Goal: Task Accomplishment & Management: Complete application form

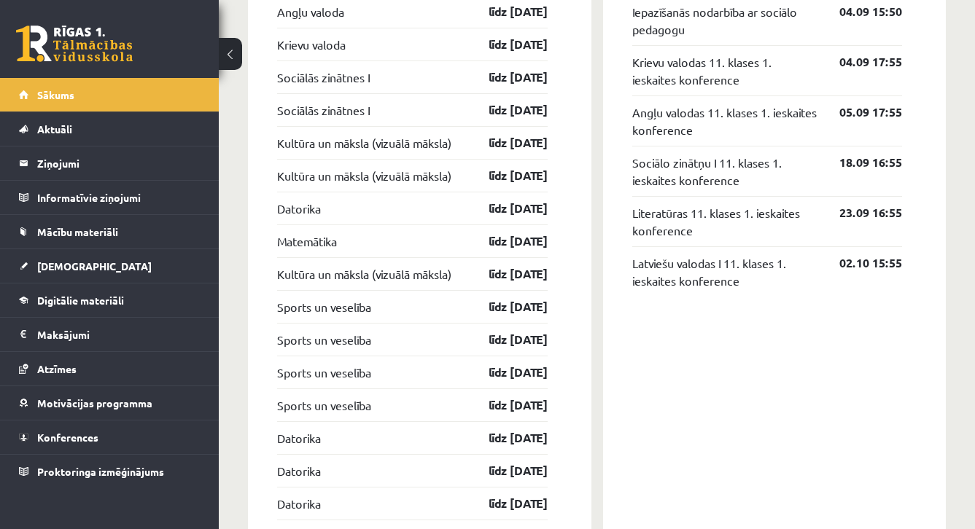
scroll to position [1258, 0]
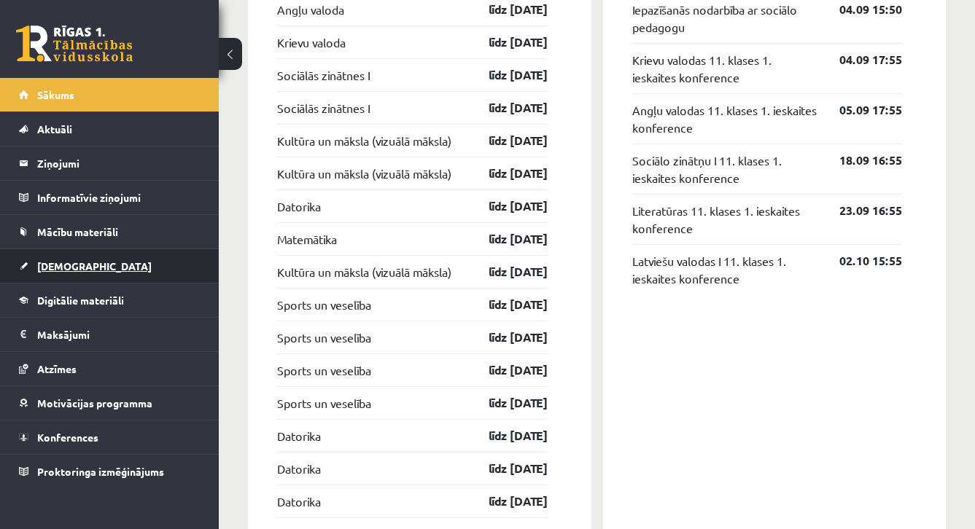
click at [77, 270] on span "[DEMOGRAPHIC_DATA]" at bounding box center [94, 266] width 114 height 13
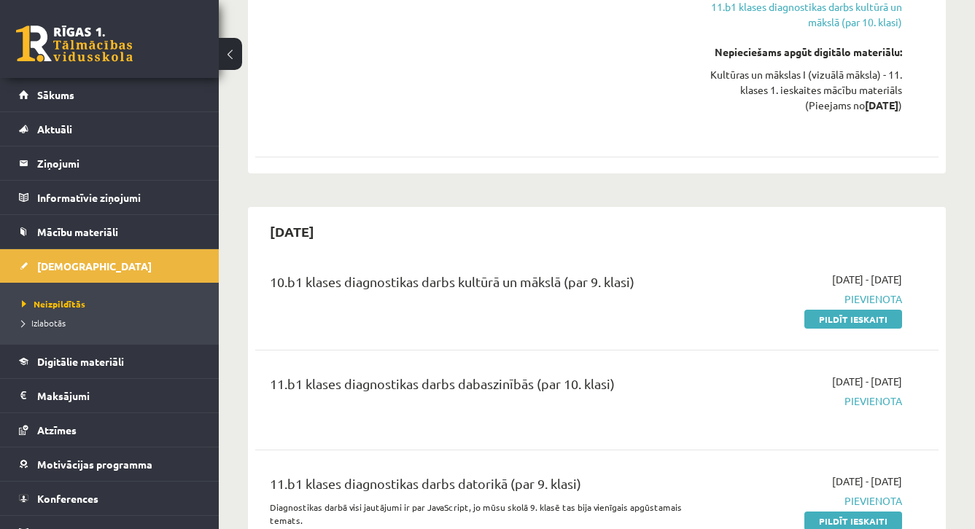
click at [747, 225] on div "2025-10-31" at bounding box center [596, 231] width 683 height 34
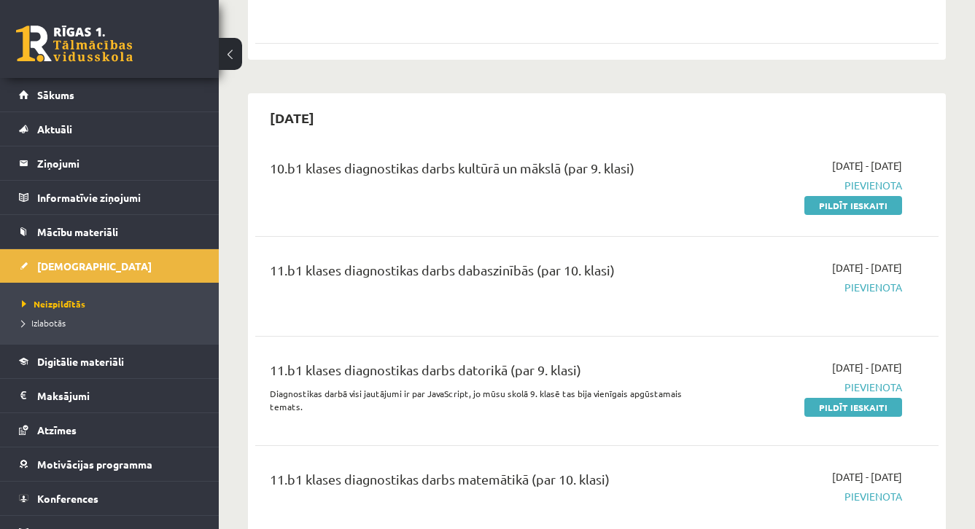
scroll to position [1365, 0]
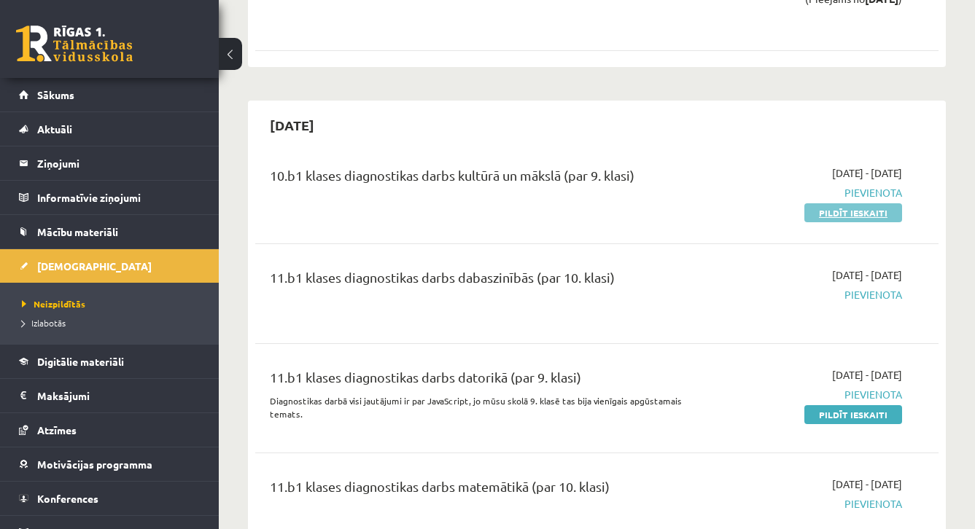
click at [838, 216] on link "Pildīt ieskaiti" at bounding box center [853, 212] width 98 height 19
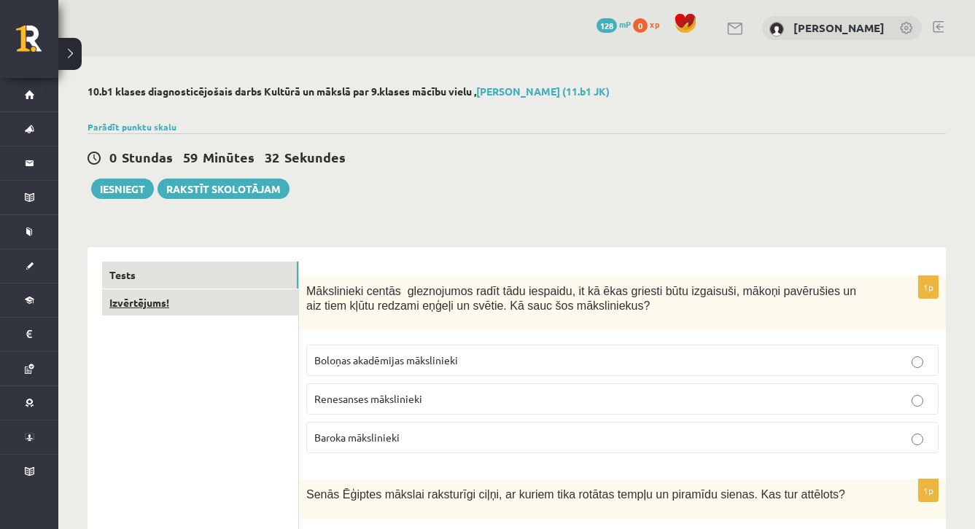
click at [240, 309] on link "Izvērtējums!" at bounding box center [200, 302] width 196 height 27
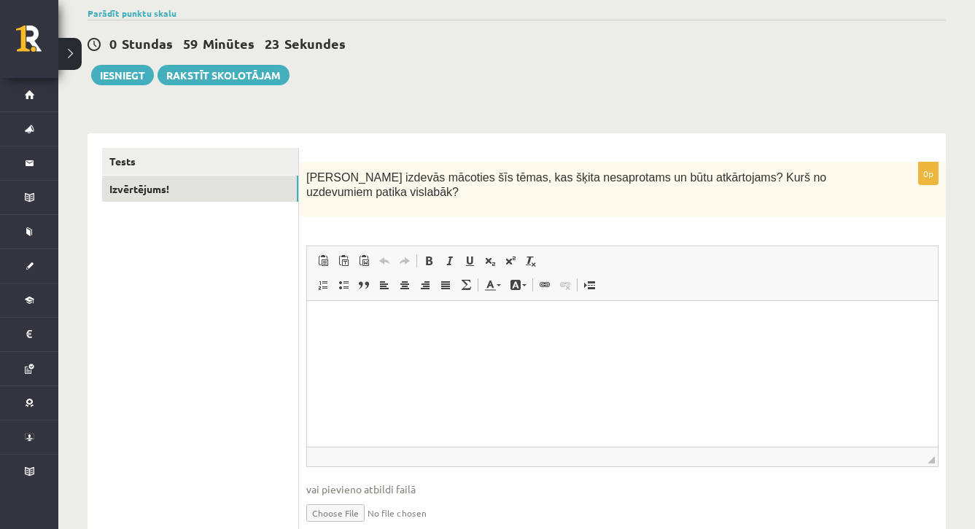
scroll to position [104, 0]
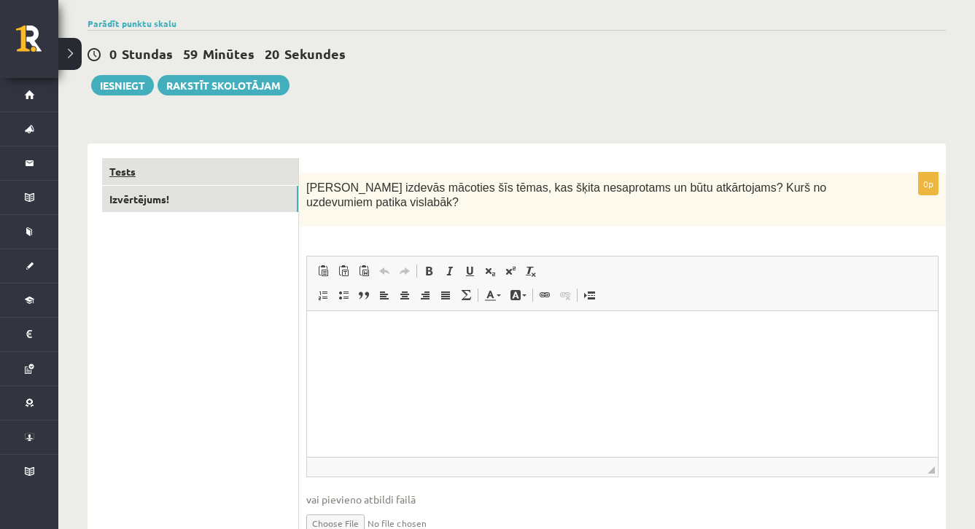
click at [189, 169] on link "Tests" at bounding box center [200, 171] width 196 height 27
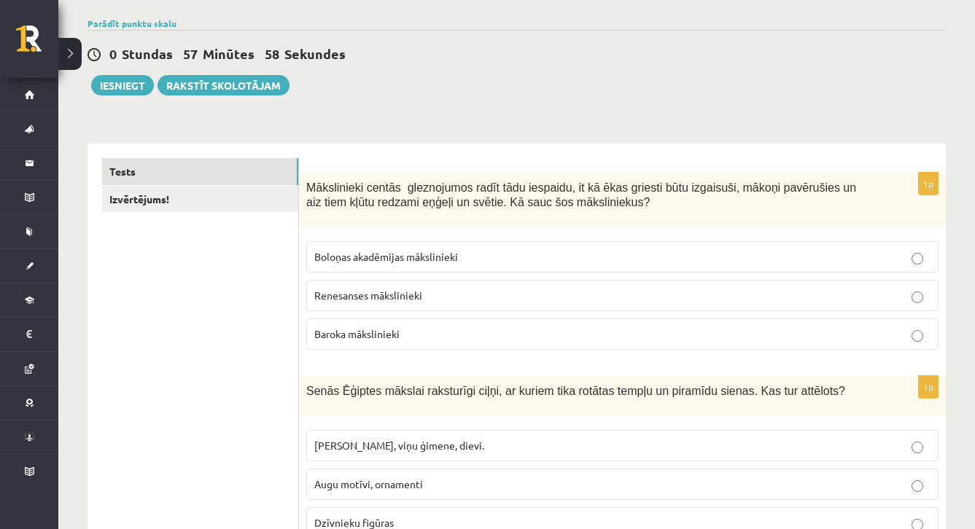
click at [344, 330] on span "Baroka mākslinieki" at bounding box center [356, 333] width 85 height 13
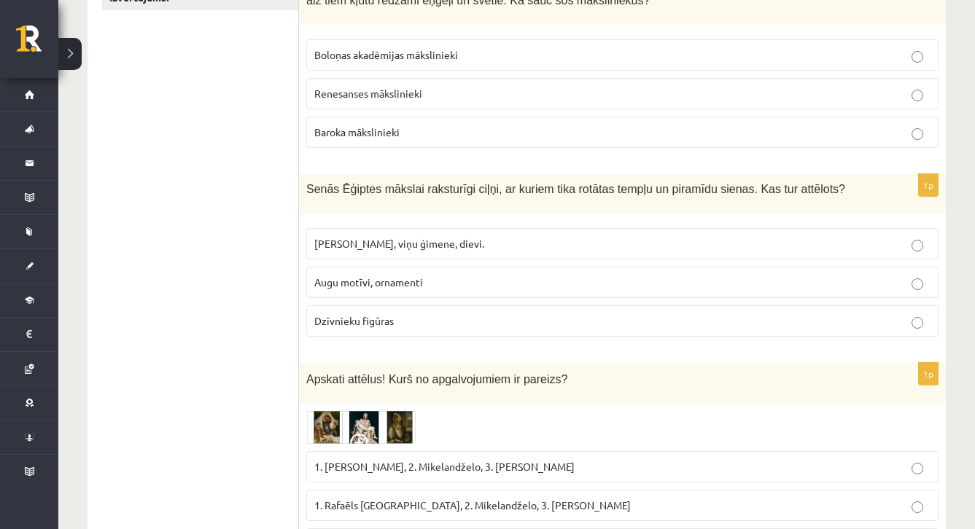
scroll to position [308, 0]
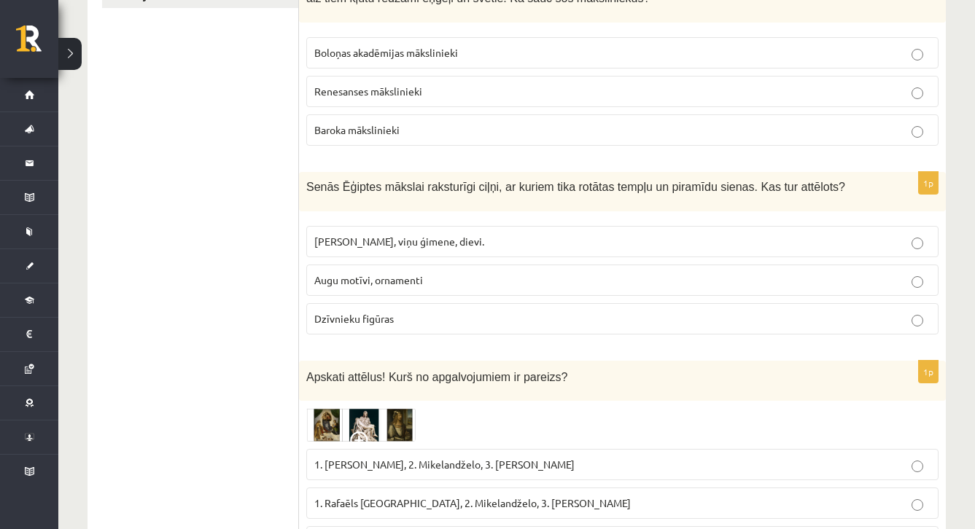
click at [394, 236] on span "Faraoni, viņu ģimene, dievi." at bounding box center [399, 241] width 170 height 13
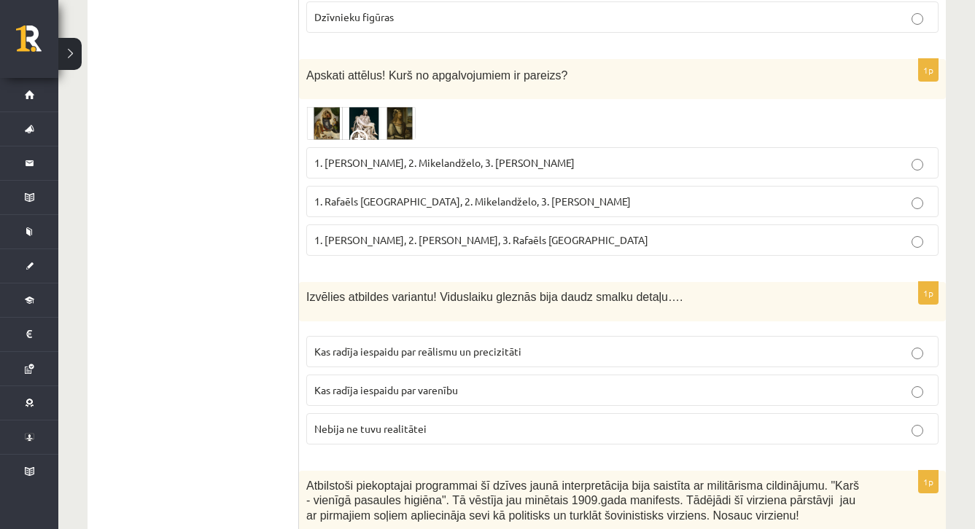
scroll to position [621, 0]
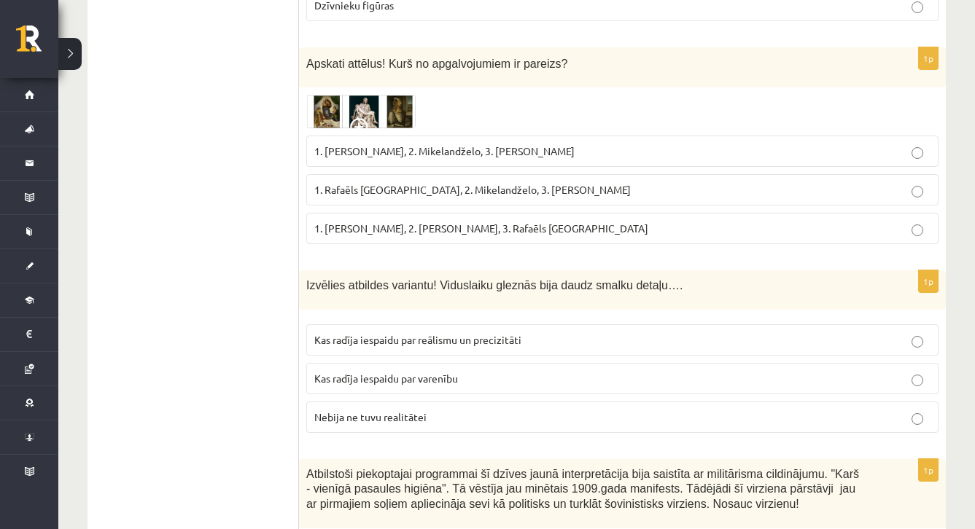
click at [332, 106] on img at bounding box center [360, 112] width 109 height 34
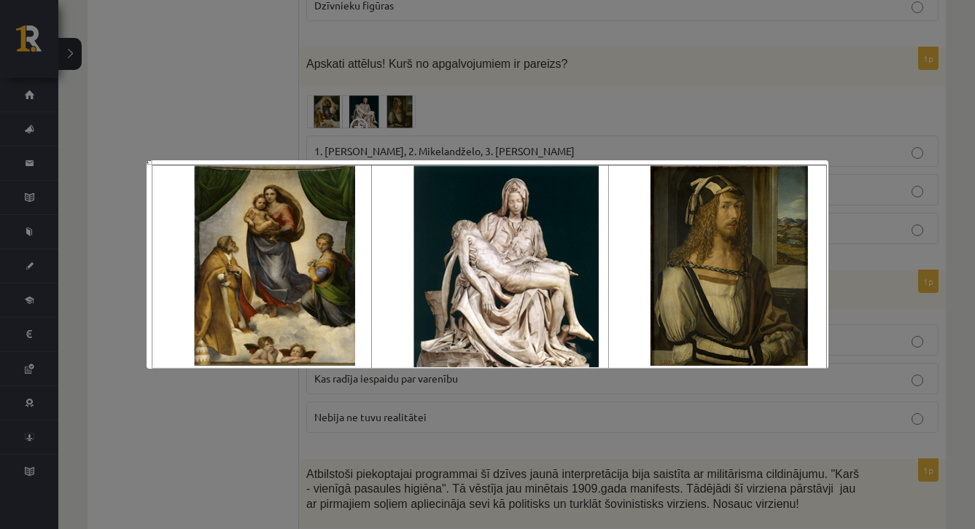
click at [332, 106] on div at bounding box center [487, 264] width 975 height 529
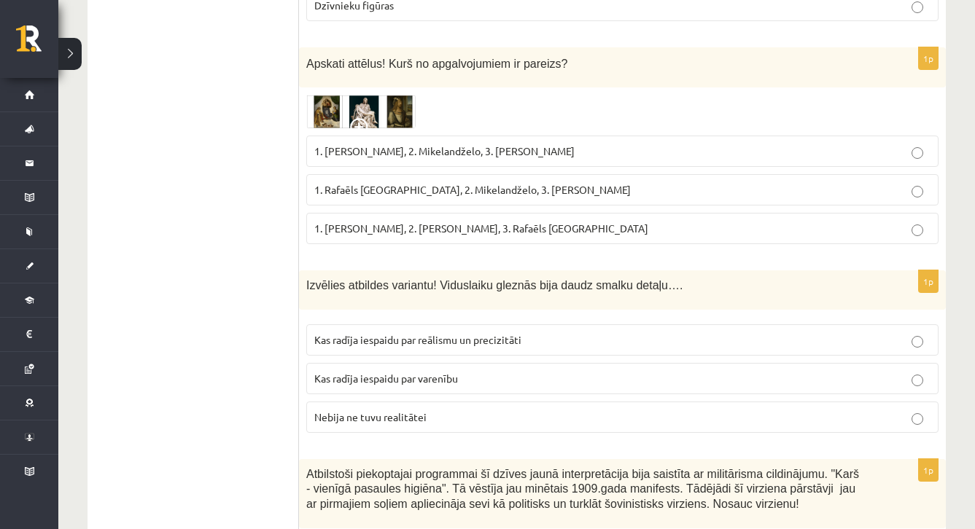
click at [382, 174] on label "1. Rafaēls Sancio da Urbīno, 2. Mikelandželo, 3. Albrehts Dīrers" at bounding box center [622, 189] width 632 height 31
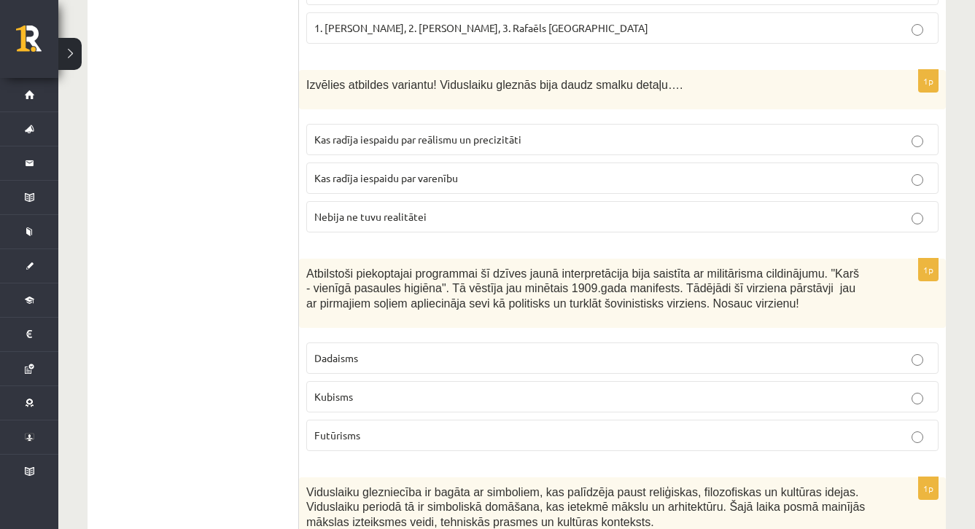
scroll to position [825, 0]
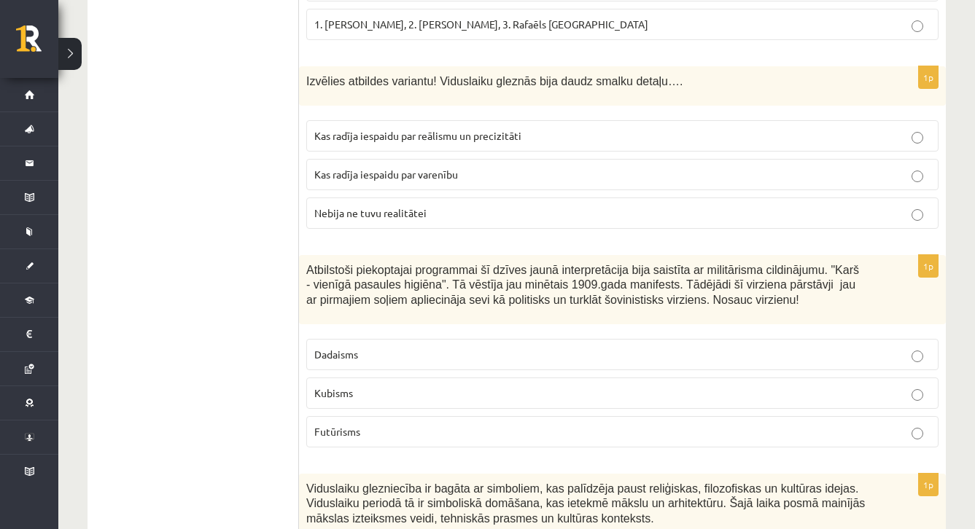
click at [358, 139] on p "Kas radīja iespaidu par reālismu un precizitāti" at bounding box center [622, 135] width 616 height 15
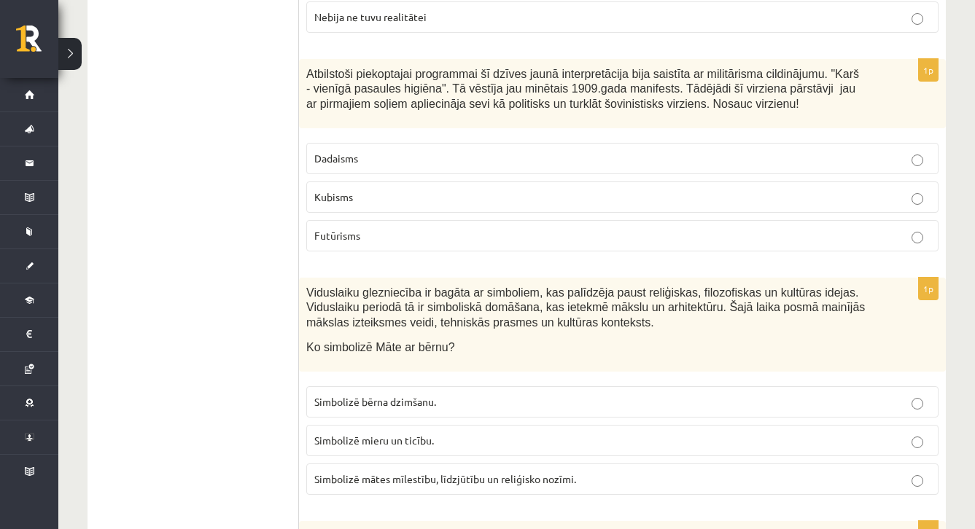
scroll to position [1024, 0]
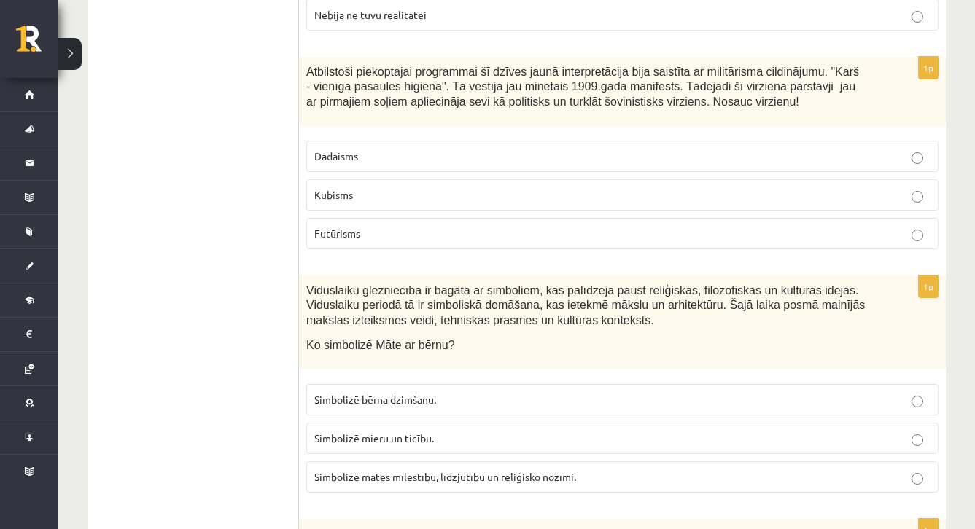
click at [332, 238] on label "Futūrisms" at bounding box center [622, 233] width 632 height 31
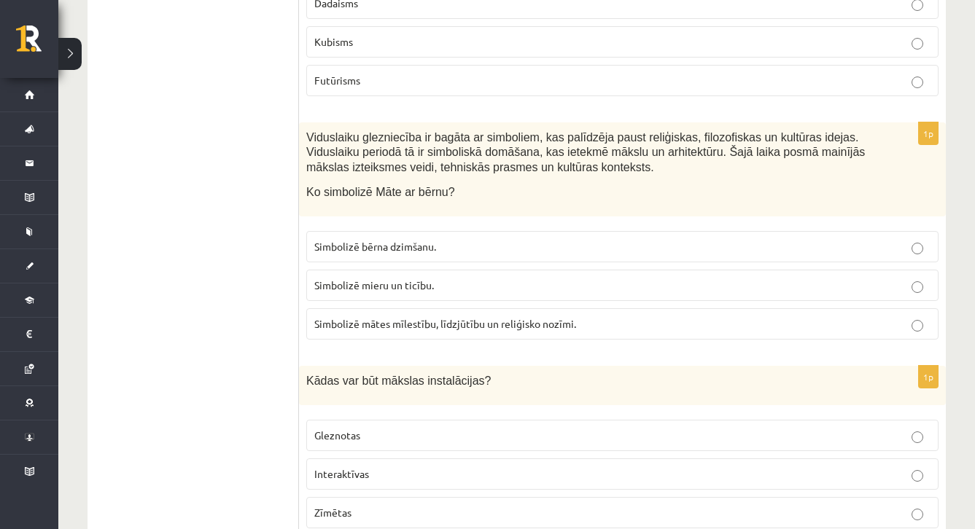
scroll to position [1193, 0]
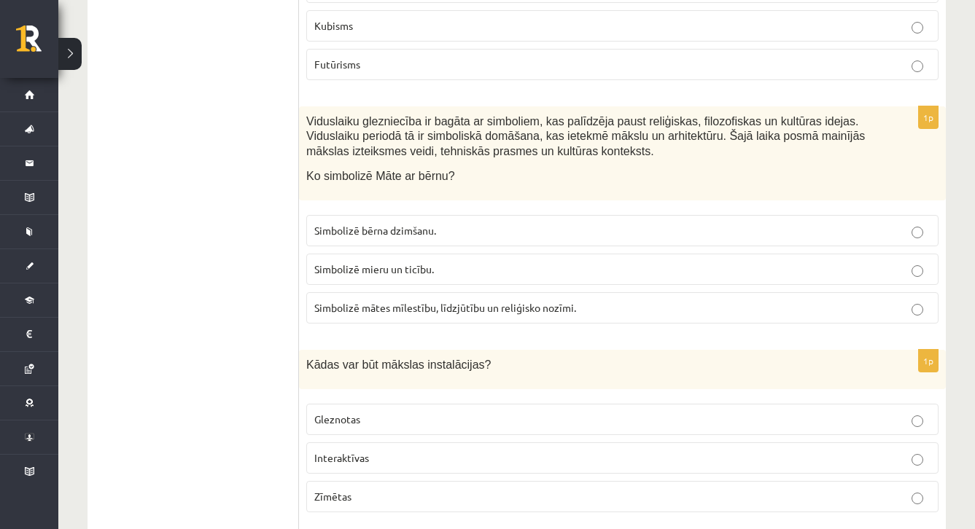
click at [433, 308] on span "Simbolizē mātes mīlestību, līdzjūtību un reliģisko nozīmi." at bounding box center [445, 307] width 262 height 13
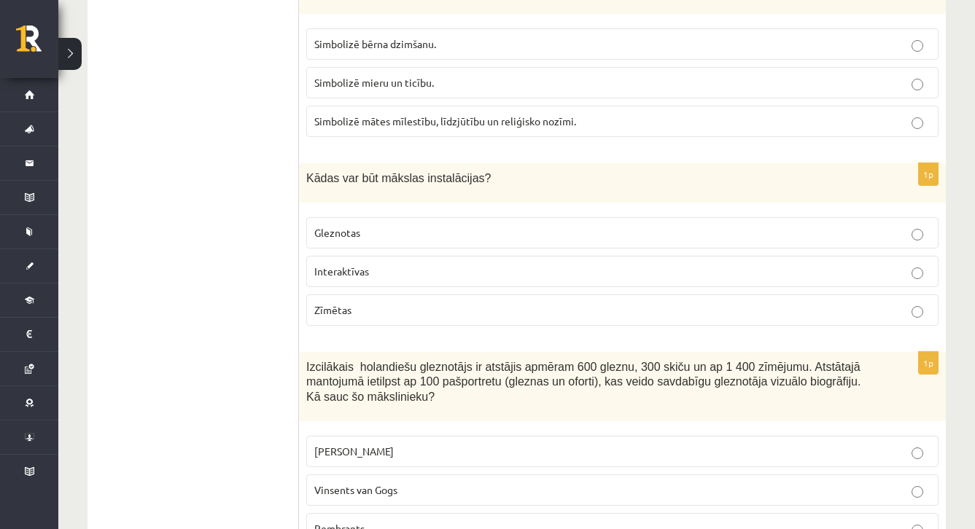
scroll to position [1383, 0]
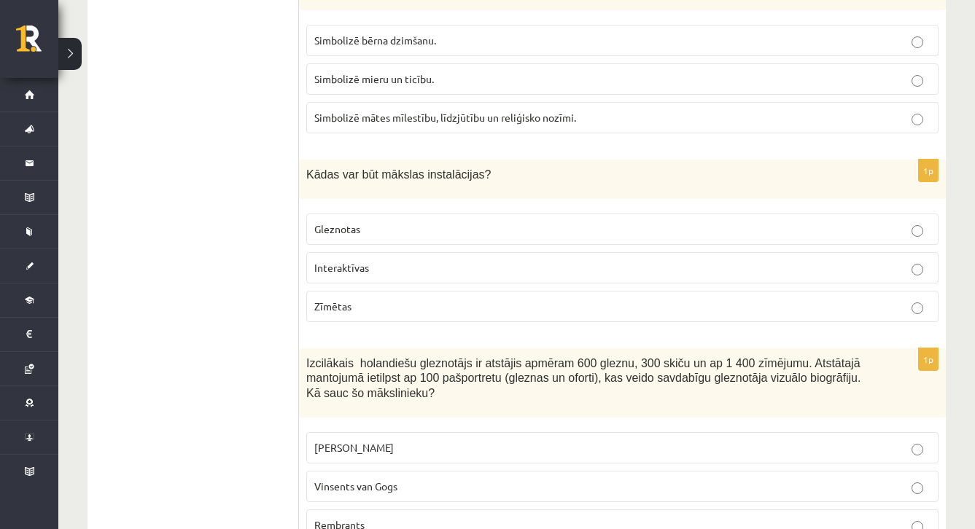
click at [429, 214] on label "Gleznotas" at bounding box center [622, 229] width 632 height 31
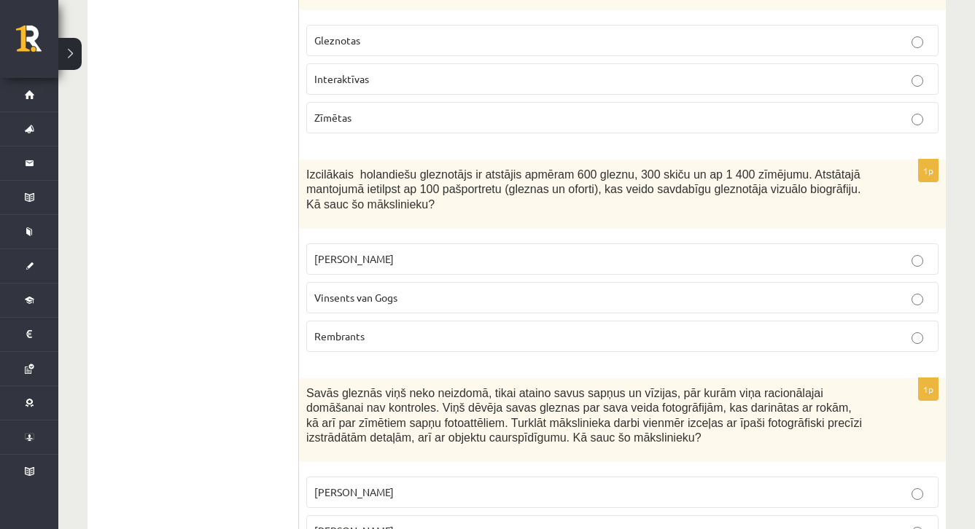
scroll to position [1574, 0]
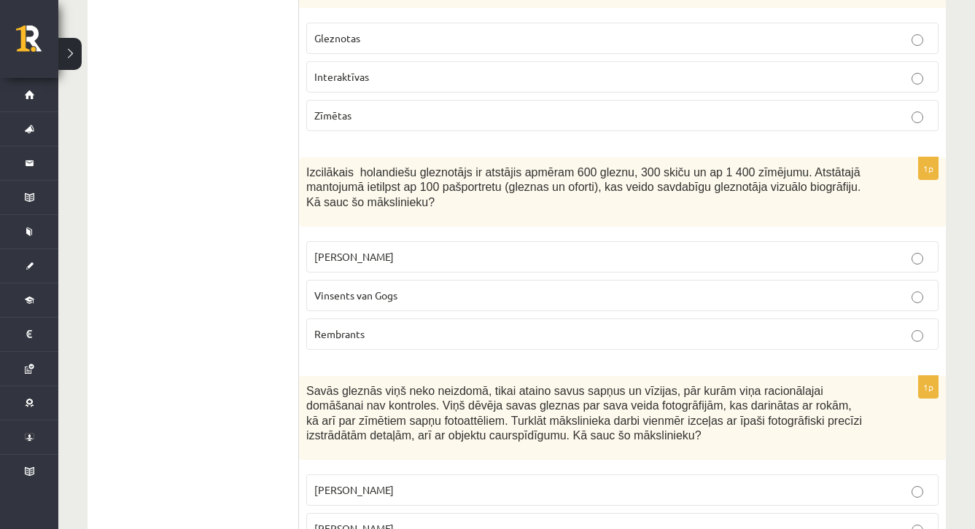
click at [370, 289] on span "Vinsents van Gogs" at bounding box center [355, 295] width 83 height 13
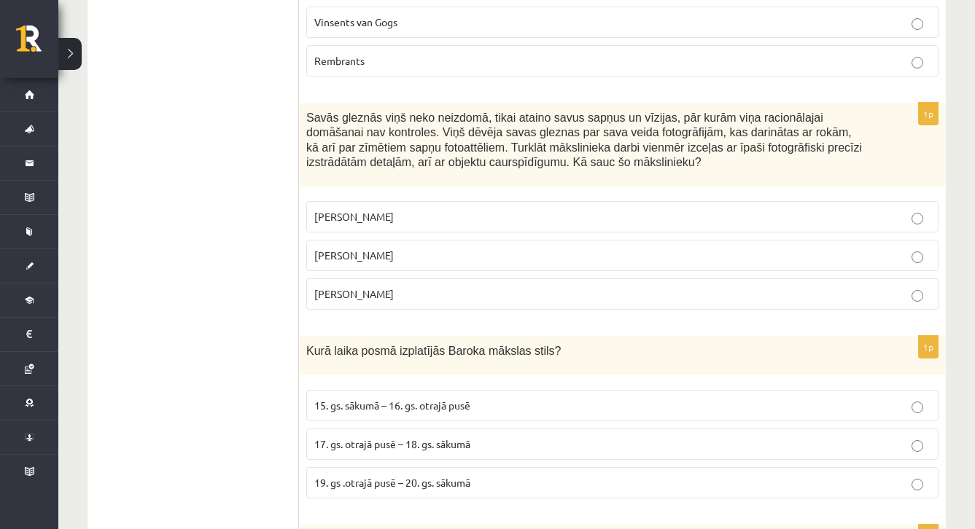
scroll to position [1849, 0]
click at [381, 246] on p "Salvadors Dalī" at bounding box center [622, 253] width 616 height 15
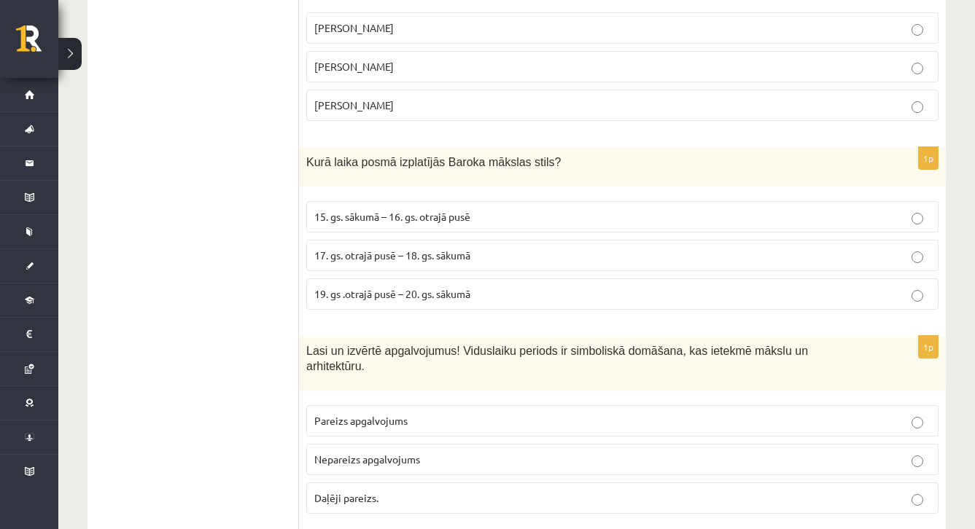
scroll to position [2040, 0]
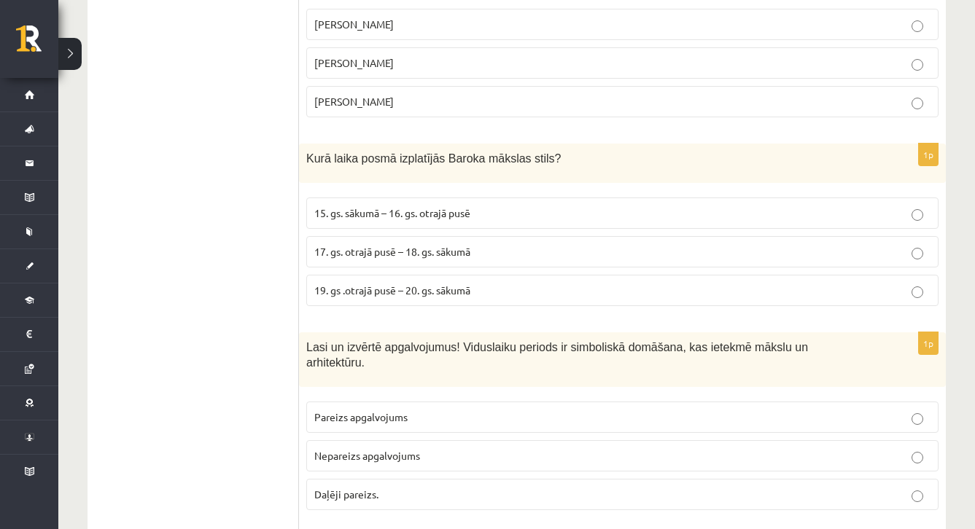
click at [410, 253] on label "17. gs. otrajā pusē – 18. gs. sākumā" at bounding box center [622, 251] width 632 height 31
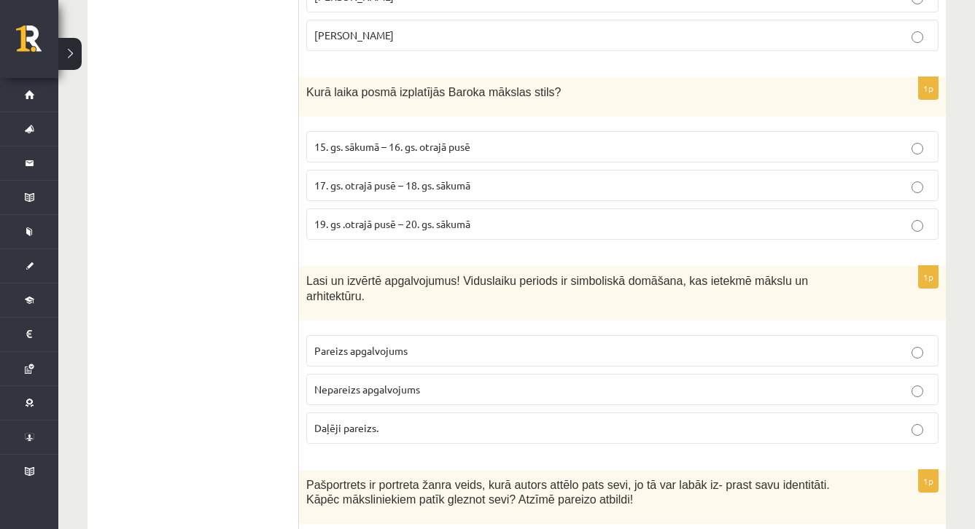
scroll to position [2192, 0]
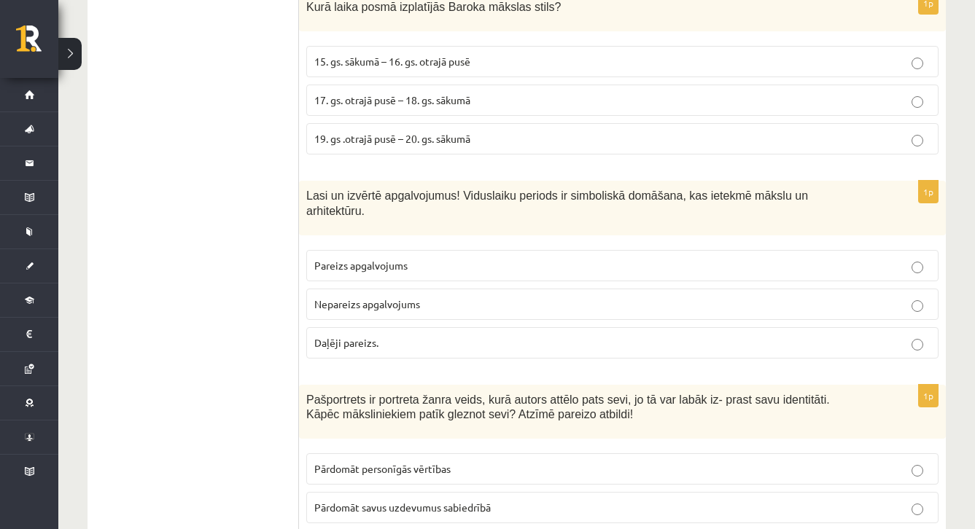
click at [404, 259] on span "Pareizs apgalvojums" at bounding box center [360, 265] width 93 height 13
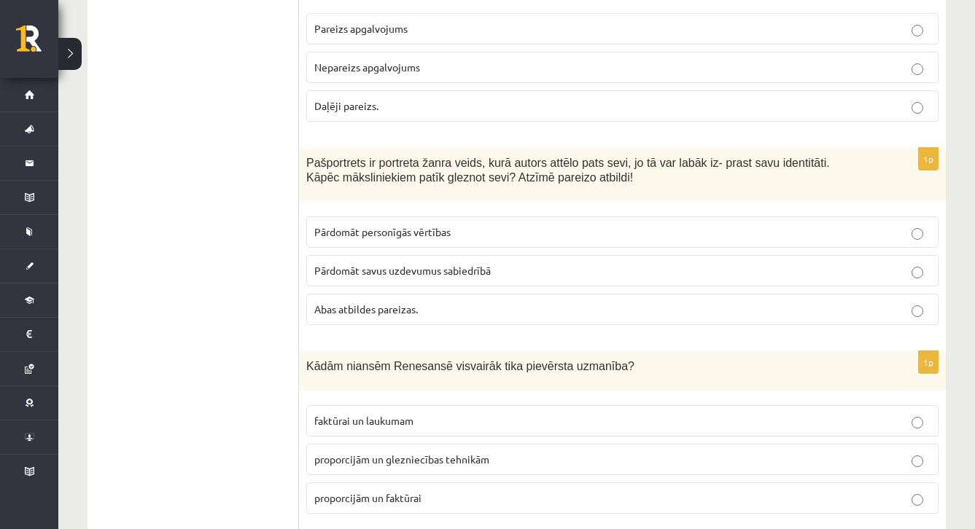
scroll to position [2433, 0]
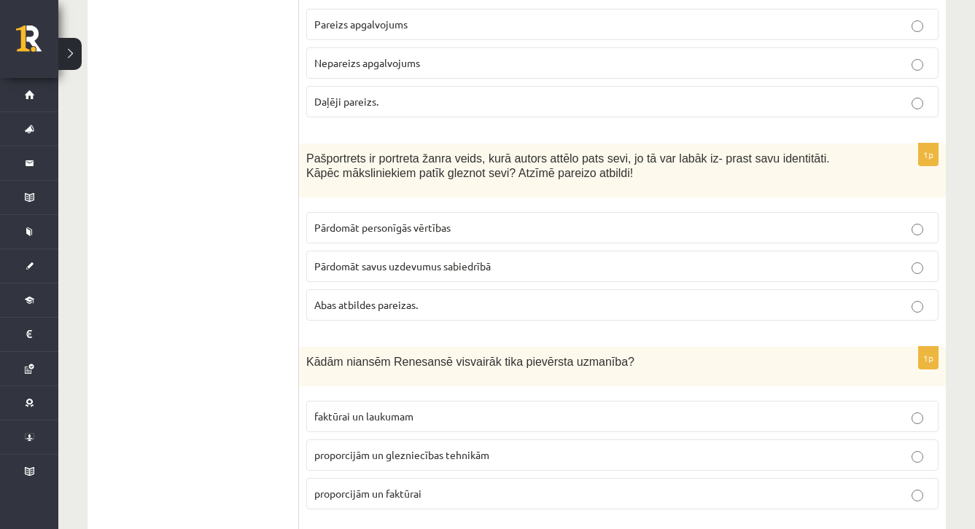
click at [398, 298] on span "Abas atbildes pareizas." at bounding box center [366, 304] width 104 height 13
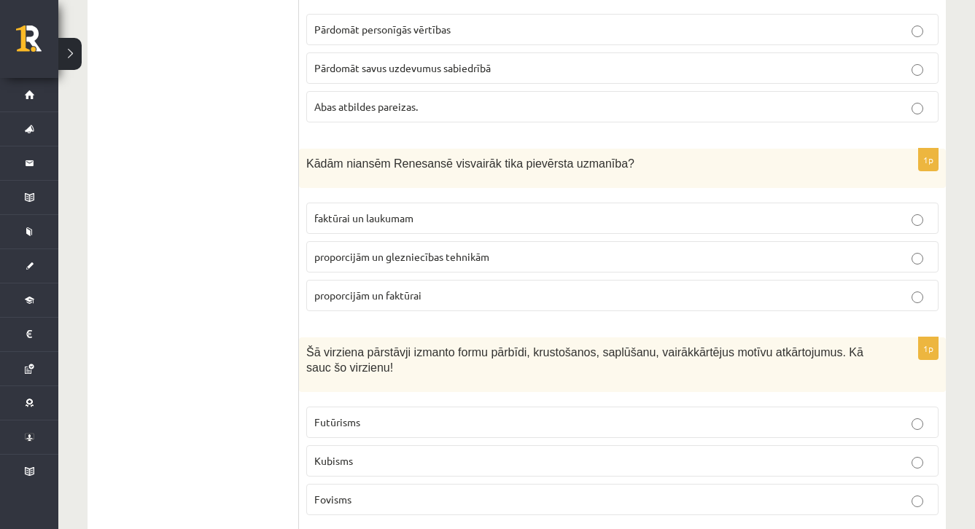
scroll to position [2639, 0]
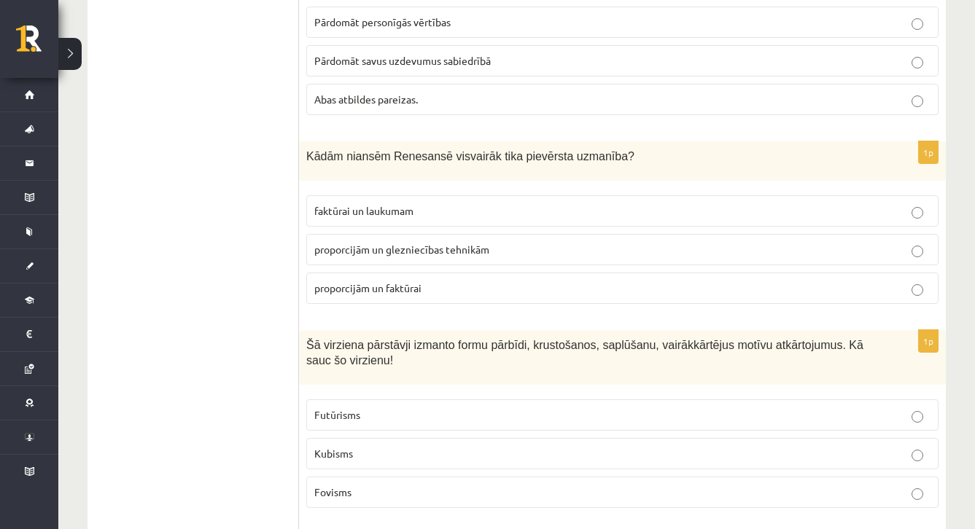
click at [418, 243] on span "proporcijām un glezniecības tehnikām" at bounding box center [401, 249] width 175 height 13
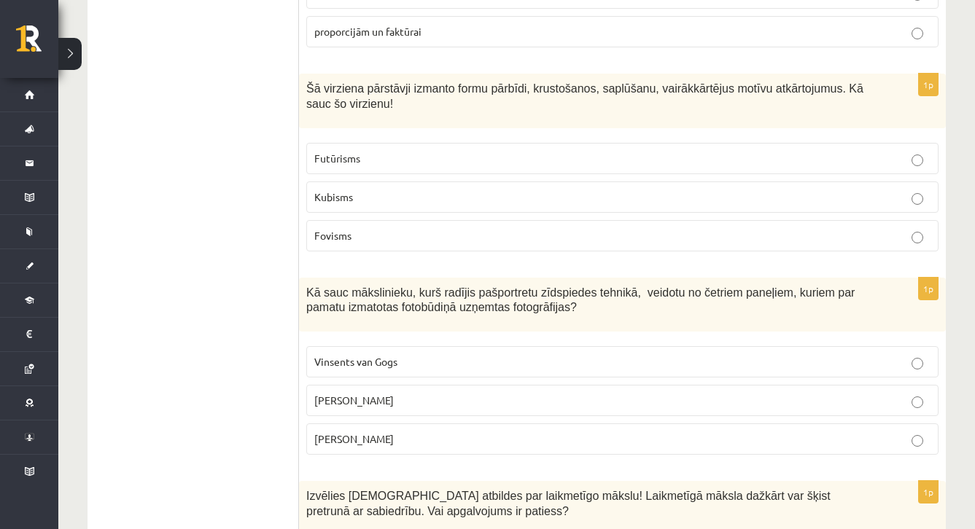
scroll to position [2896, 0]
click at [425, 189] on p "Kubisms" at bounding box center [622, 196] width 616 height 15
click at [429, 152] on p "Futūrisms" at bounding box center [622, 157] width 616 height 15
click at [429, 181] on label "Kubisms" at bounding box center [622, 196] width 632 height 31
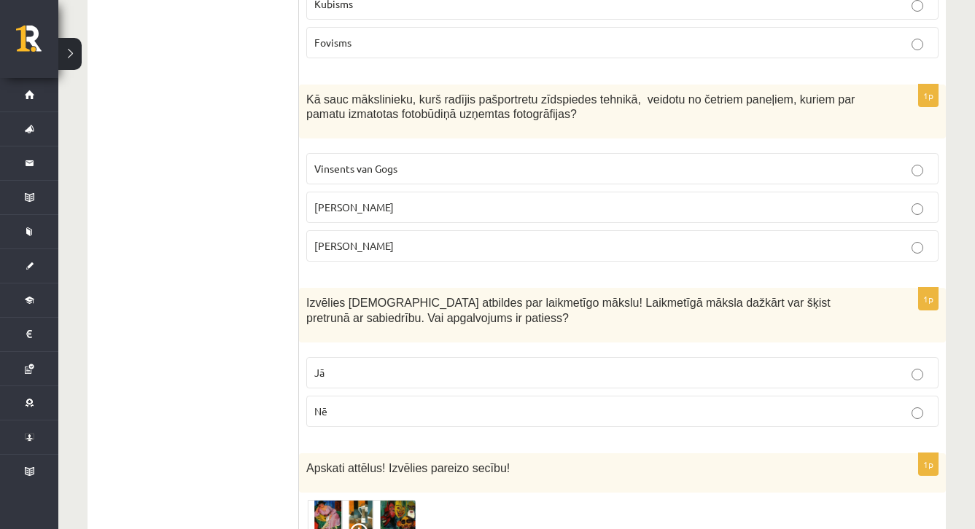
scroll to position [3092, 0]
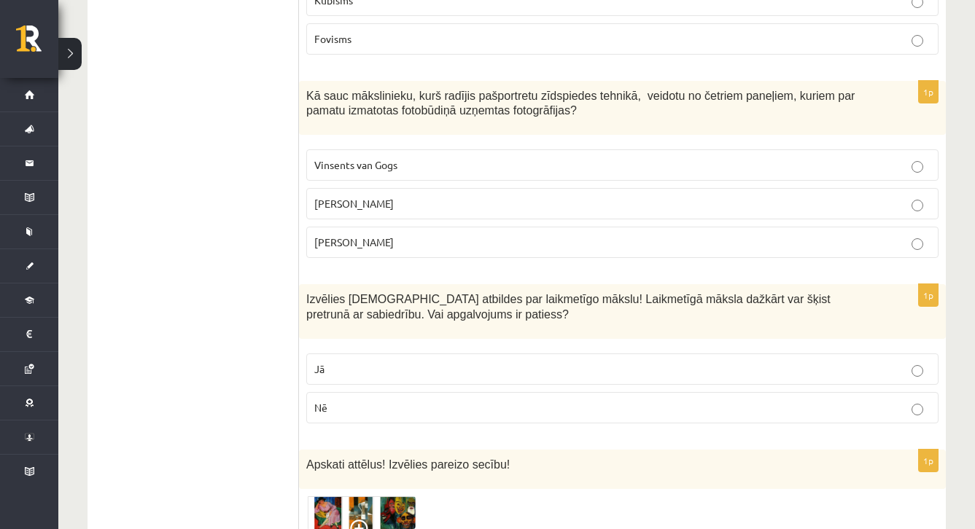
click at [392, 196] on p "Endijs Vorhols" at bounding box center [622, 203] width 616 height 15
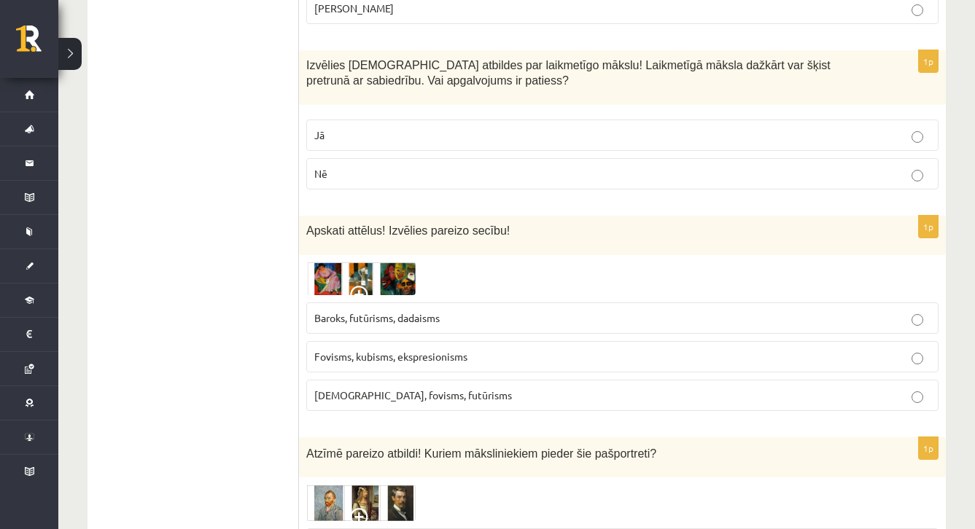
scroll to position [3335, 0]
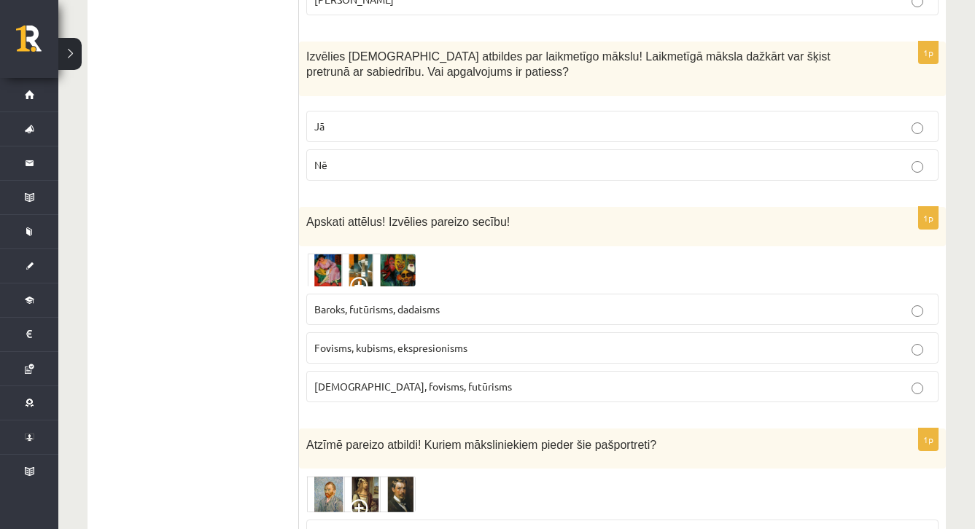
click at [398, 119] on p "Jā" at bounding box center [622, 126] width 616 height 15
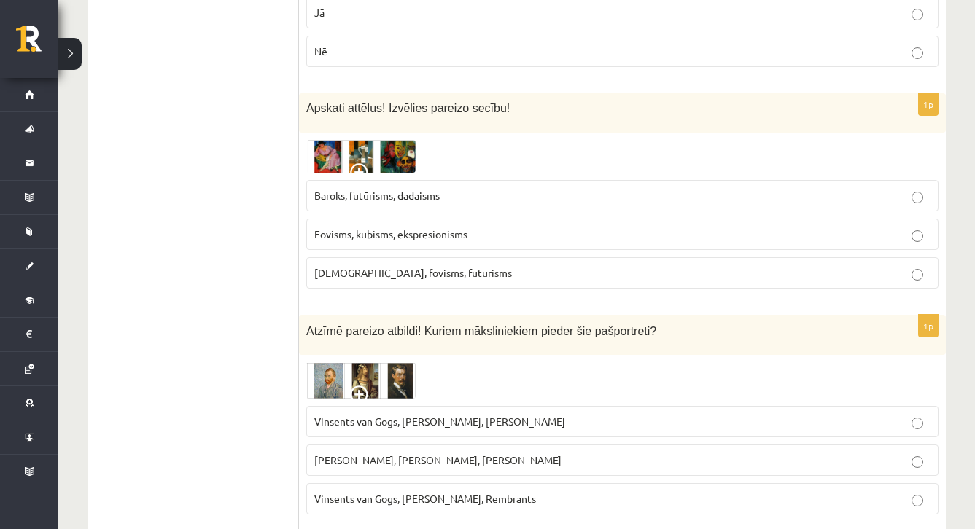
scroll to position [3466, 0]
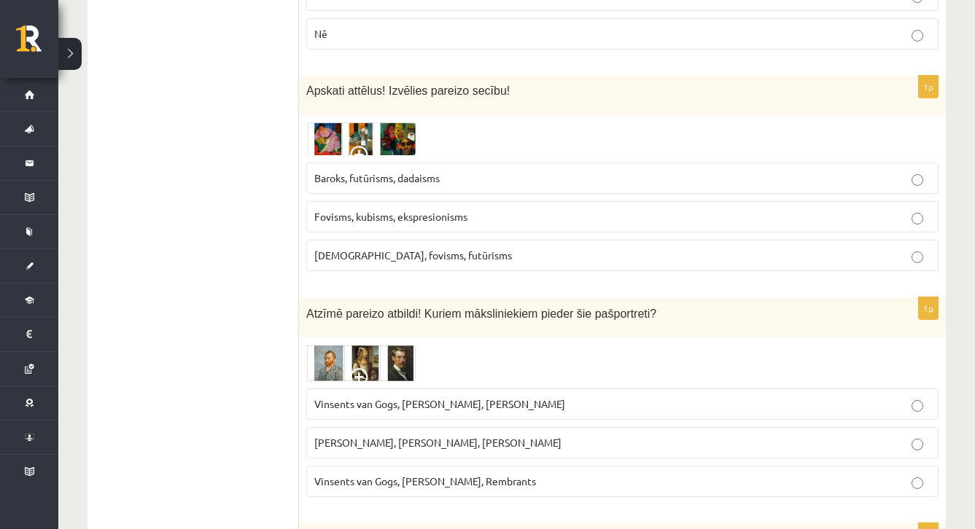
click at [381, 131] on img at bounding box center [360, 139] width 109 height 34
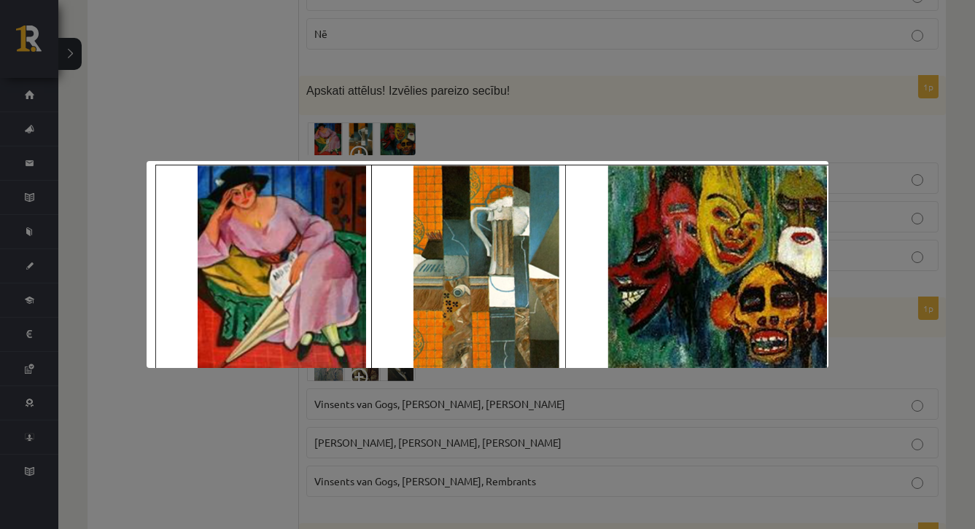
click at [381, 131] on div at bounding box center [487, 264] width 975 height 529
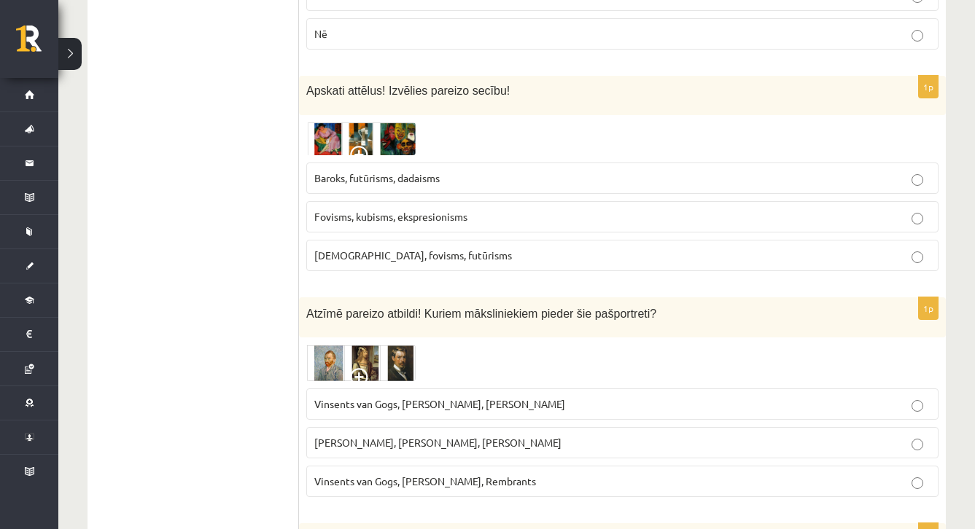
click at [381, 131] on img at bounding box center [360, 139] width 109 height 34
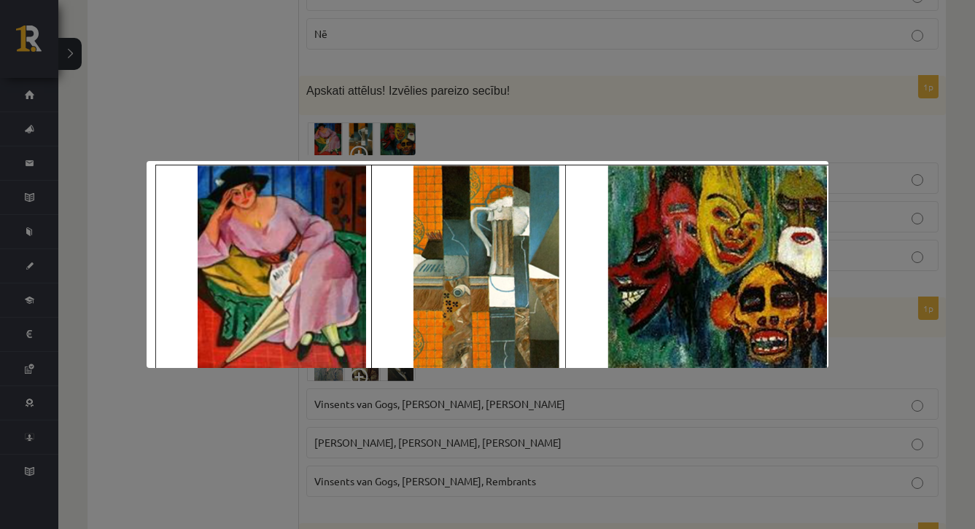
click at [443, 115] on div at bounding box center [487, 264] width 975 height 529
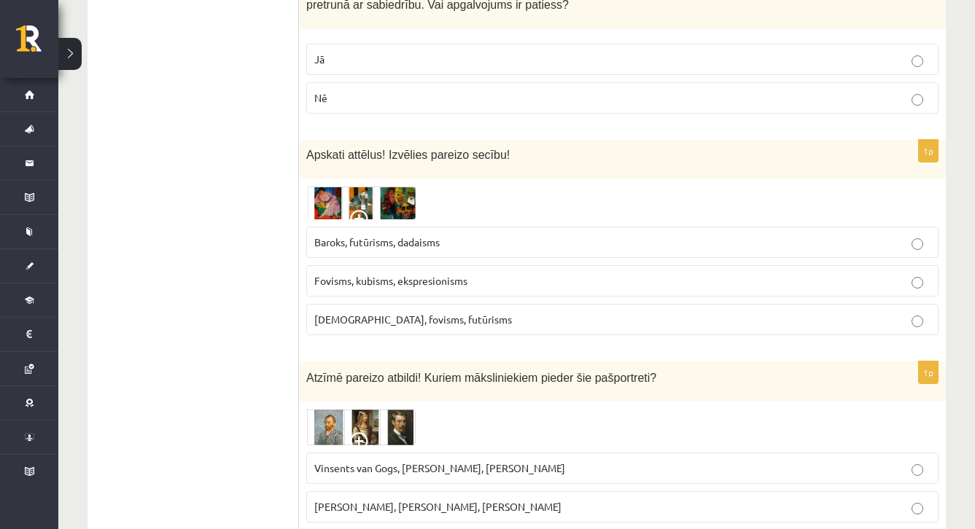
scroll to position [3403, 0]
click at [358, 273] on span "Fovisms, kubisms, ekspresionisms" at bounding box center [390, 279] width 153 height 13
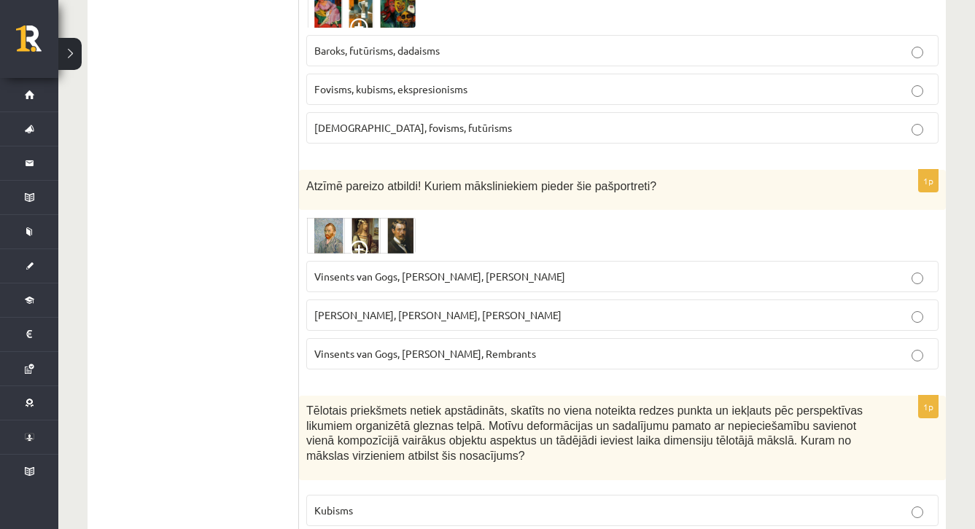
scroll to position [3597, 0]
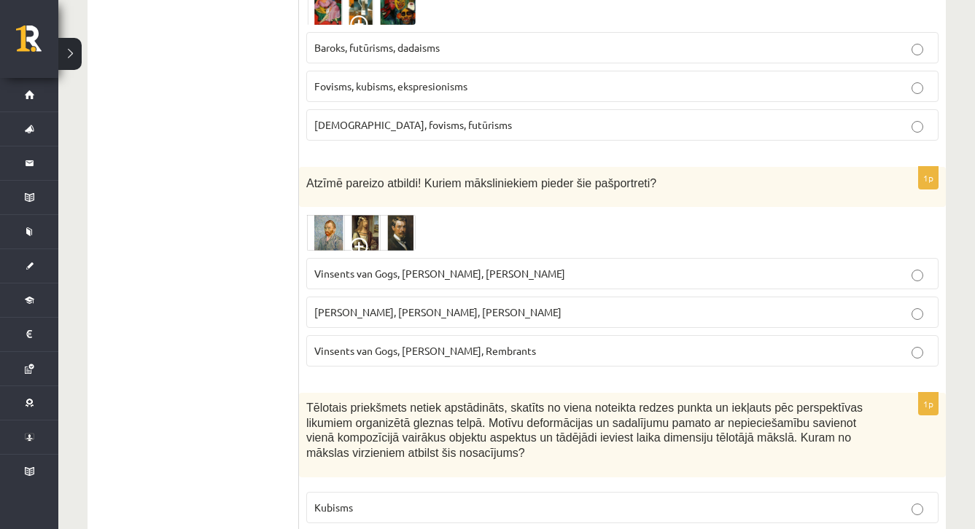
click at [369, 238] on span at bounding box center [361, 249] width 23 height 23
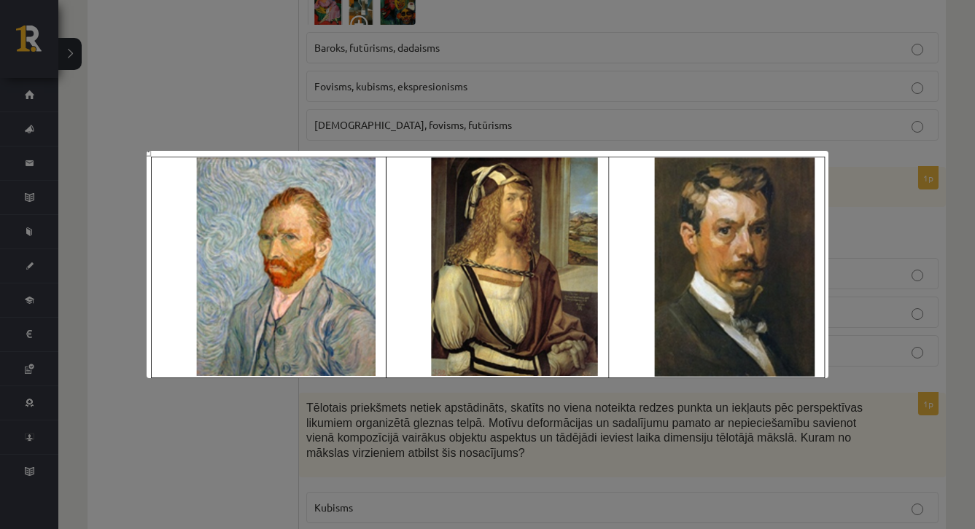
click at [425, 136] on div at bounding box center [487, 264] width 975 height 529
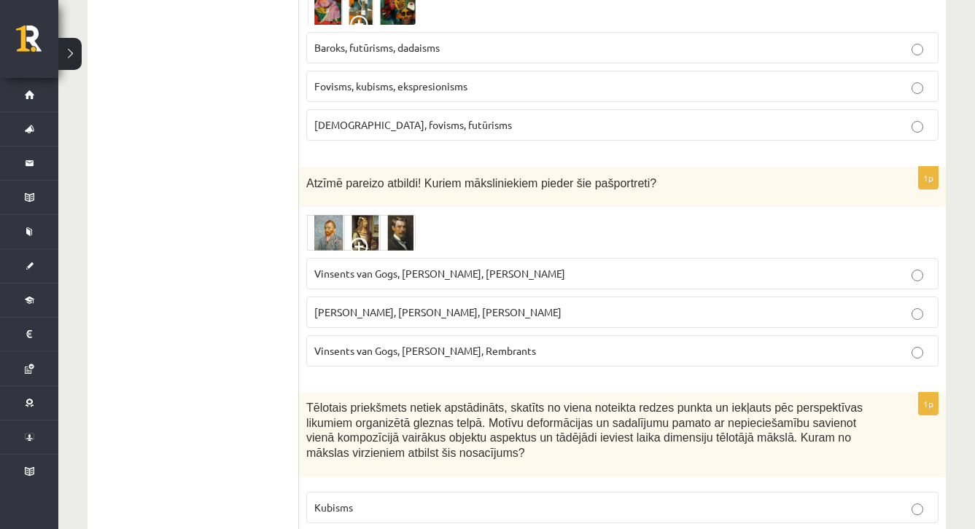
click at [398, 267] on span "Vinsents van Gogs, Albrehts Dīrers, Janis Rozentāls" at bounding box center [439, 273] width 251 height 13
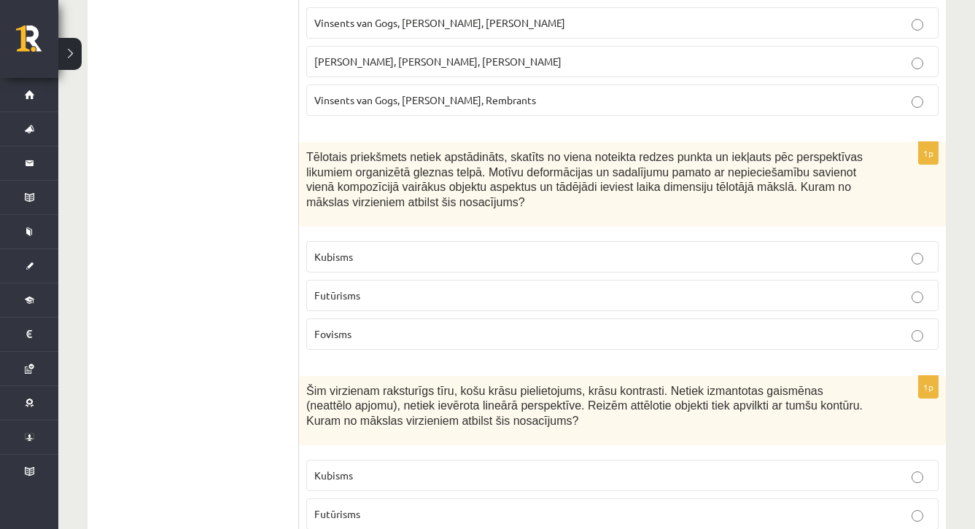
scroll to position [3906, 0]
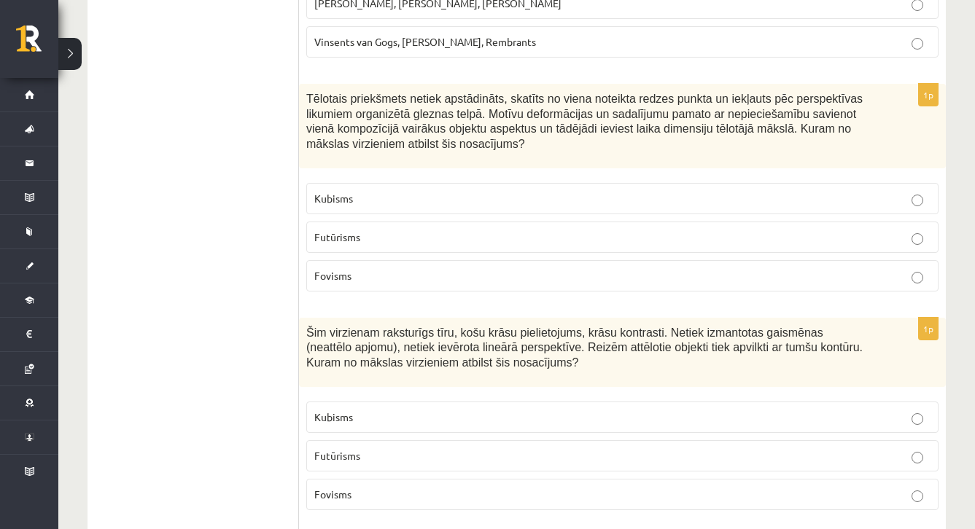
click at [413, 230] on p "Futūrisms" at bounding box center [622, 237] width 616 height 15
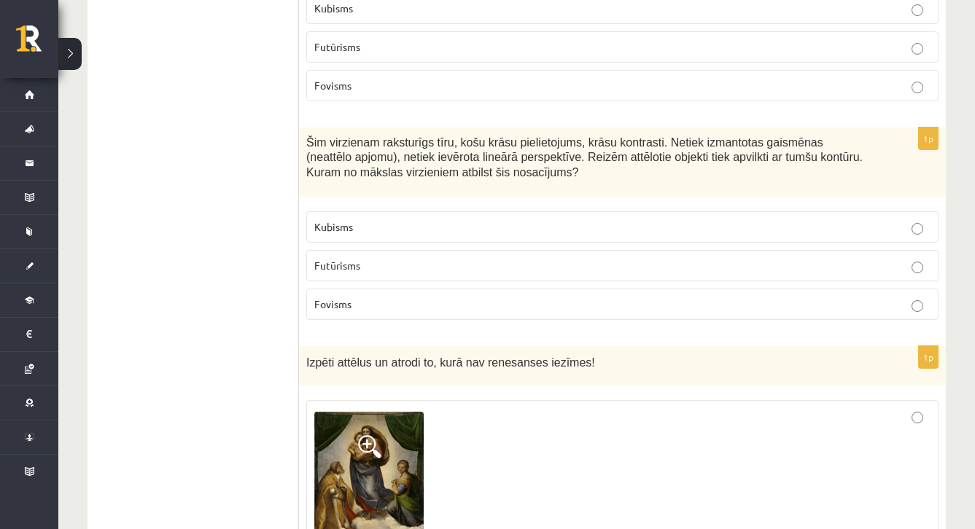
scroll to position [4097, 0]
click at [392, 296] on p "Fovisms" at bounding box center [622, 303] width 616 height 15
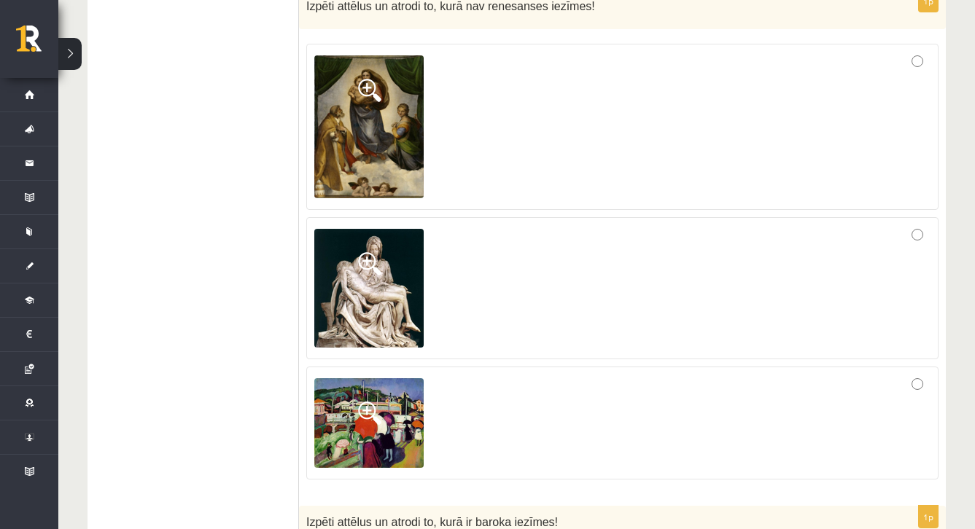
scroll to position [4467, 0]
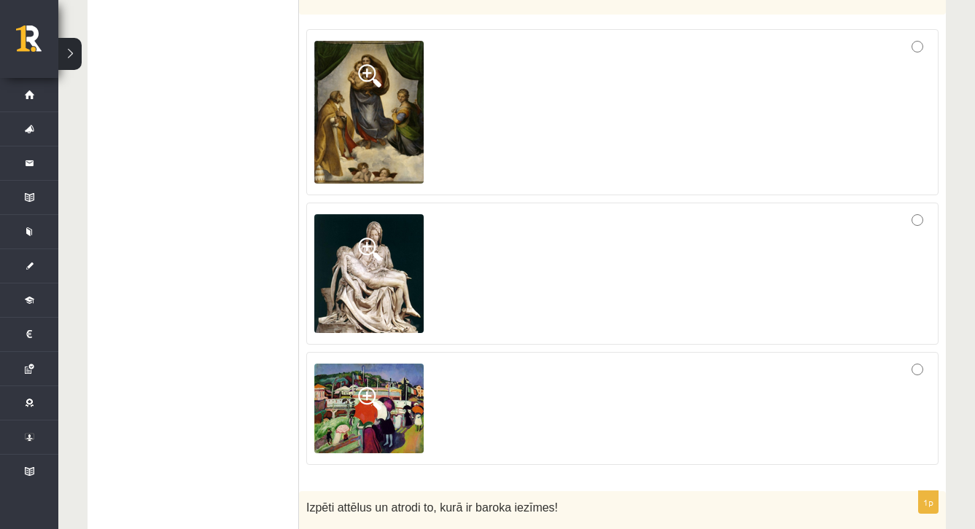
click at [377, 387] on span at bounding box center [369, 398] width 23 height 23
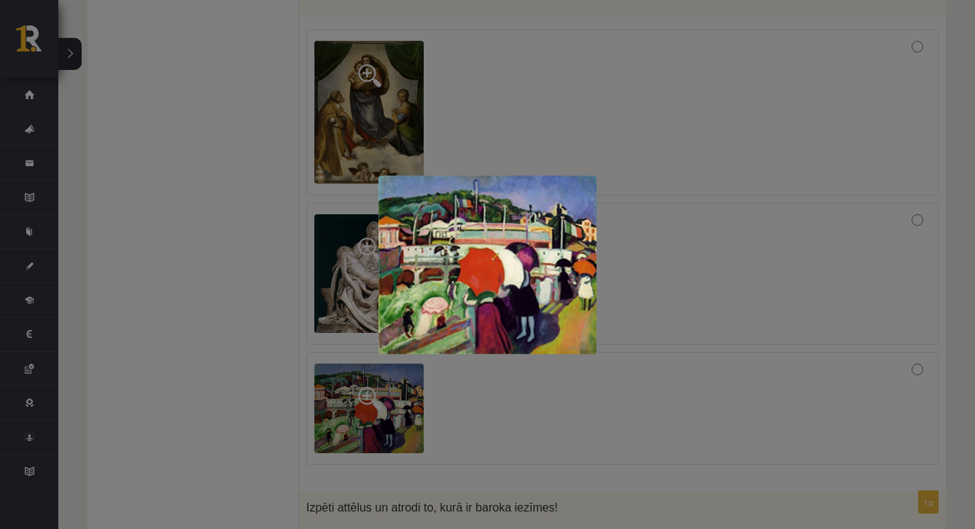
click at [329, 356] on div at bounding box center [487, 264] width 975 height 529
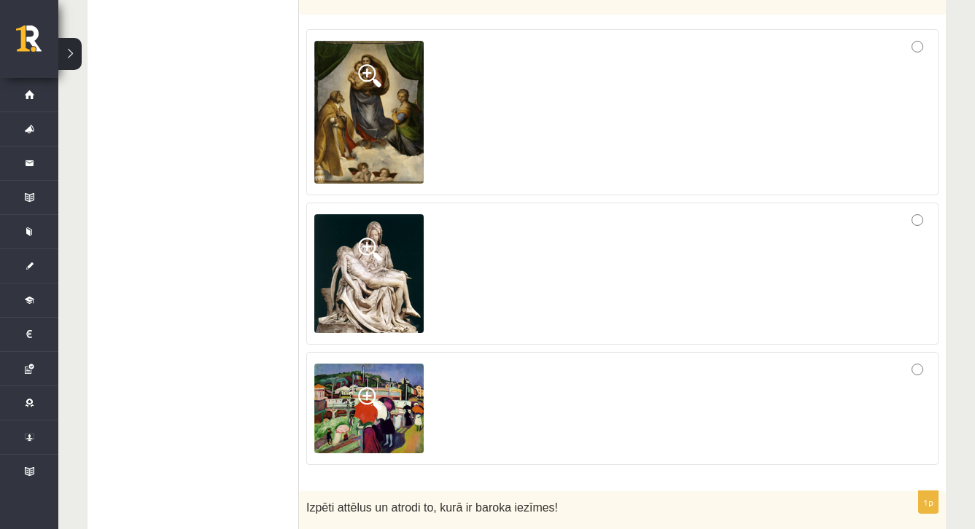
click at [360, 281] on img at bounding box center [368, 273] width 109 height 119
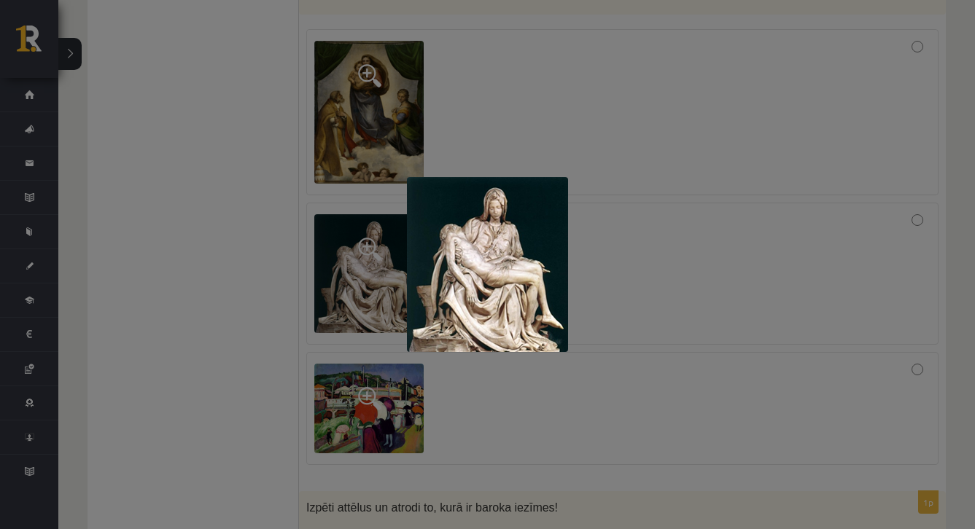
click at [348, 295] on div at bounding box center [487, 264] width 975 height 529
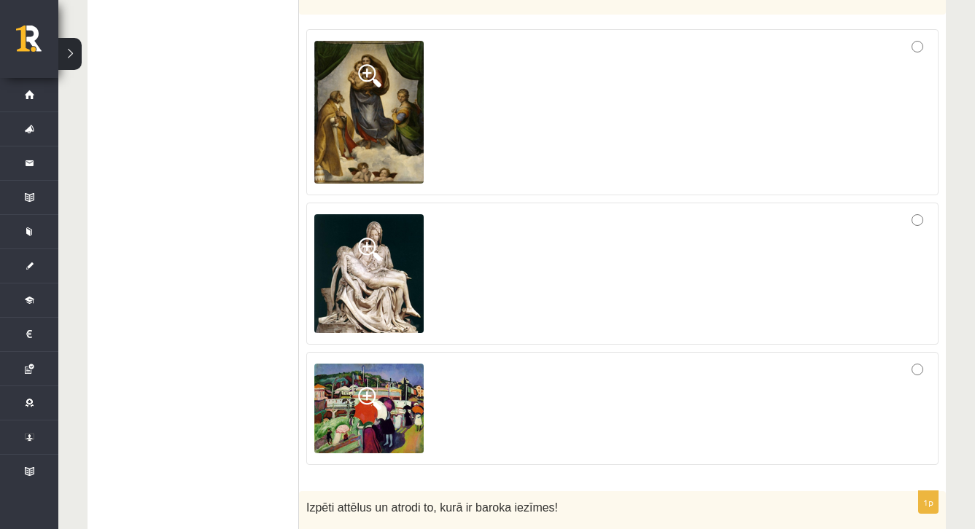
click at [404, 107] on img at bounding box center [368, 112] width 109 height 142
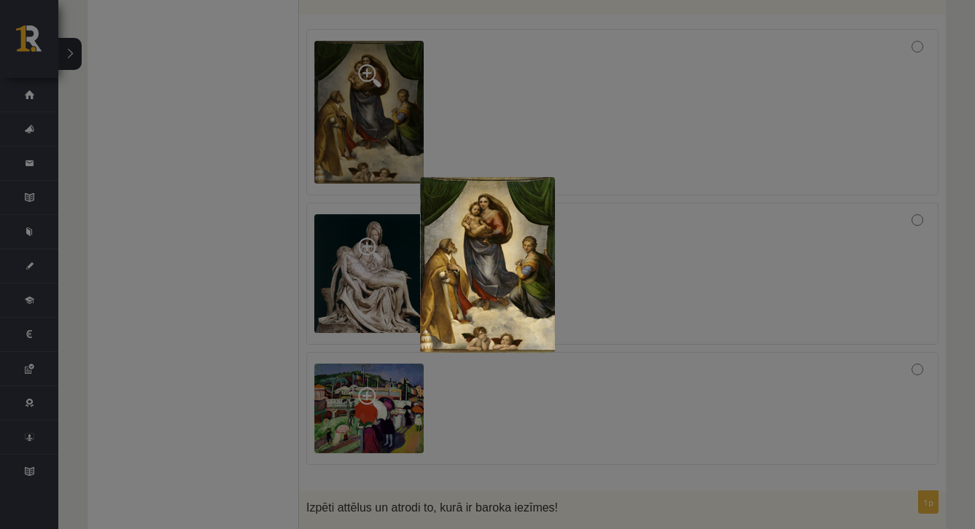
click at [373, 187] on div at bounding box center [487, 264] width 975 height 529
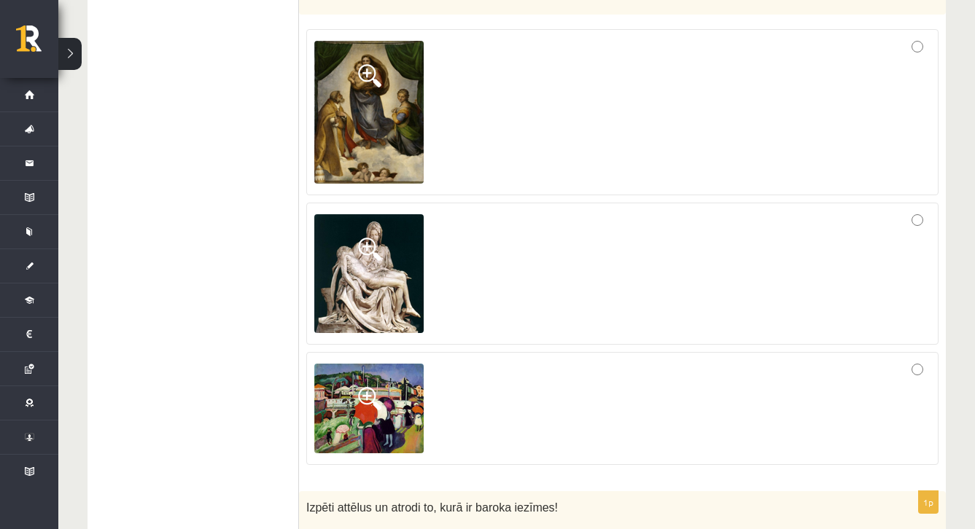
click at [850, 417] on div at bounding box center [622, 408] width 616 height 97
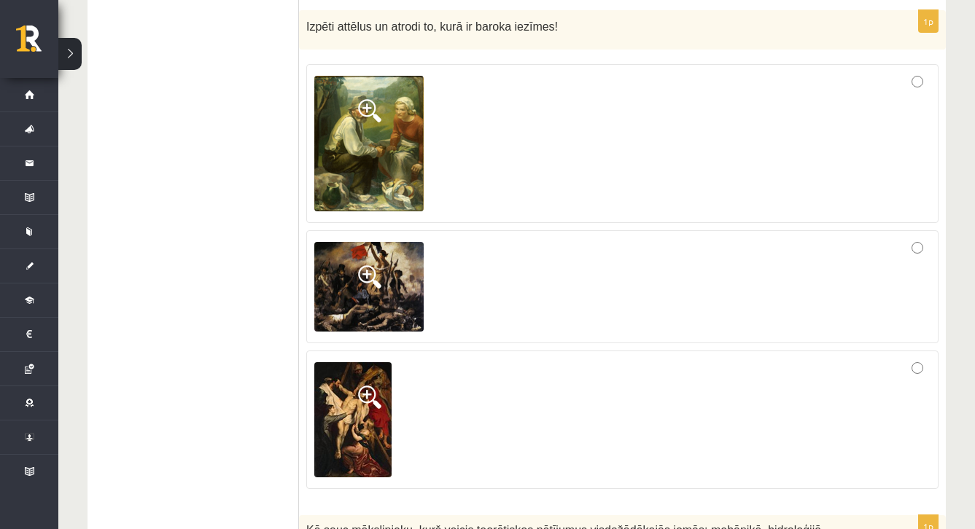
scroll to position [4949, 0]
click at [327, 408] on img at bounding box center [352, 419] width 77 height 115
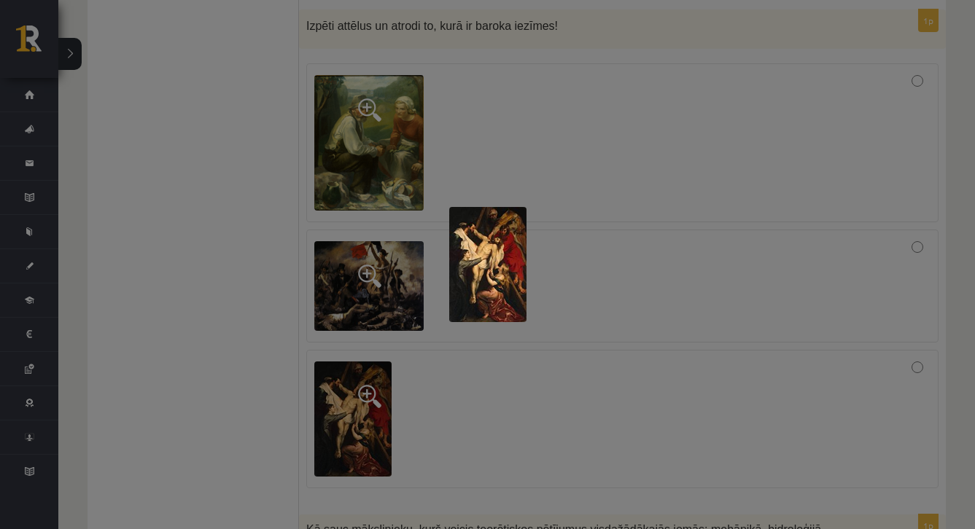
click at [514, 280] on img at bounding box center [487, 264] width 77 height 115
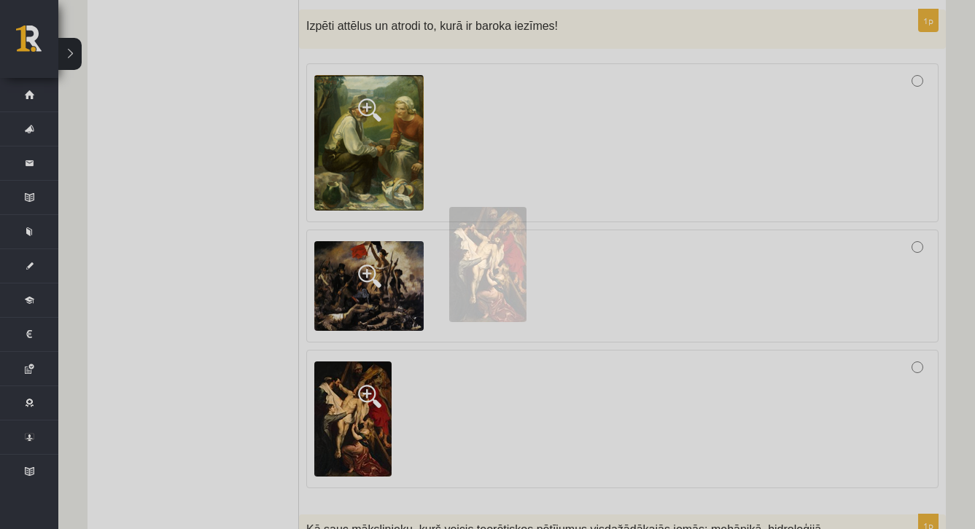
click at [514, 280] on img at bounding box center [487, 264] width 77 height 115
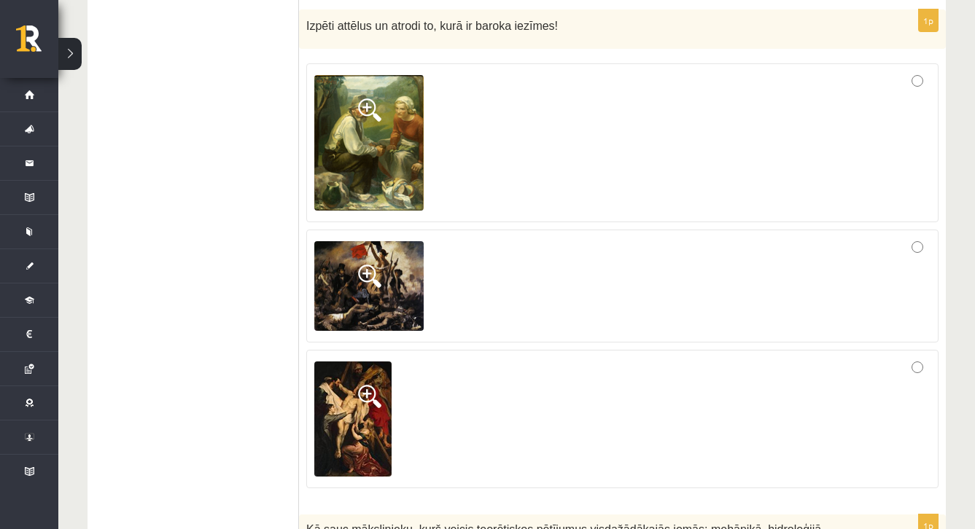
click at [370, 385] on span at bounding box center [369, 396] width 23 height 23
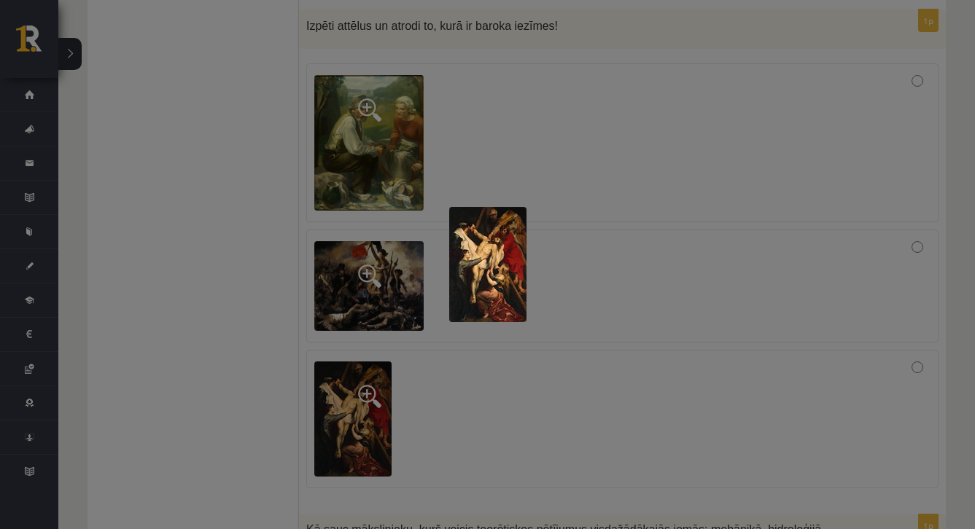
click at [375, 275] on div at bounding box center [487, 264] width 975 height 529
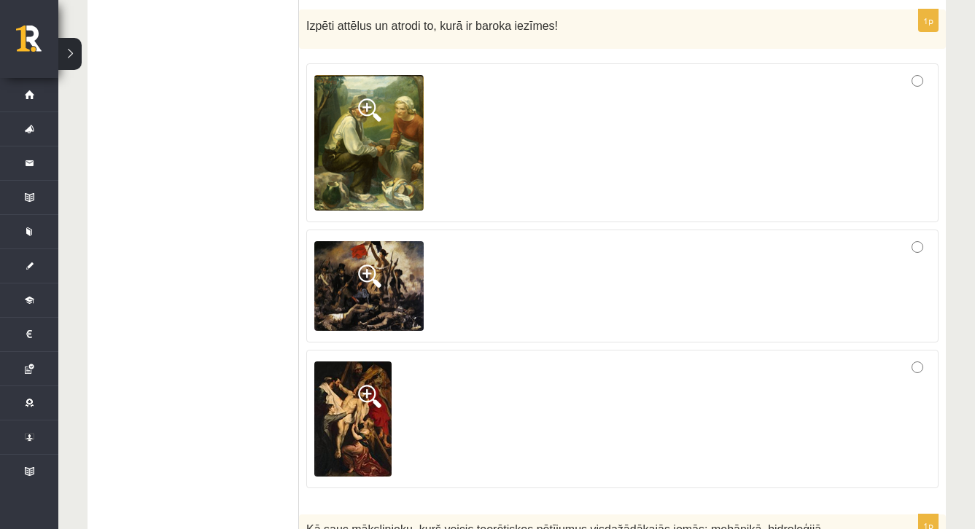
click at [375, 275] on img at bounding box center [368, 286] width 109 height 90
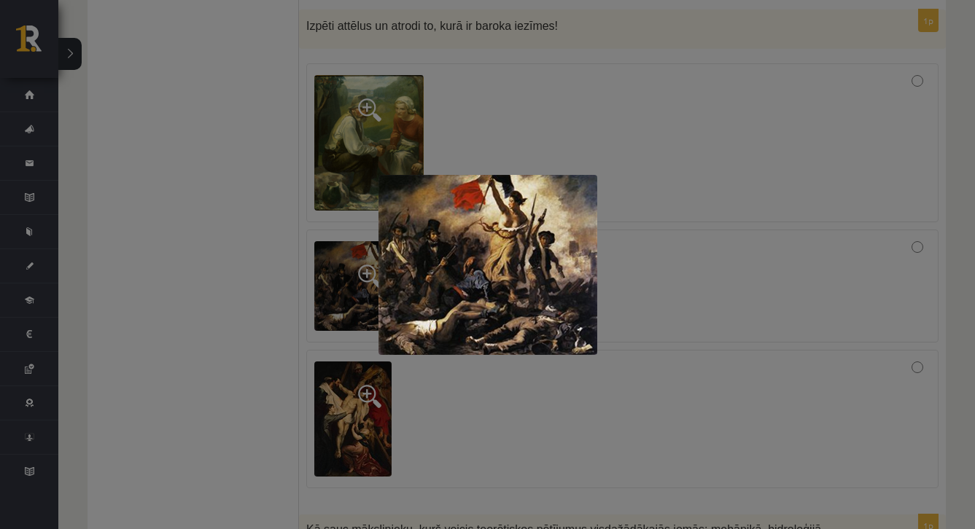
click at [375, 275] on div at bounding box center [487, 264] width 975 height 529
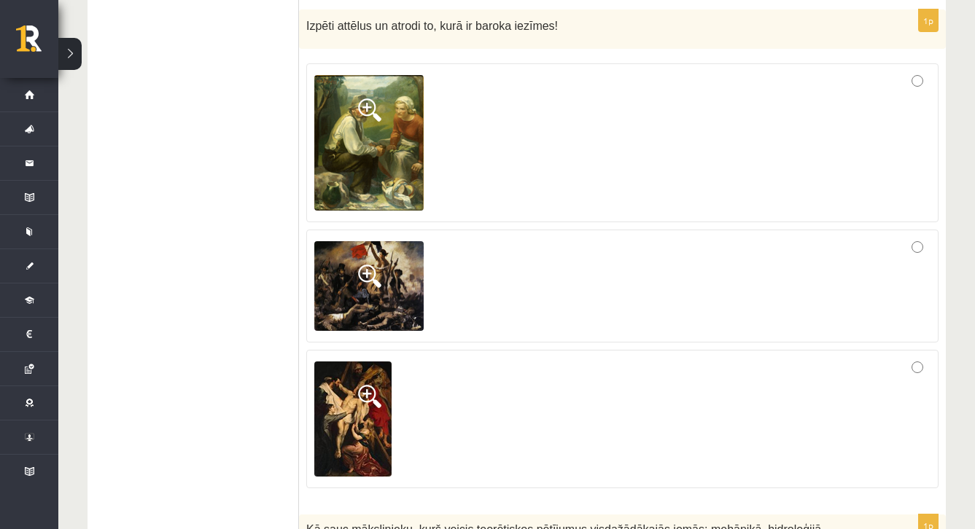
click at [541, 287] on div at bounding box center [622, 287] width 616 height 98
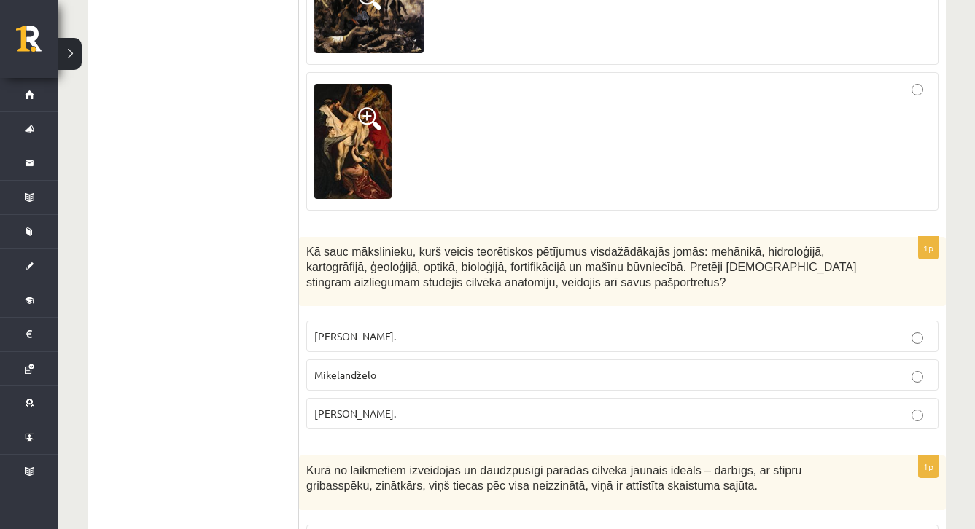
scroll to position [5274, 0]
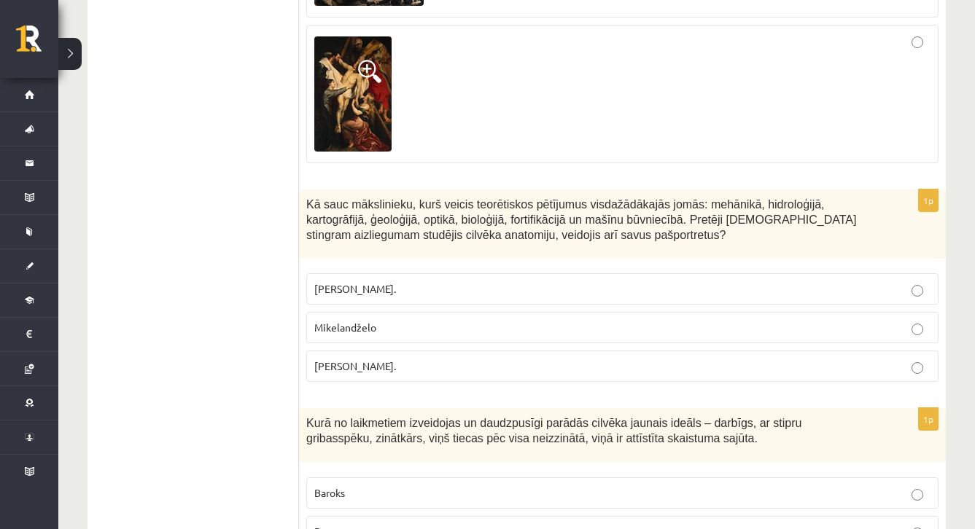
click at [480, 266] on fieldset "Pīters Pauls Rubenss. Mikelandželo Leonardo da Vinči." at bounding box center [622, 326] width 632 height 120
click at [480, 281] on p "Pīters Pauls Rubenss." at bounding box center [622, 288] width 616 height 15
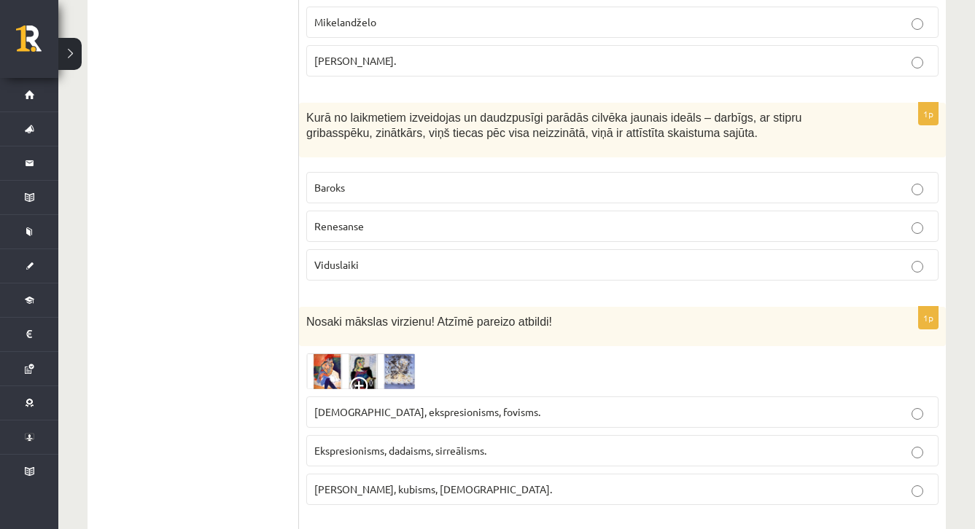
scroll to position [5583, 0]
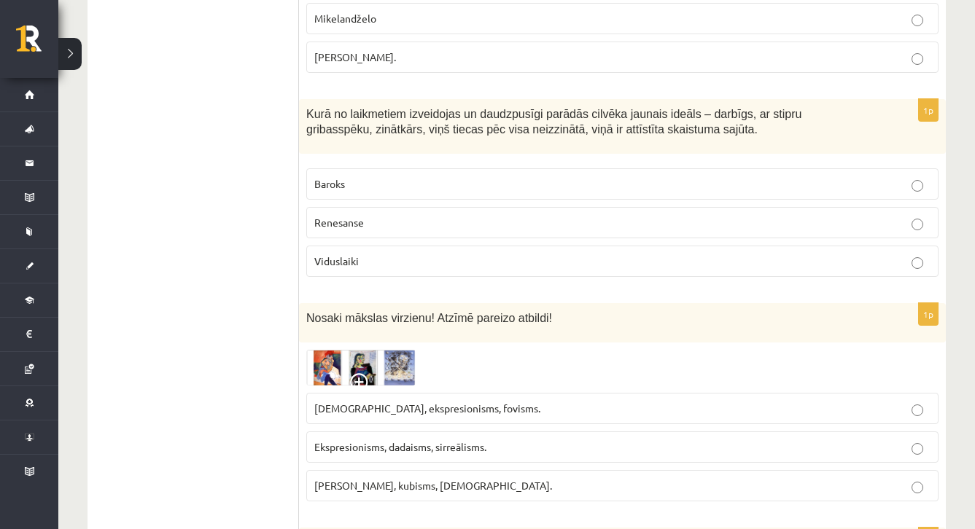
click at [430, 215] on p "Renesanse" at bounding box center [622, 222] width 616 height 15
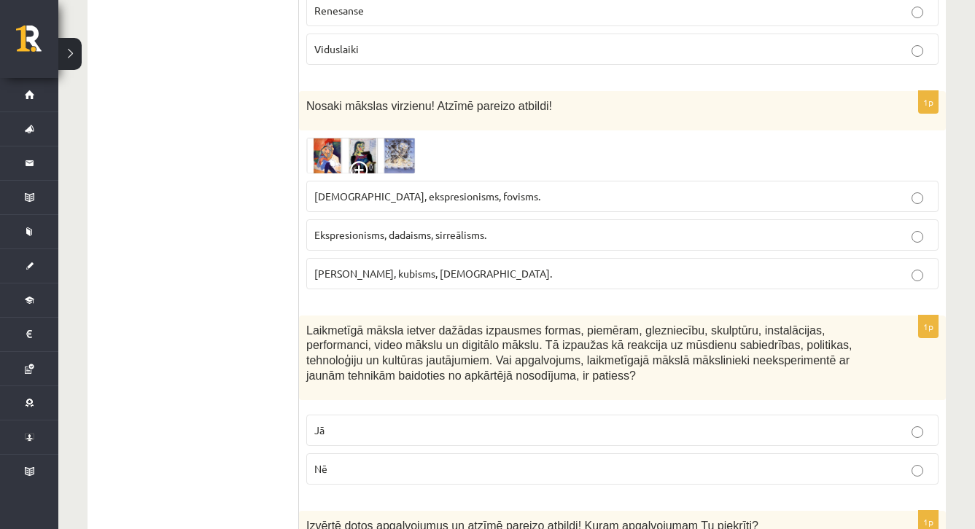
scroll to position [5803, 0]
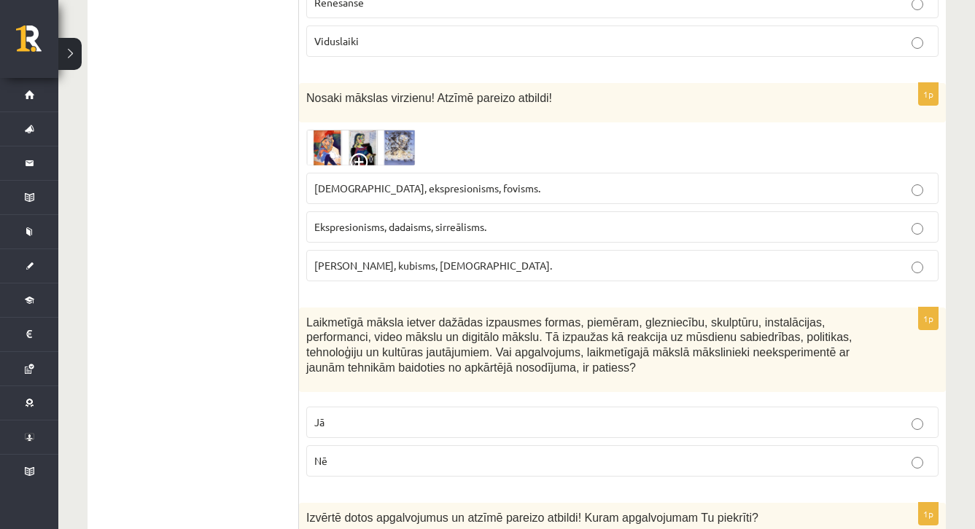
click at [366, 153] on span at bounding box center [361, 164] width 23 height 23
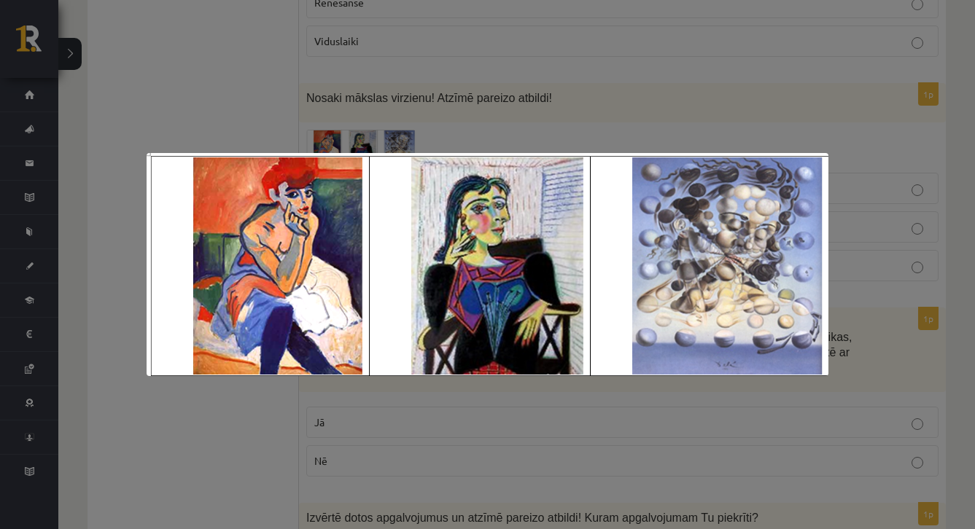
click at [387, 125] on div at bounding box center [487, 264] width 975 height 529
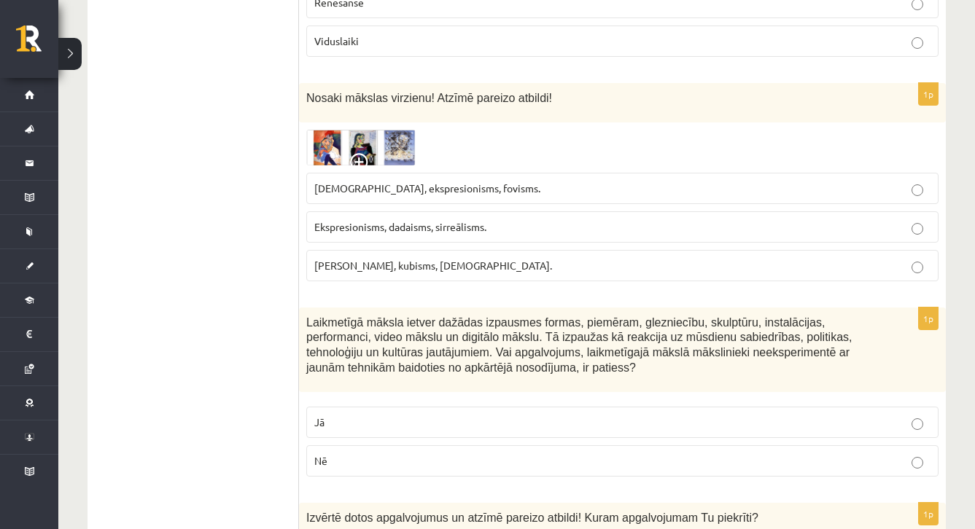
click at [392, 133] on img at bounding box center [360, 148] width 109 height 36
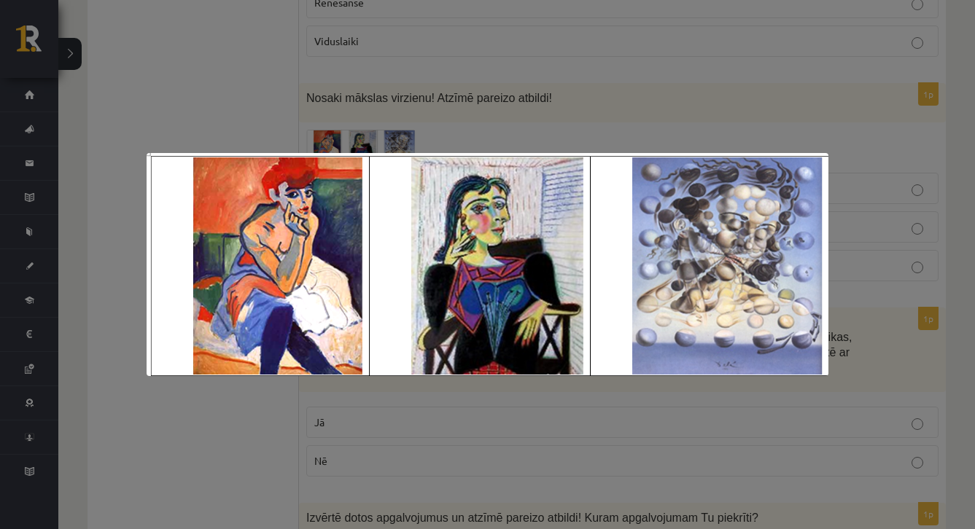
click at [397, 131] on div at bounding box center [487, 264] width 975 height 529
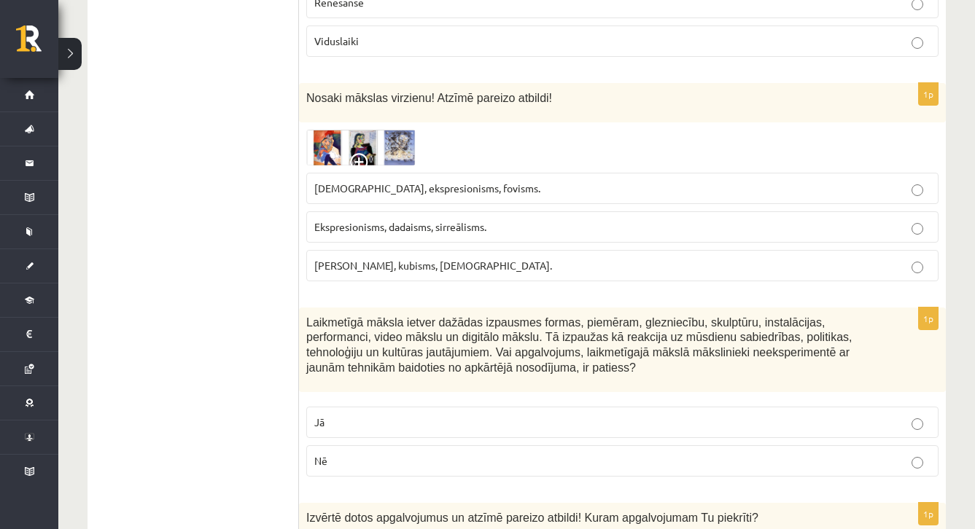
click at [371, 258] on p "Fovisms, kubisms, sirreālisms." at bounding box center [622, 265] width 616 height 15
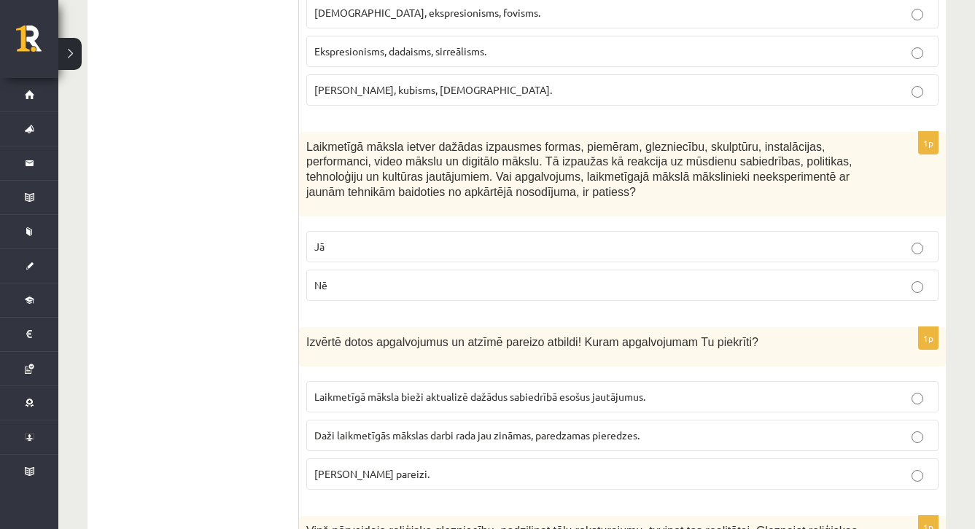
scroll to position [5980, 0]
click at [419, 271] on label "Nē" at bounding box center [622, 284] width 632 height 31
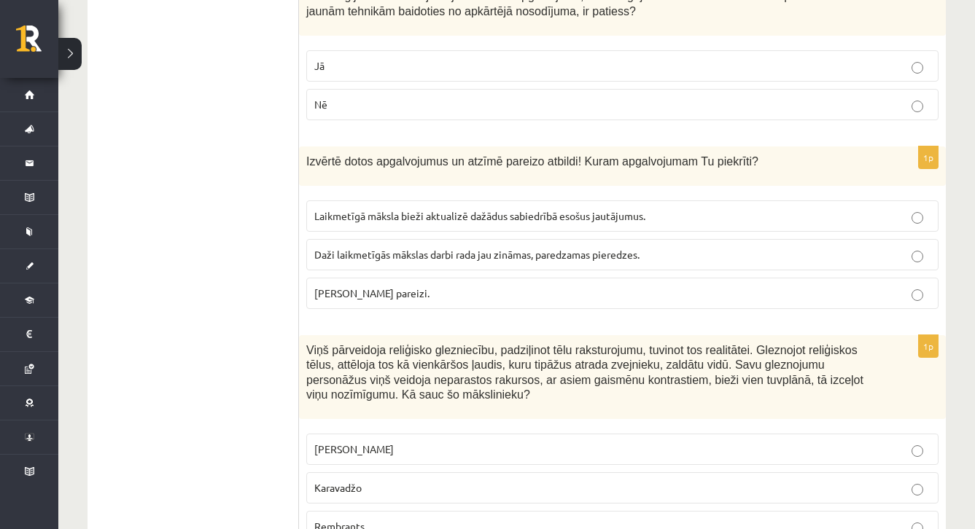
scroll to position [6162, 0]
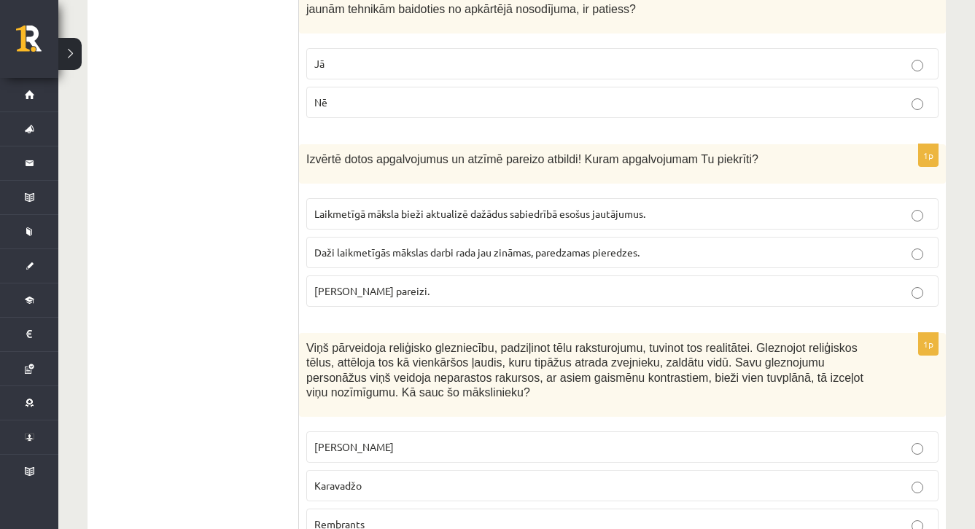
click at [494, 276] on label "Abi apgalvojumi pareizi." at bounding box center [622, 291] width 632 height 31
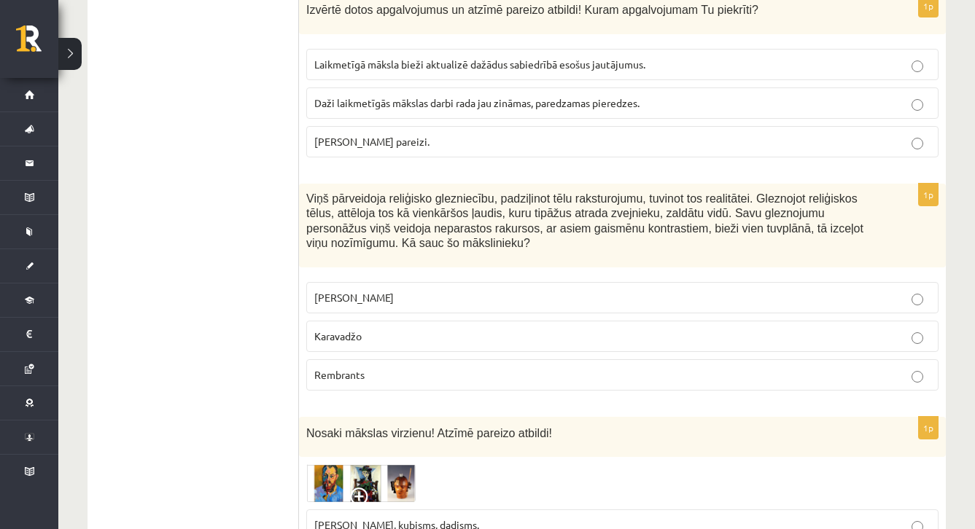
scroll to position [6311, 0]
click at [521, 330] on p "Karavadžo" at bounding box center [622, 337] width 616 height 15
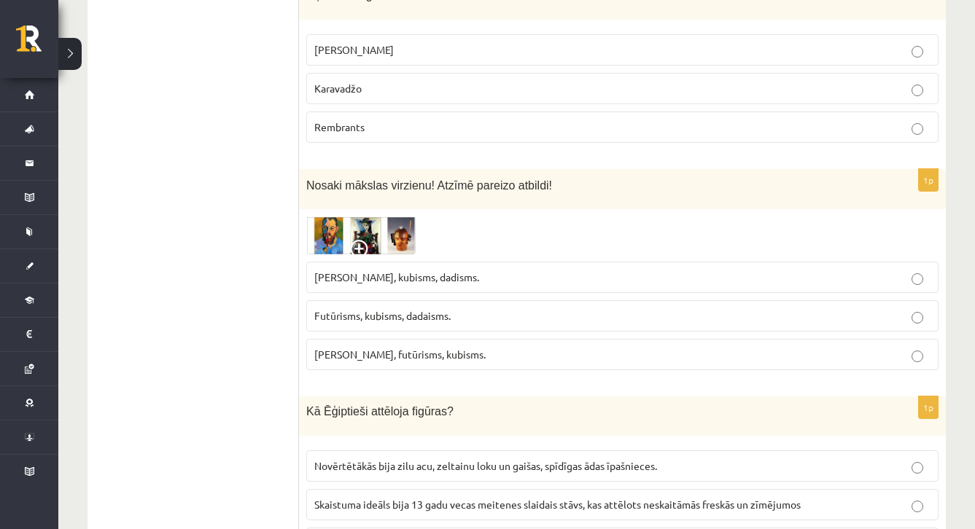
scroll to position [6562, 0]
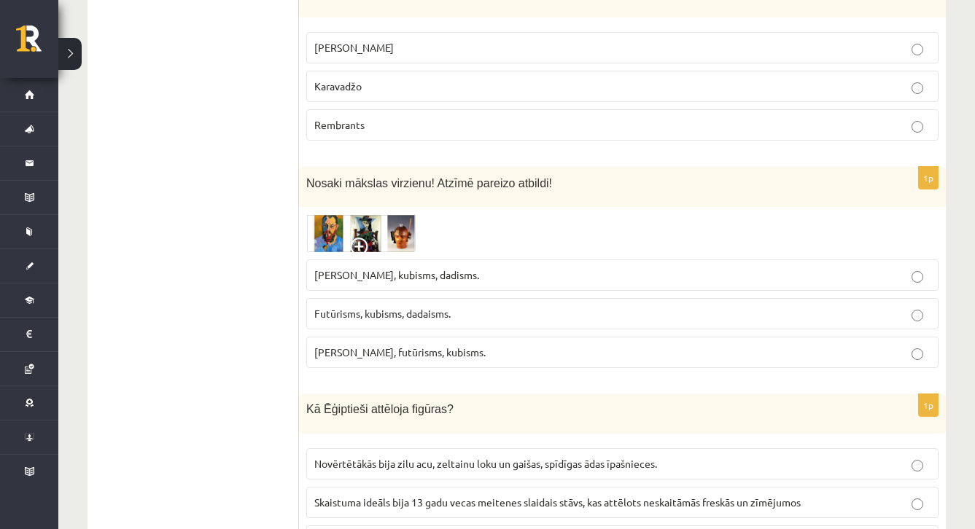
click at [377, 214] on img at bounding box center [360, 233] width 109 height 39
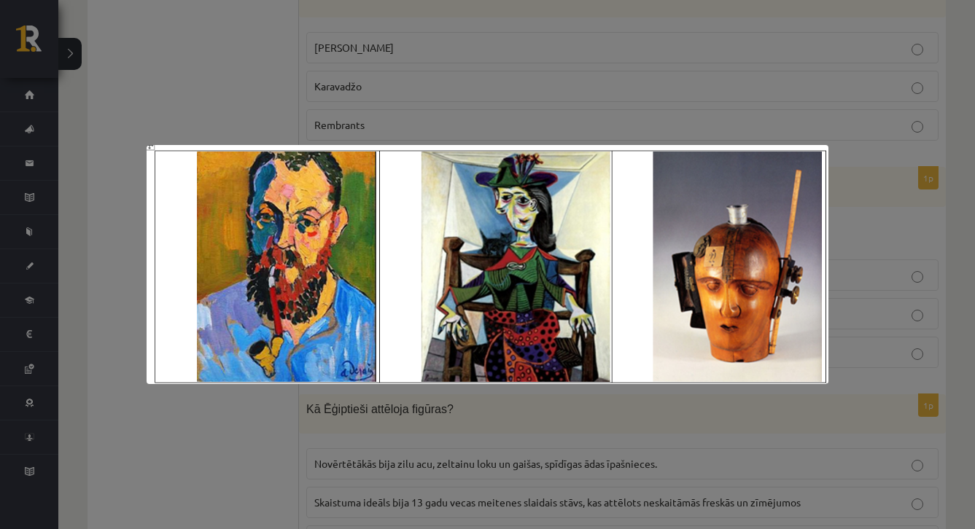
click at [427, 84] on div at bounding box center [487, 264] width 975 height 529
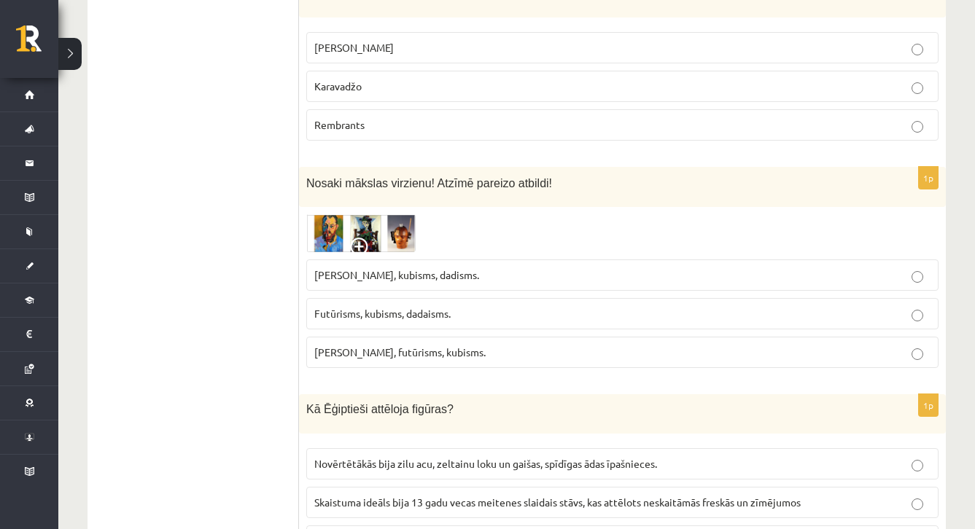
click at [388, 268] on span "Fovisms, kubisms, dadisms." at bounding box center [396, 274] width 165 height 13
click at [397, 307] on span "Futūrisms, kubisms, dadaisms." at bounding box center [382, 313] width 136 height 13
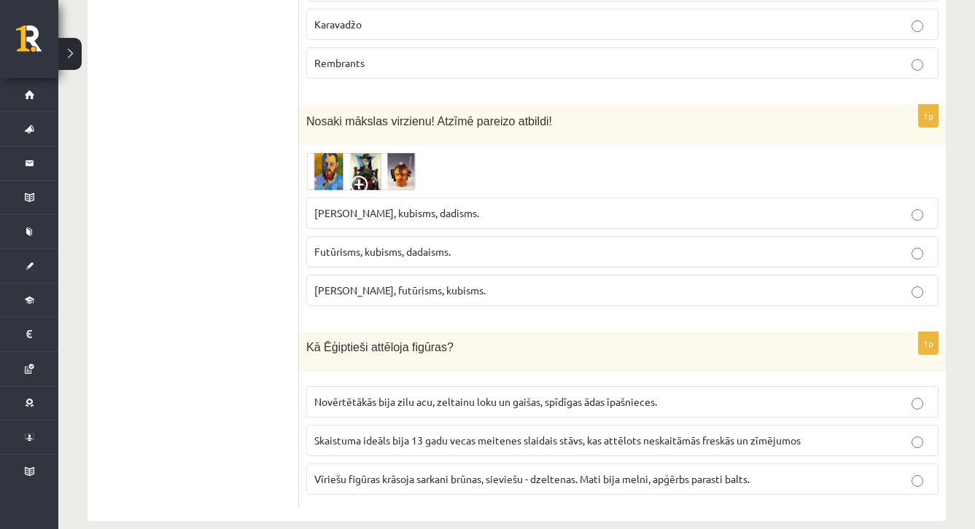
scroll to position [6620, 0]
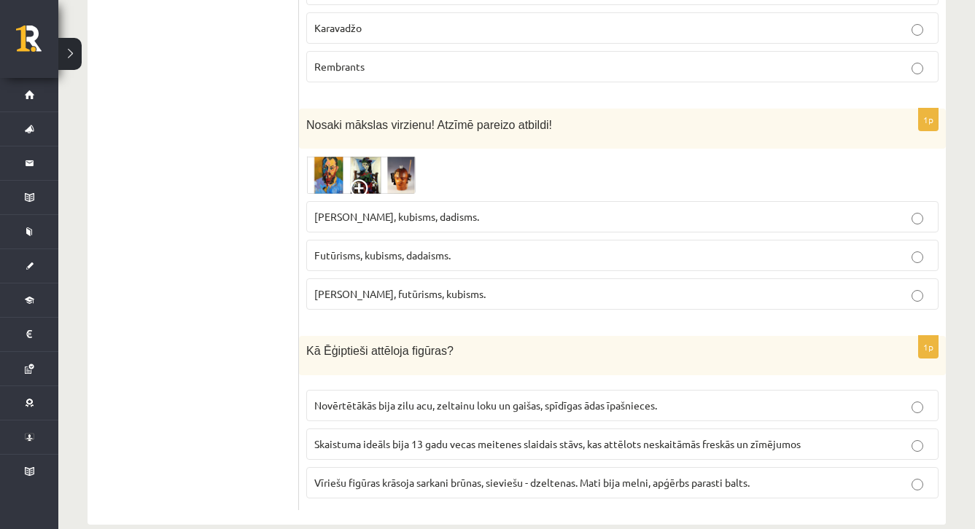
click at [493, 476] on span "Vīriešu figūras krāsoja sarkani brūnas, sieviešu - dzeltenas. Mati bija melni, …" at bounding box center [531, 482] width 435 height 13
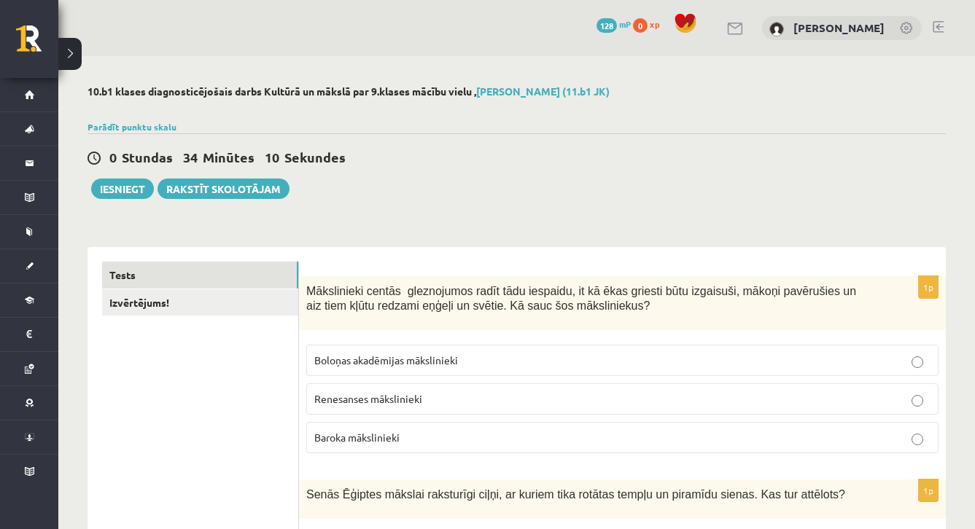
scroll to position [0, 0]
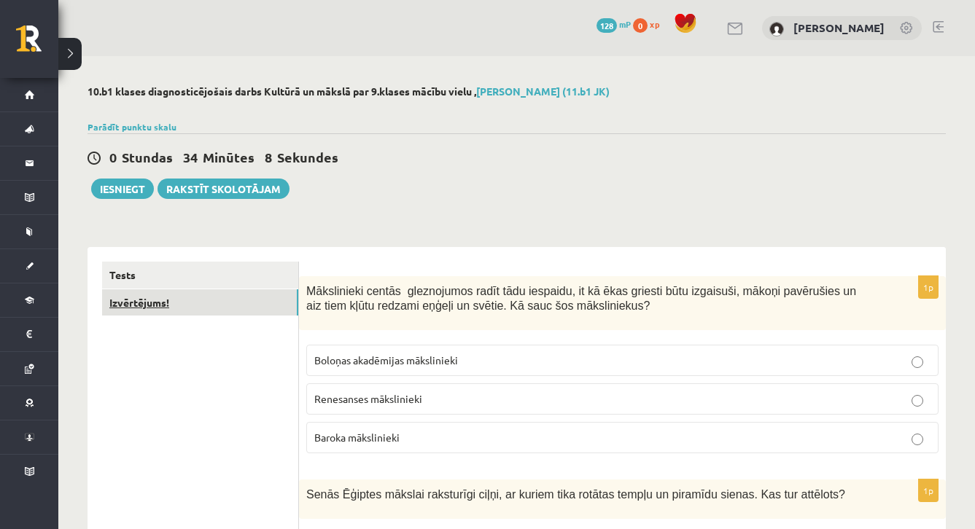
click at [211, 300] on link "Izvērtējums!" at bounding box center [200, 302] width 196 height 27
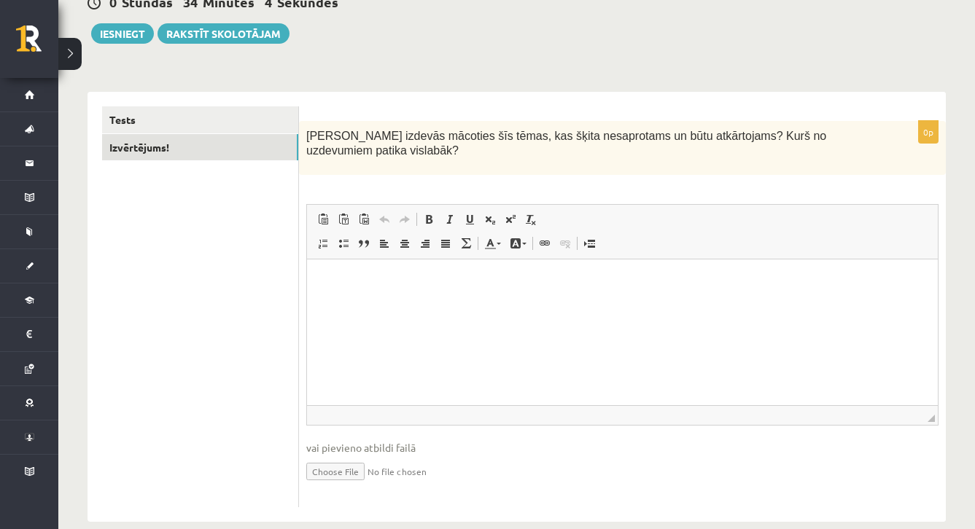
scroll to position [168, 0]
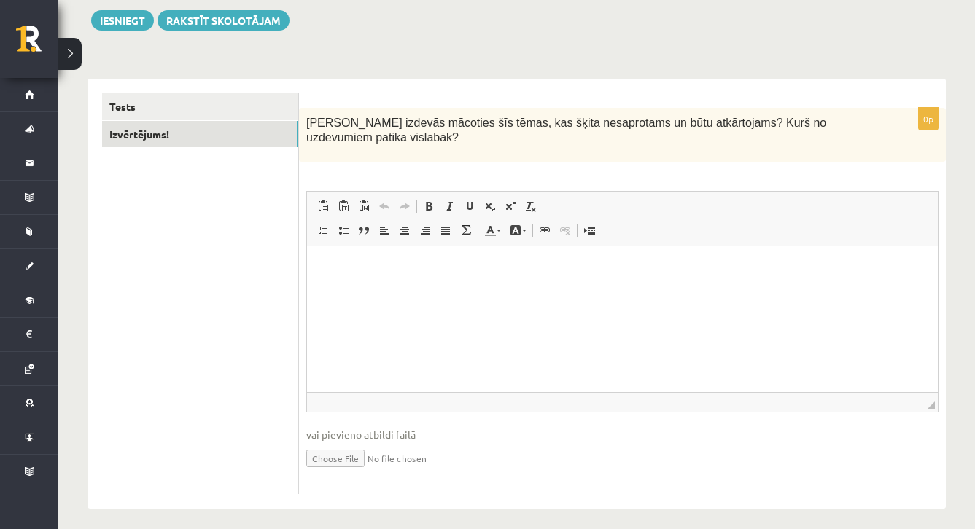
click at [427, 287] on html at bounding box center [622, 268] width 631 height 44
click at [480, 290] on html "********" at bounding box center [622, 268] width 631 height 44
click at [515, 290] on html "**********" at bounding box center [622, 268] width 631 height 44
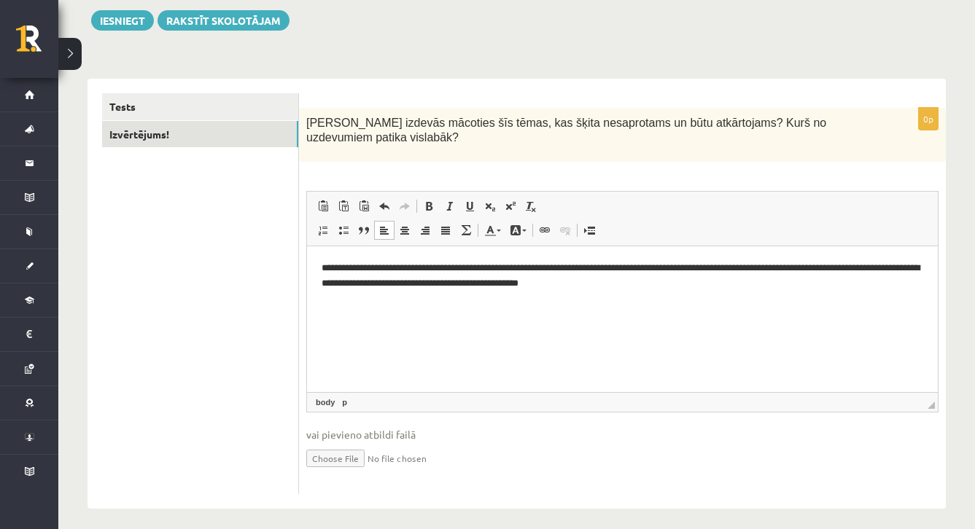
click at [230, 311] on ul "Tests Izvērtējums!" at bounding box center [200, 294] width 197 height 402
click at [154, 109] on link "Tests" at bounding box center [200, 106] width 196 height 27
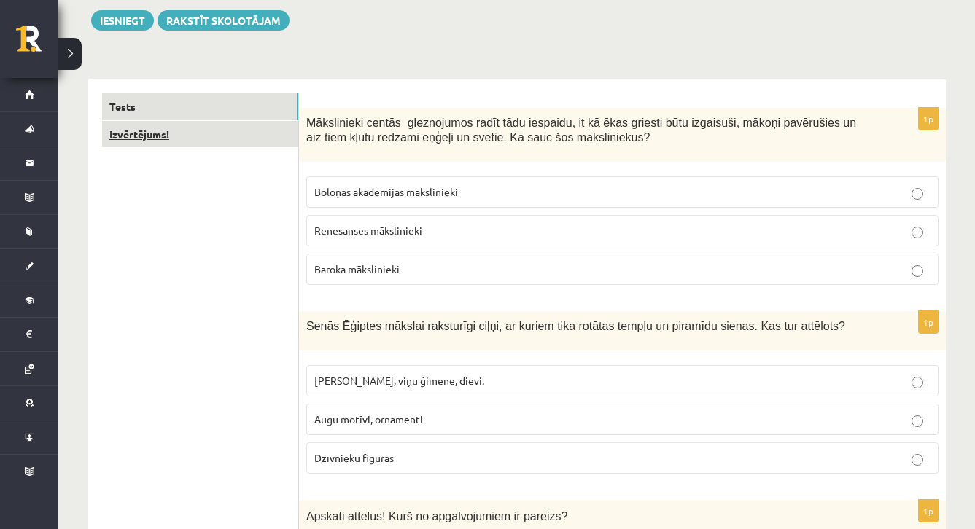
click at [165, 136] on link "Izvērtējums!" at bounding box center [200, 134] width 196 height 27
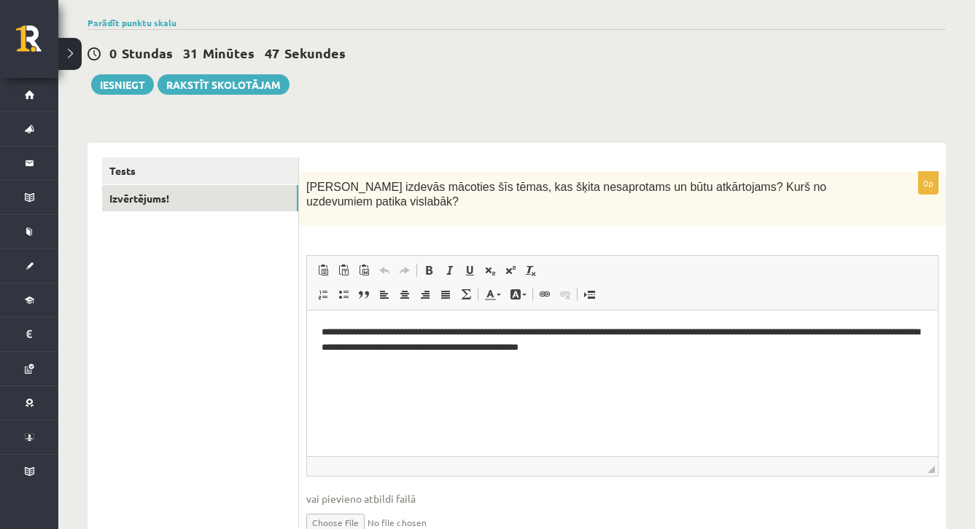
scroll to position [104, 0]
click at [254, 167] on link "Tests" at bounding box center [200, 171] width 196 height 27
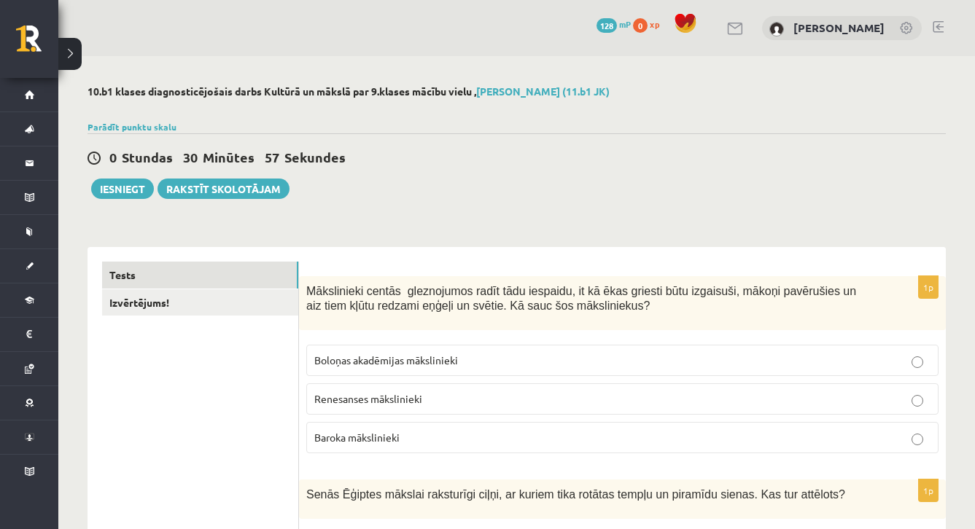
scroll to position [0, 0]
click at [133, 189] on button "Iesniegt" at bounding box center [122, 189] width 63 height 20
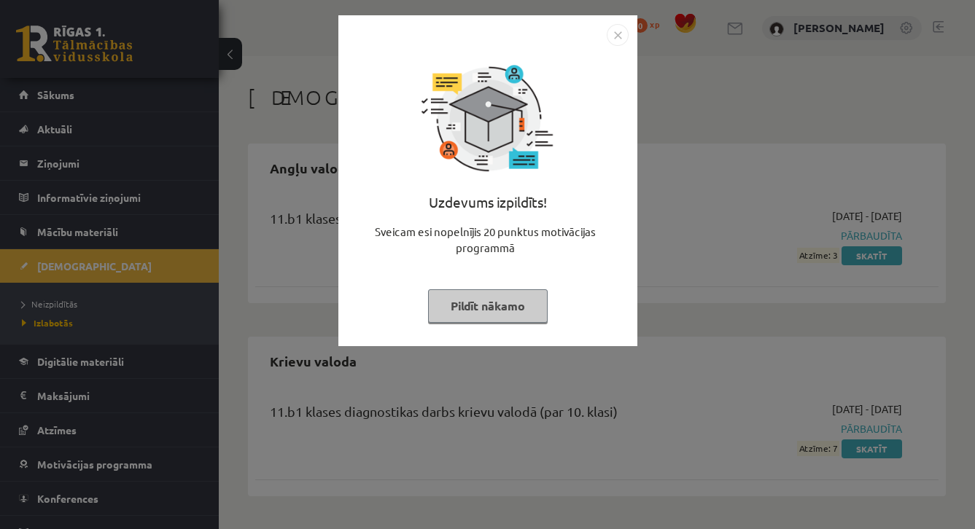
click at [517, 305] on button "Pildīt nākamo" at bounding box center [488, 306] width 120 height 34
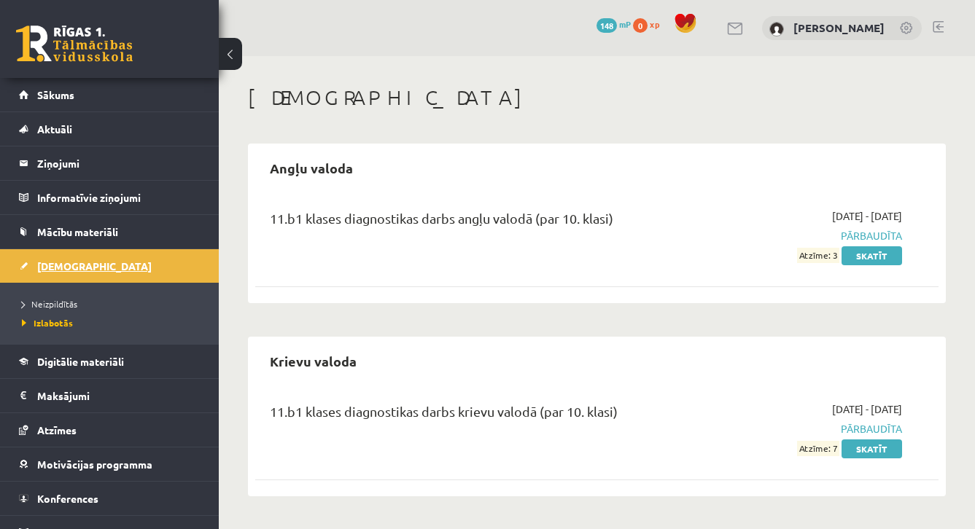
click at [98, 275] on link "[DEMOGRAPHIC_DATA]" at bounding box center [110, 266] width 182 height 34
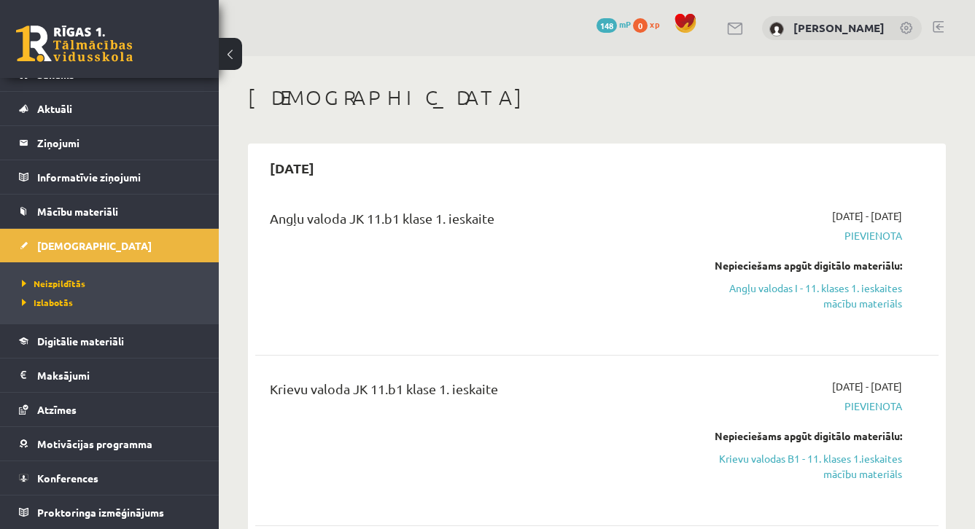
scroll to position [20, 0]
click at [551, 268] on div "Angļu valoda JK 11.b1 klase 1. ieskaite" at bounding box center [477, 270] width 436 height 123
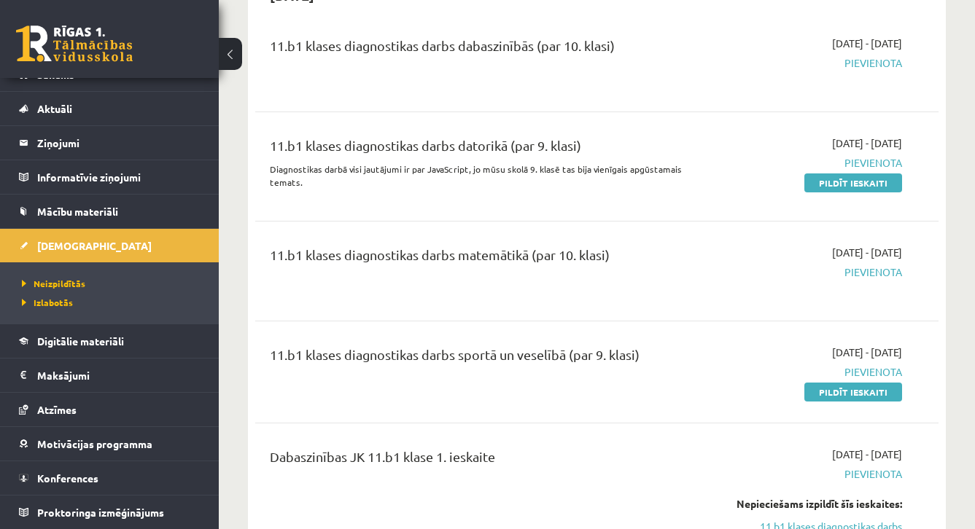
scroll to position [1495, 0]
click at [880, 394] on link "Pildīt ieskaiti" at bounding box center [853, 391] width 98 height 19
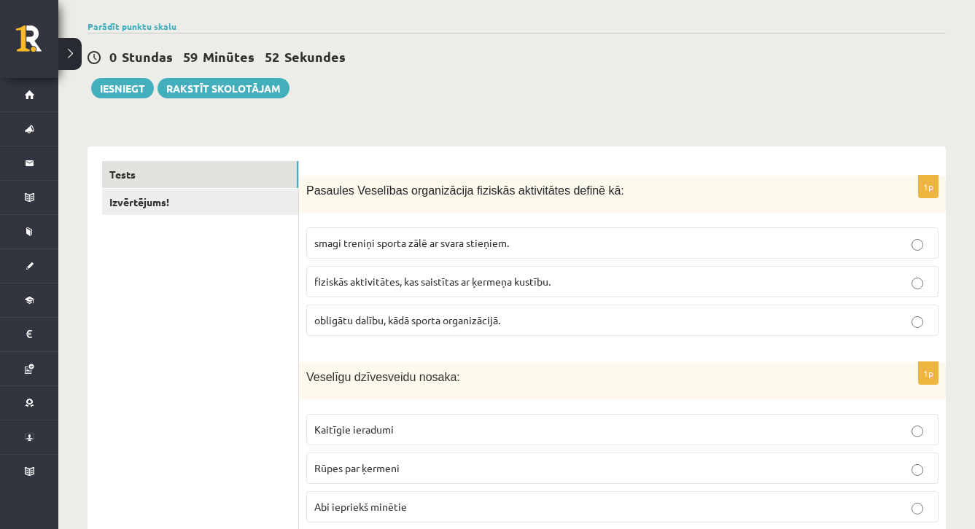
scroll to position [102, 0]
click at [651, 282] on p "fiziskās aktivitātes, kas saistītas ar ķermeņa kustību." at bounding box center [622, 280] width 616 height 15
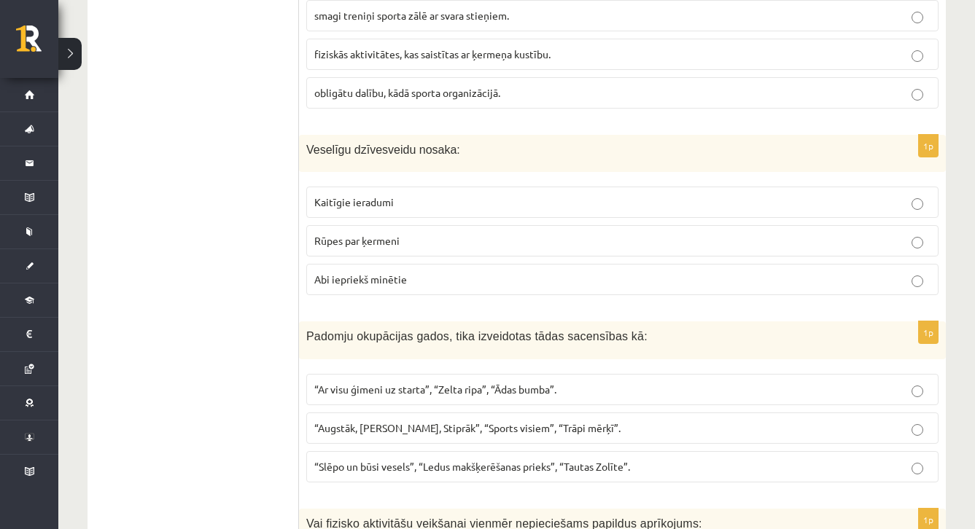
scroll to position [345, 0]
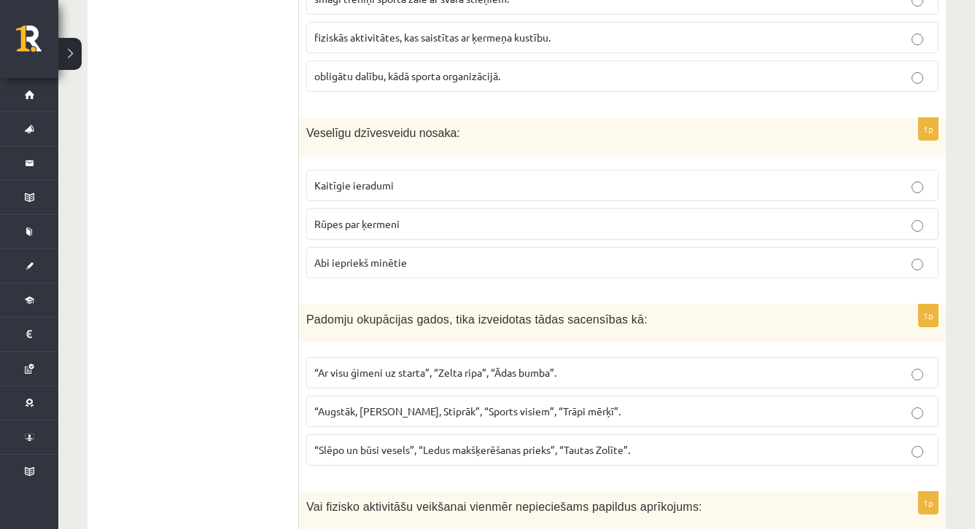
click at [504, 267] on p "Abi iepriekš minētie" at bounding box center [622, 262] width 616 height 15
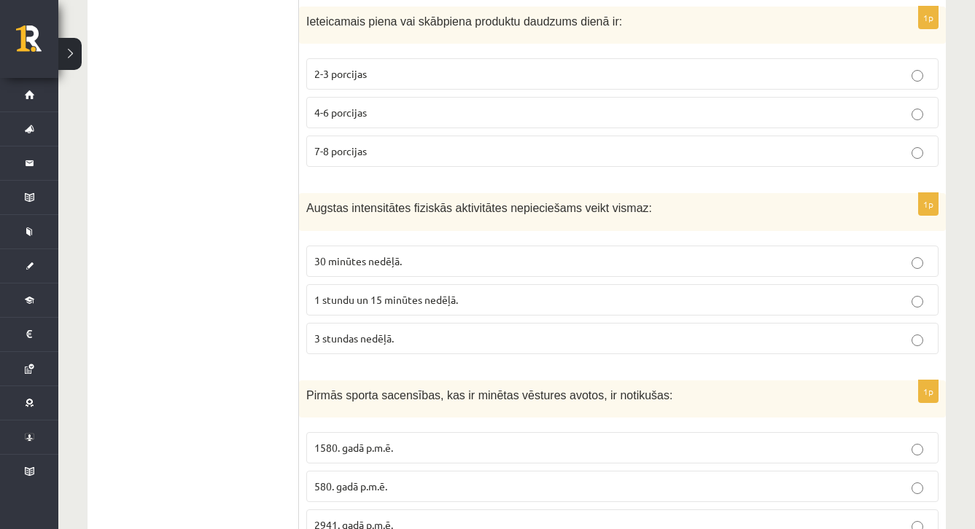
scroll to position [3309, 0]
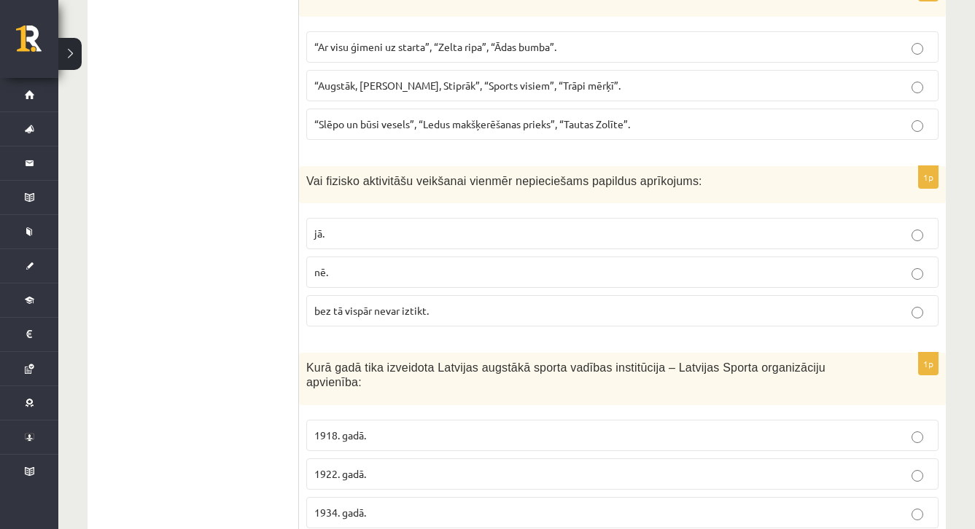
scroll to position [621, 0]
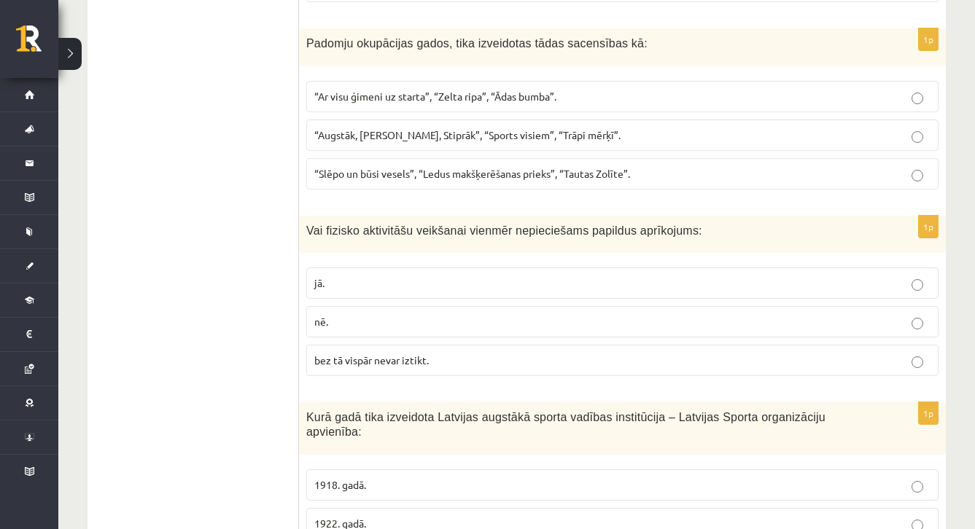
click at [909, 136] on p "“Augstāk, Tālāk, Stiprāk”, “Sports visiem”, “Trāpi mērķī”." at bounding box center [622, 135] width 616 height 15
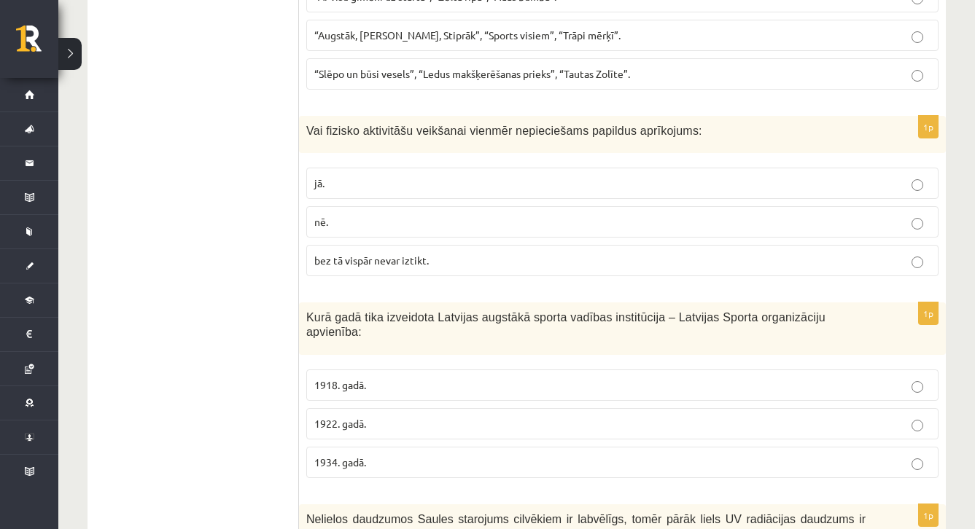
scroll to position [723, 0]
click at [755, 216] on p "nē." at bounding box center [622, 220] width 616 height 15
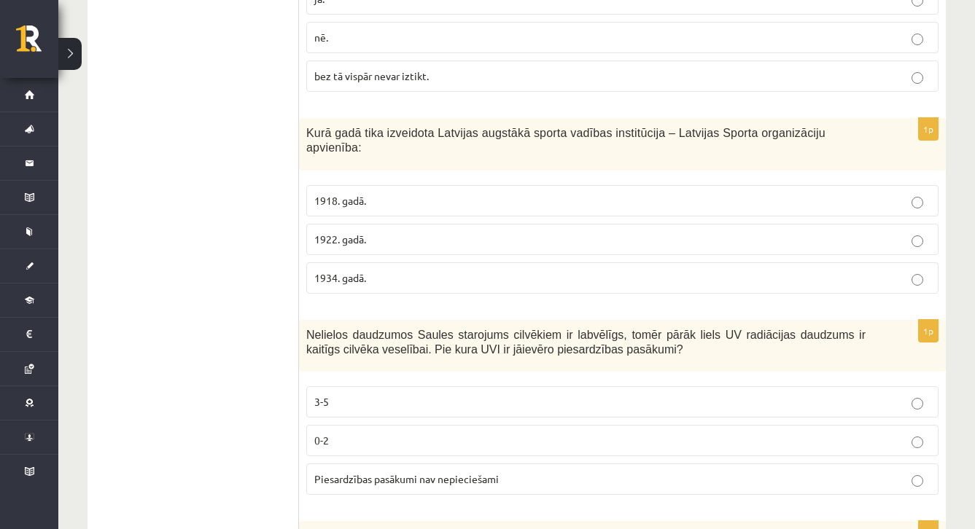
scroll to position [906, 0]
click at [609, 231] on p "1922. gadā." at bounding box center [622, 238] width 616 height 15
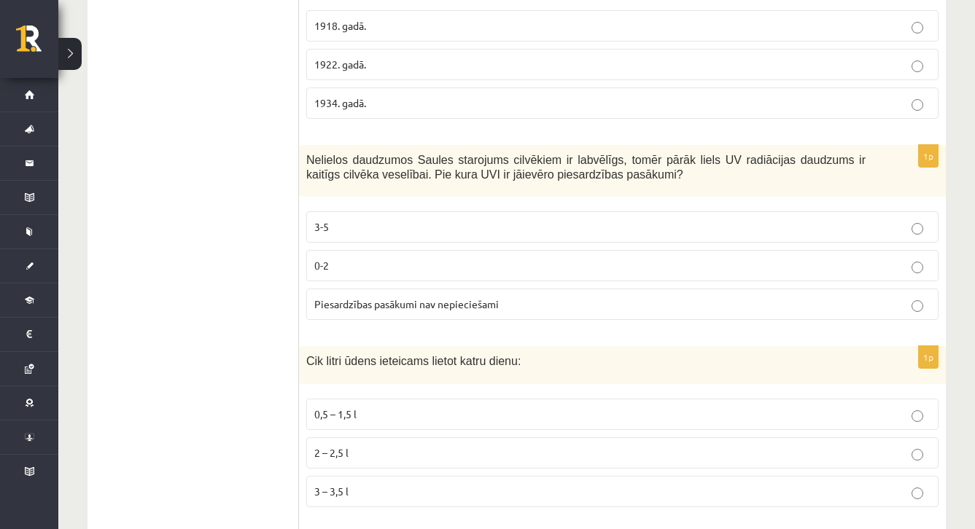
scroll to position [1097, 0]
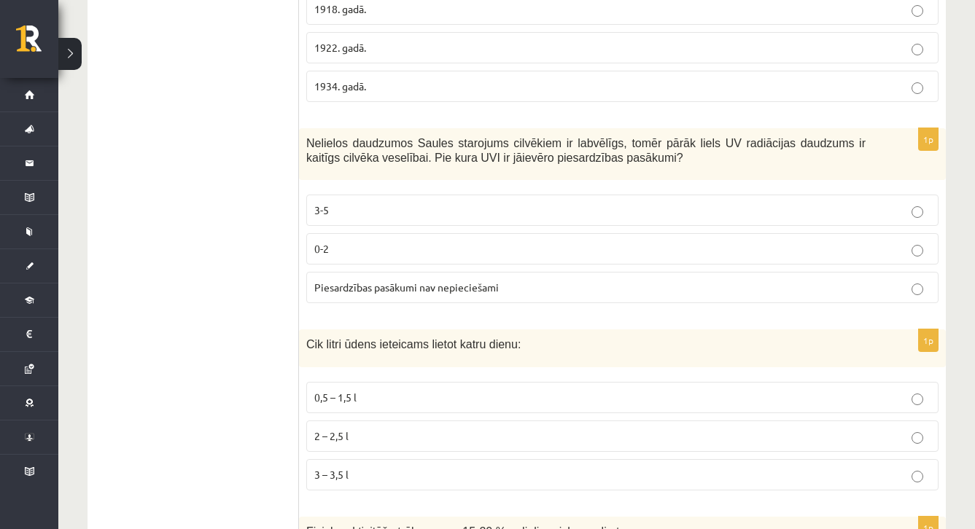
click at [476, 209] on p "3-5" at bounding box center [622, 210] width 616 height 15
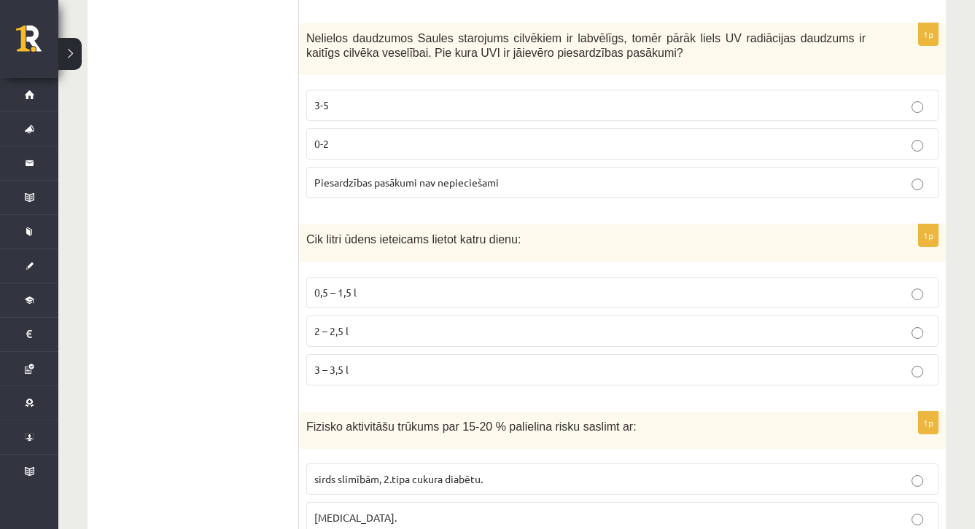
scroll to position [1288, 0]
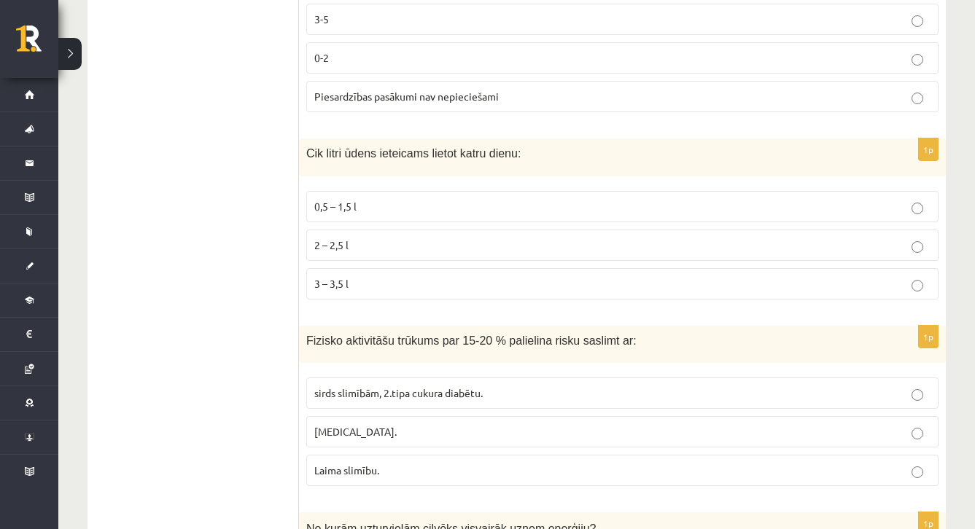
click at [432, 232] on label "2 – 2,5 l" at bounding box center [622, 245] width 632 height 31
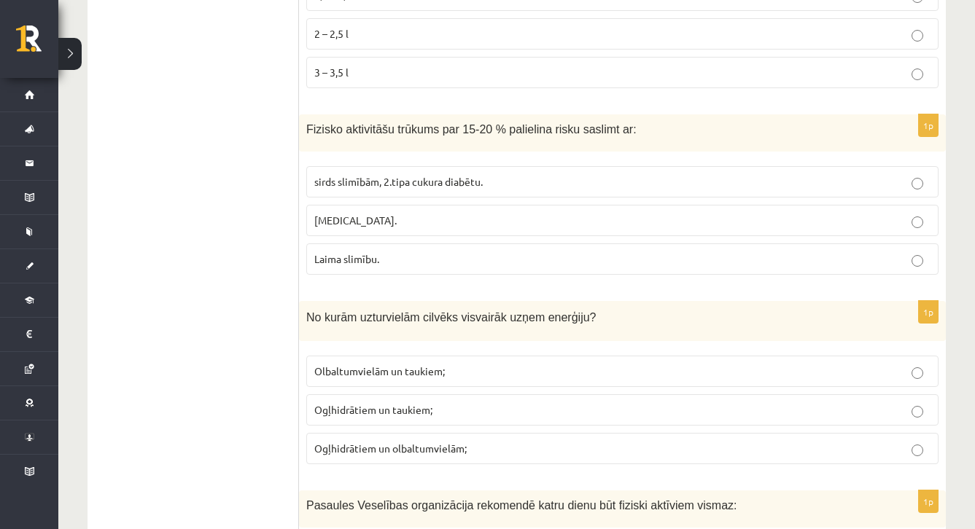
scroll to position [1503, 0]
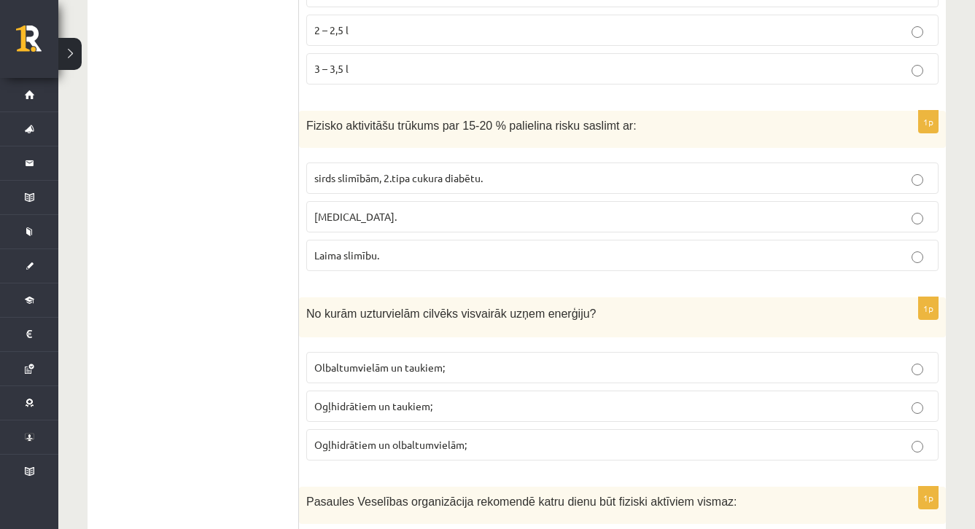
click at [412, 175] on span "sirds slimībām, 2.tipa cukura diabētu." at bounding box center [398, 177] width 168 height 13
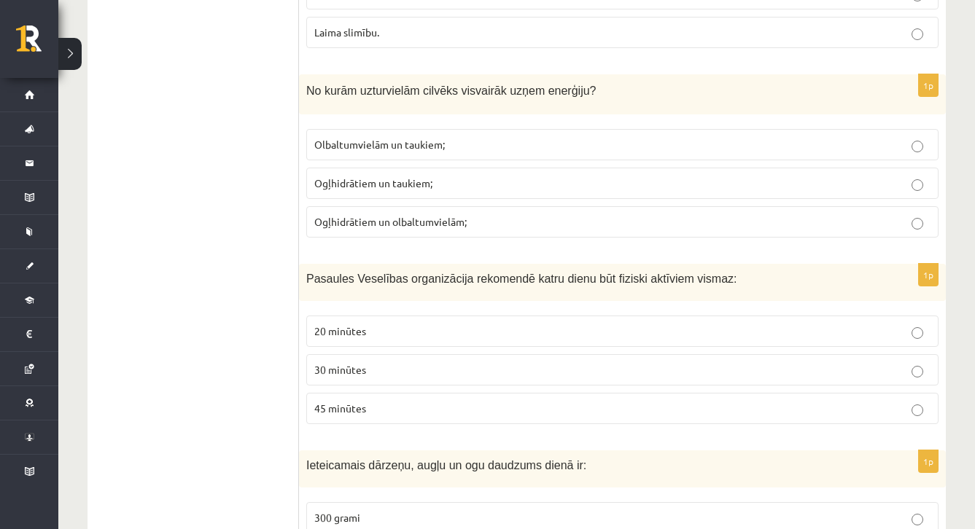
scroll to position [1738, 0]
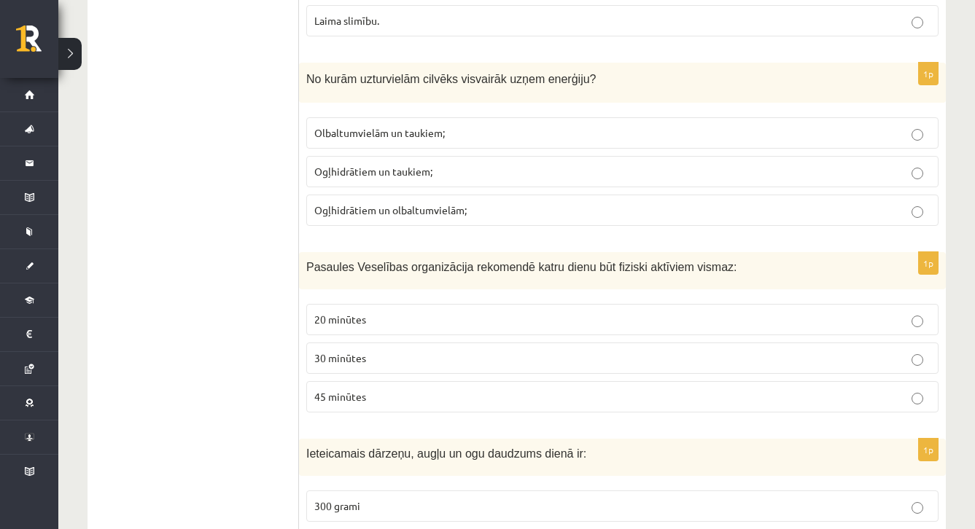
click at [385, 166] on span "Ogļhidrātiem un taukiem;" at bounding box center [373, 171] width 118 height 13
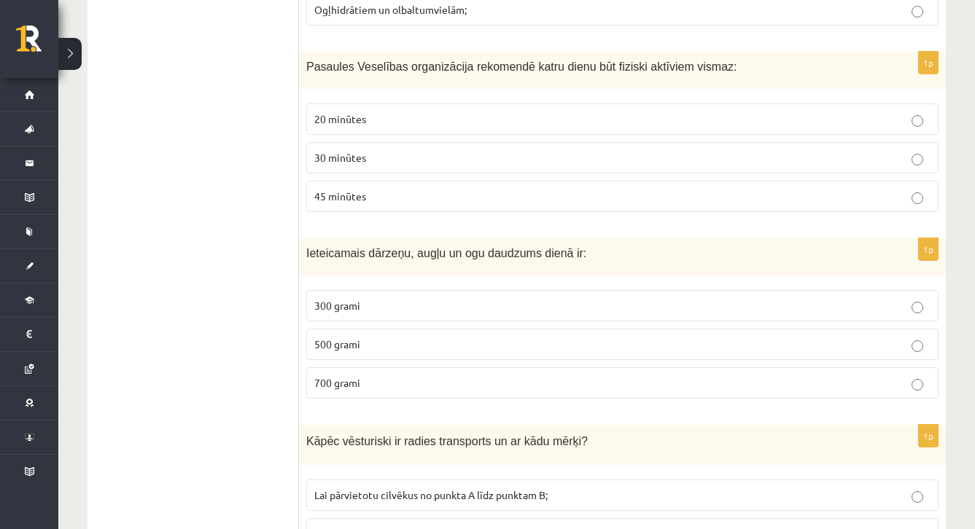
scroll to position [1942, 0]
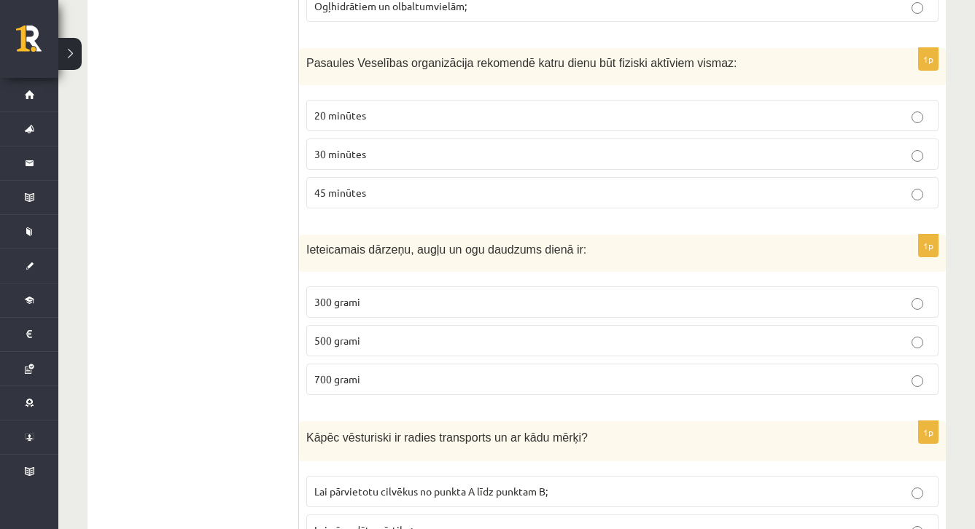
click at [373, 147] on p "30 minūtes" at bounding box center [622, 154] width 616 height 15
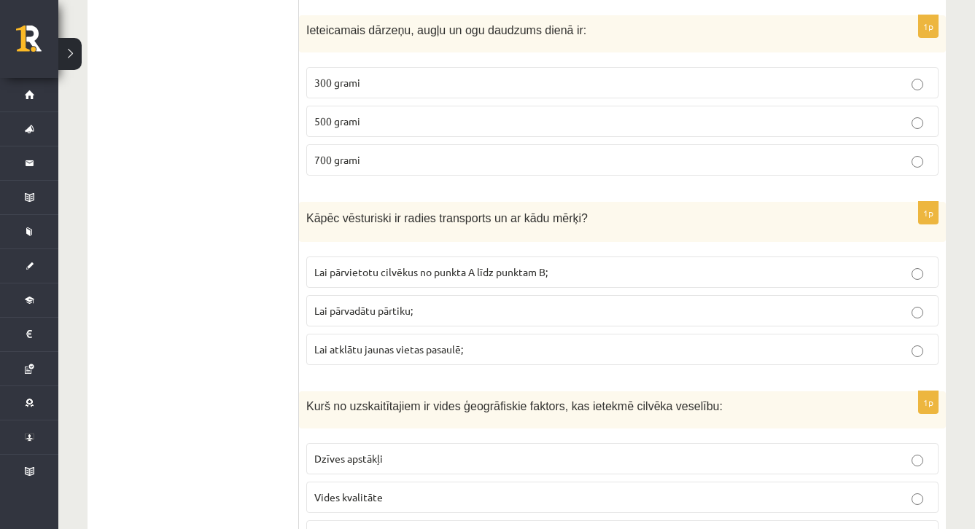
scroll to position [2162, 0]
click at [378, 77] on p "300 grami" at bounding box center [622, 81] width 616 height 15
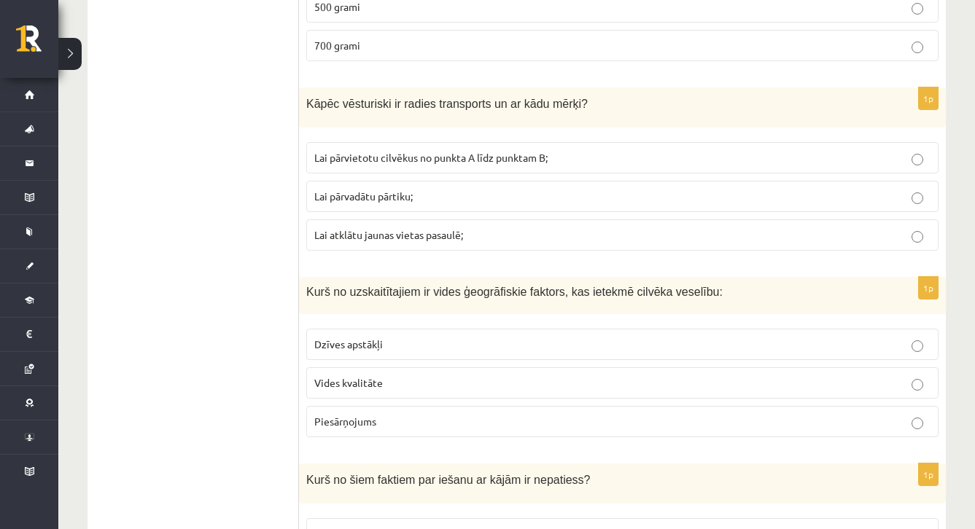
scroll to position [2289, 0]
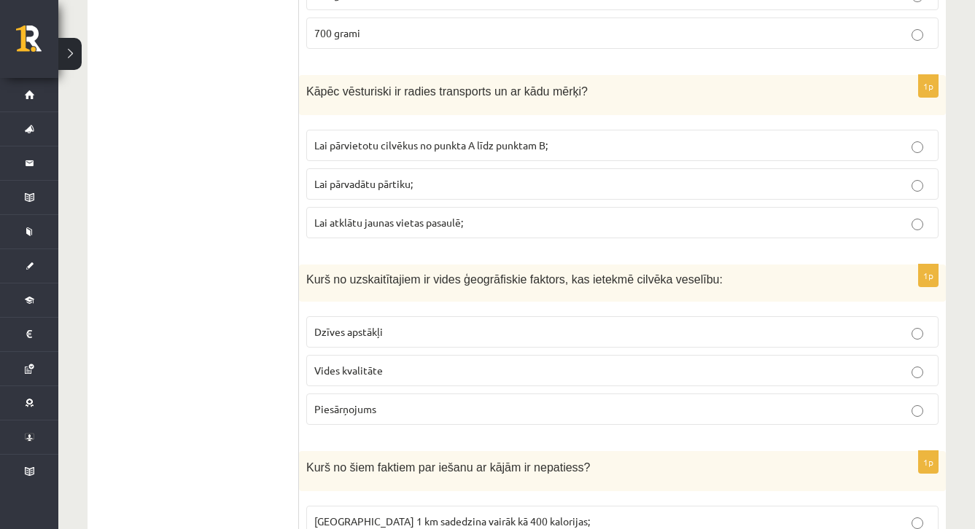
click at [467, 147] on label "Lai pārvietotu cilvēkus no punkta A līdz punktam B;" at bounding box center [622, 145] width 632 height 31
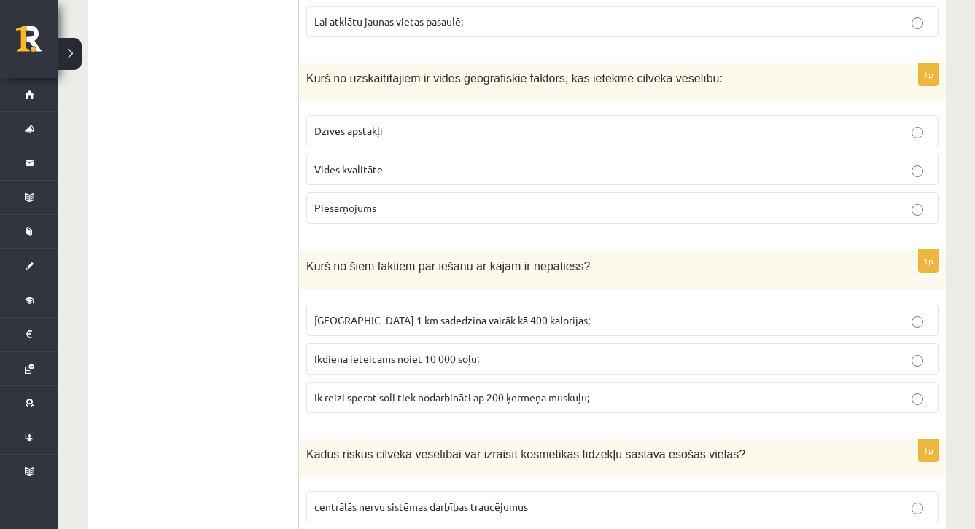
scroll to position [2499, 0]
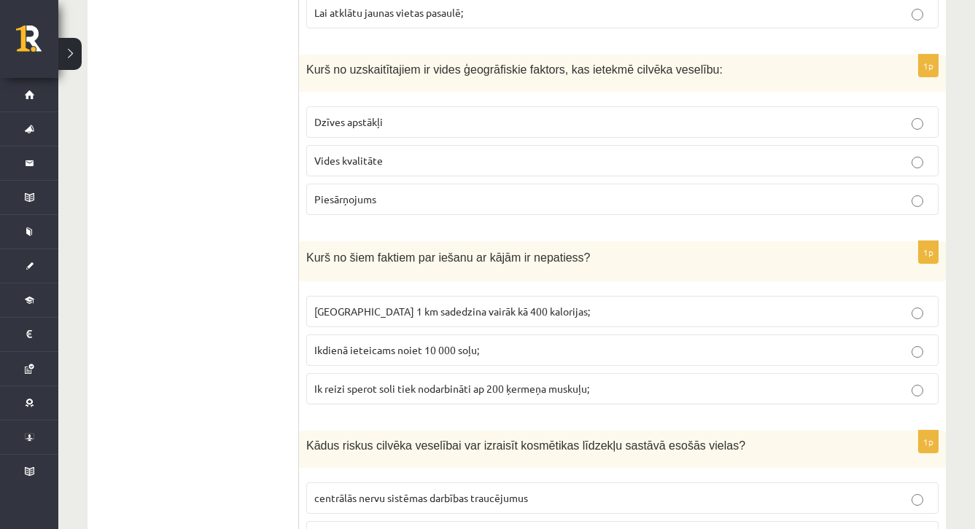
click at [432, 158] on p "Vides kvalitāte" at bounding box center [622, 160] width 616 height 15
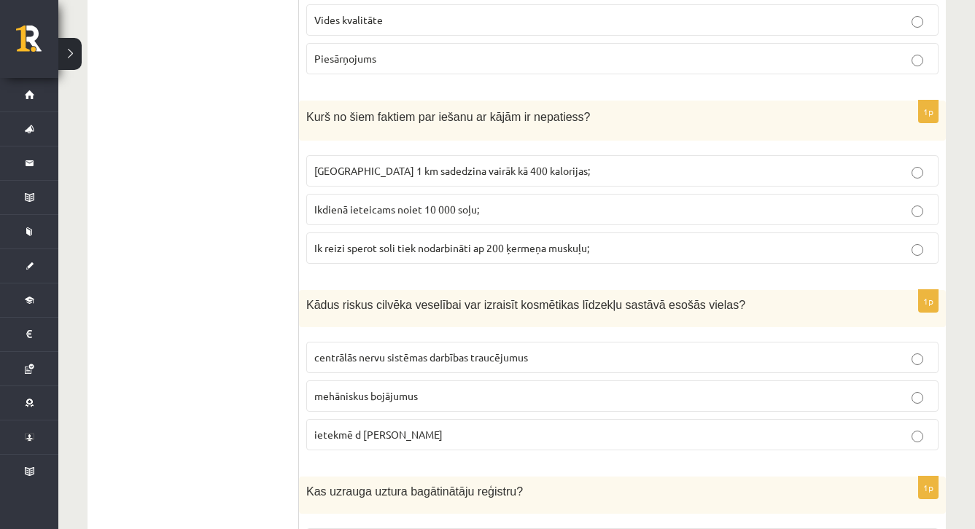
scroll to position [2648, 0]
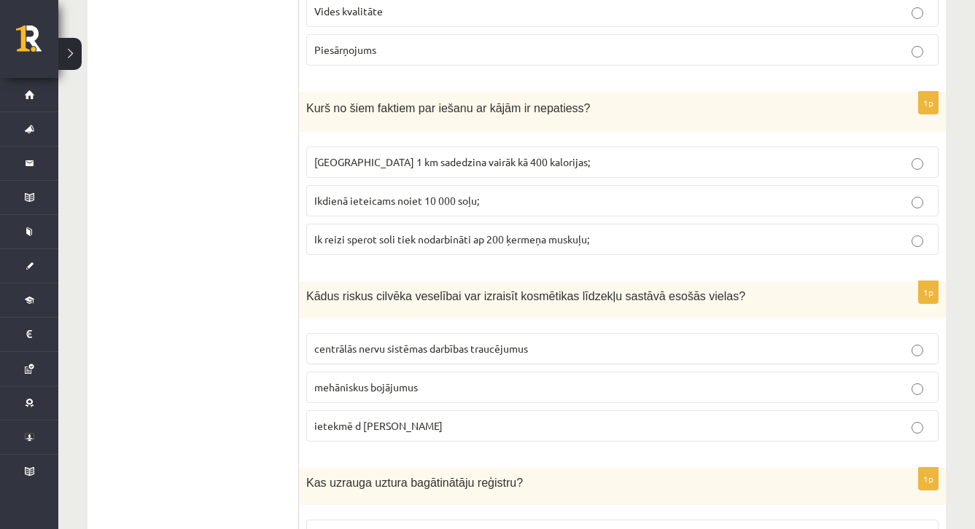
click at [438, 160] on span "Noiets 1 km sadedzina vairāk kā 400 kalorijas;" at bounding box center [452, 161] width 276 height 13
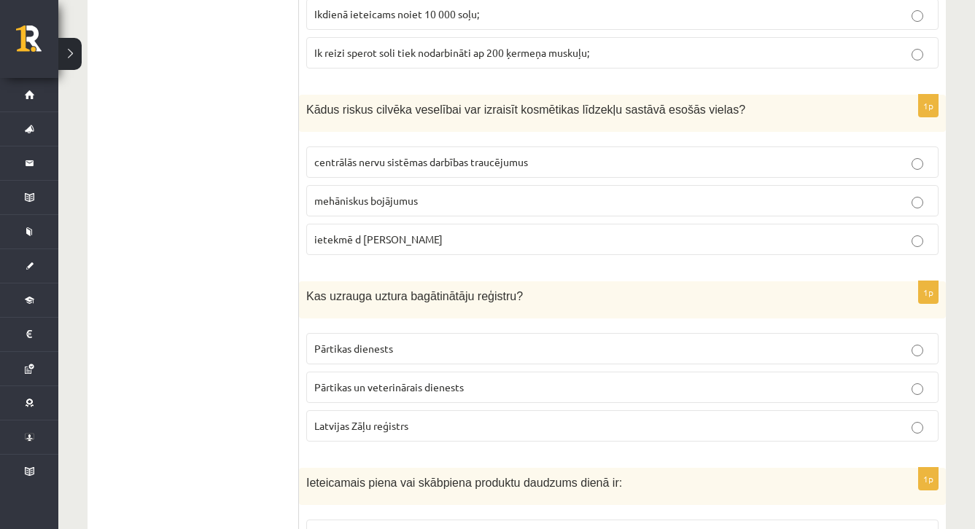
scroll to position [2835, 0]
click at [432, 232] on span "ietekmē d vitamīna sintēzi" at bounding box center [378, 238] width 128 height 13
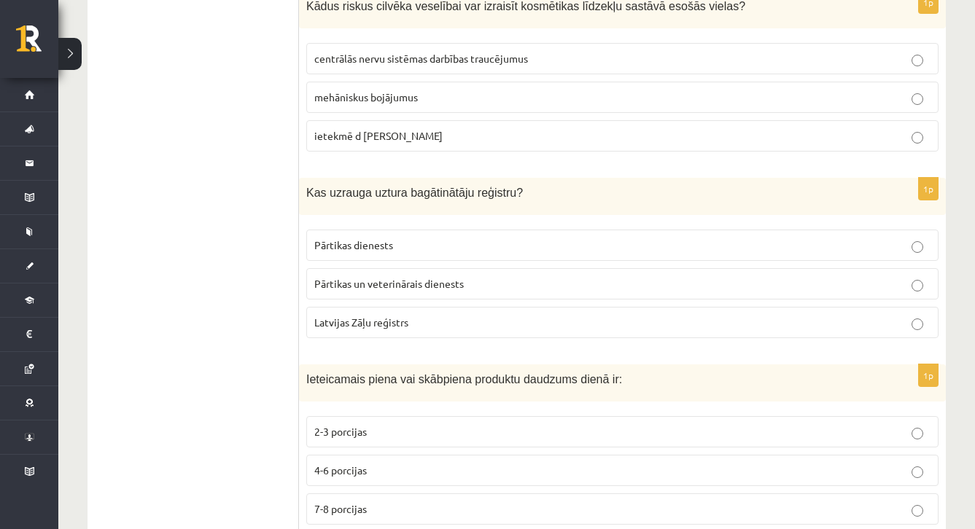
scroll to position [2998, 0]
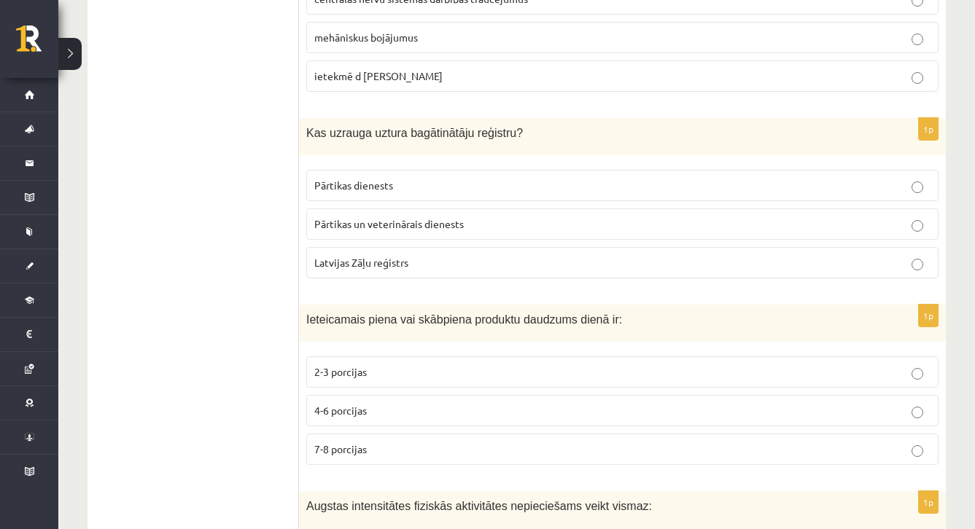
click at [405, 267] on label "Latvijas Zāļu reģistrs" at bounding box center [622, 262] width 632 height 31
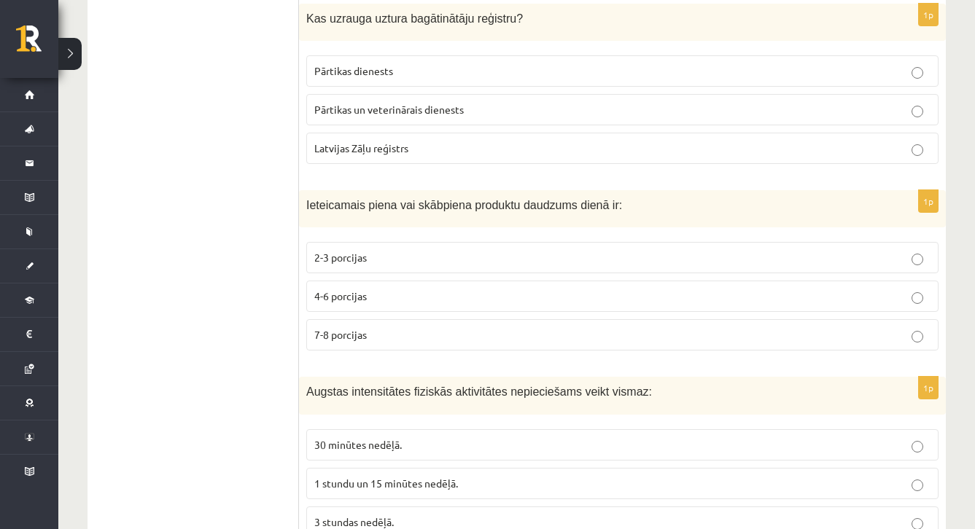
scroll to position [3110, 0]
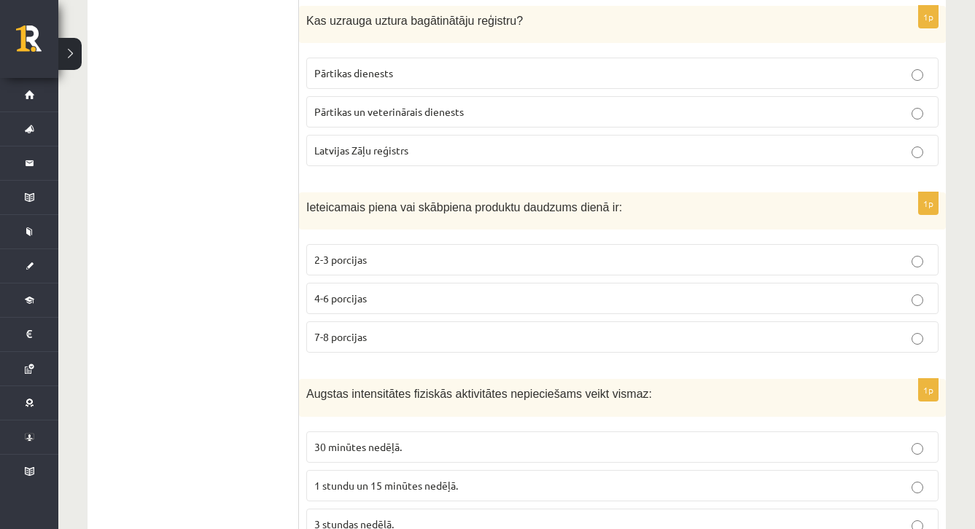
click at [447, 104] on p "Pārtikas un veterinārais dienests" at bounding box center [622, 111] width 616 height 15
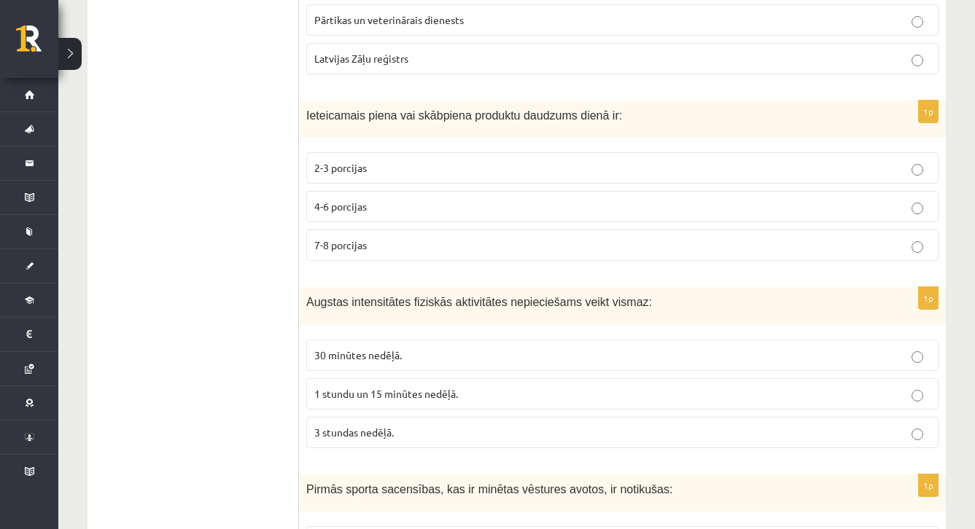
scroll to position [3275, 0]
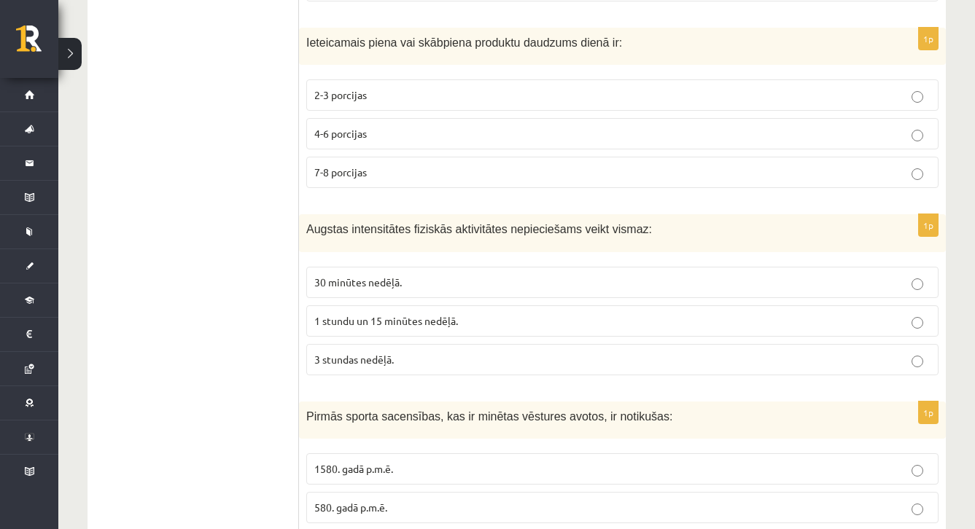
click at [451, 79] on label "2-3 porcijas" at bounding box center [622, 94] width 632 height 31
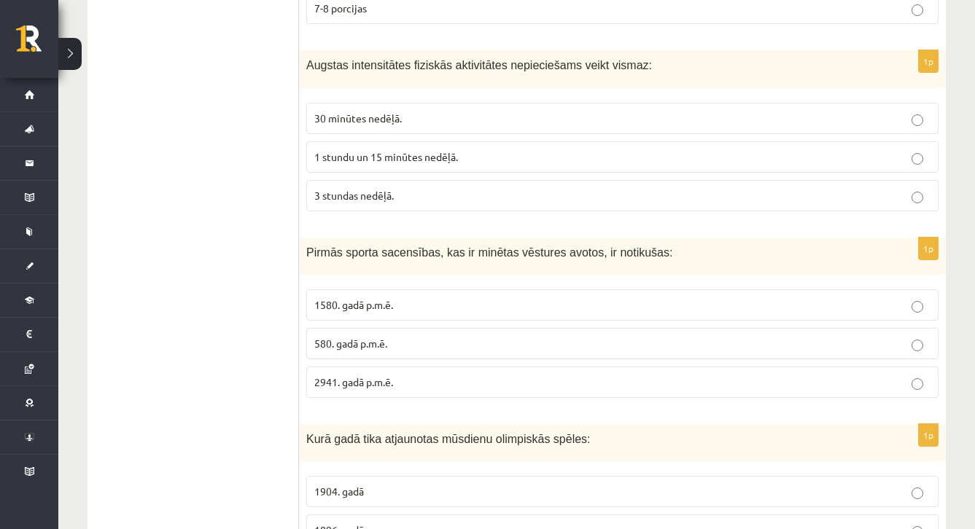
scroll to position [3440, 0]
click at [462, 150] on p "1 stundu un 15 minūtes nedēļā." at bounding box center [622, 156] width 616 height 15
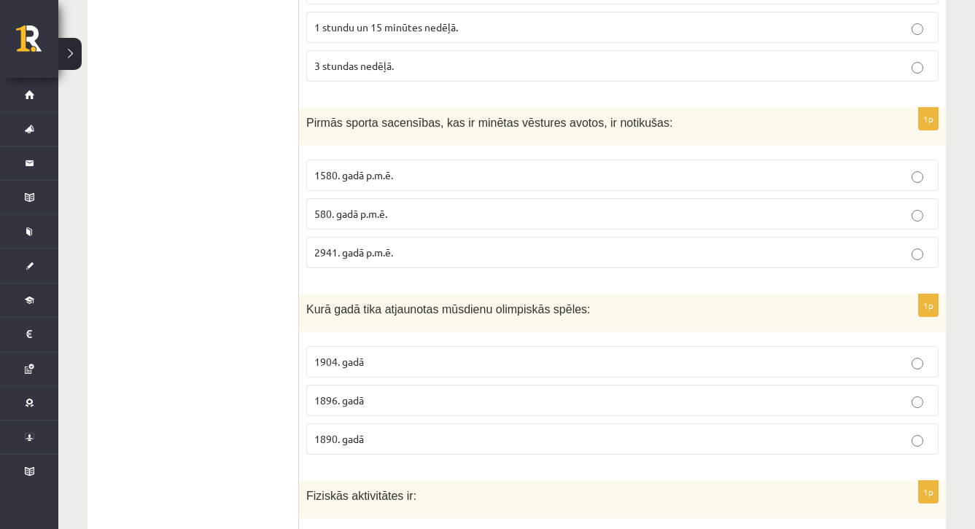
scroll to position [3572, 0]
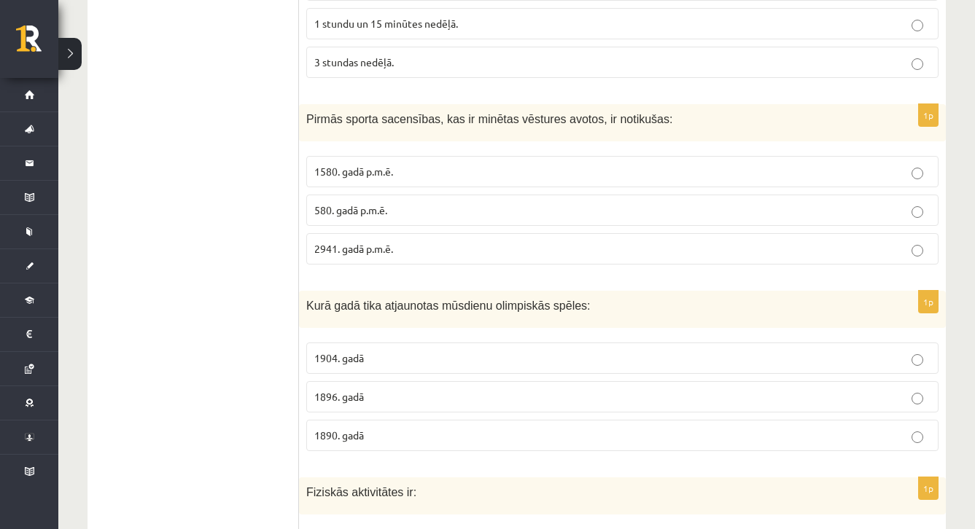
click at [435, 164] on p "1580. gadā p.m.ē." at bounding box center [622, 171] width 616 height 15
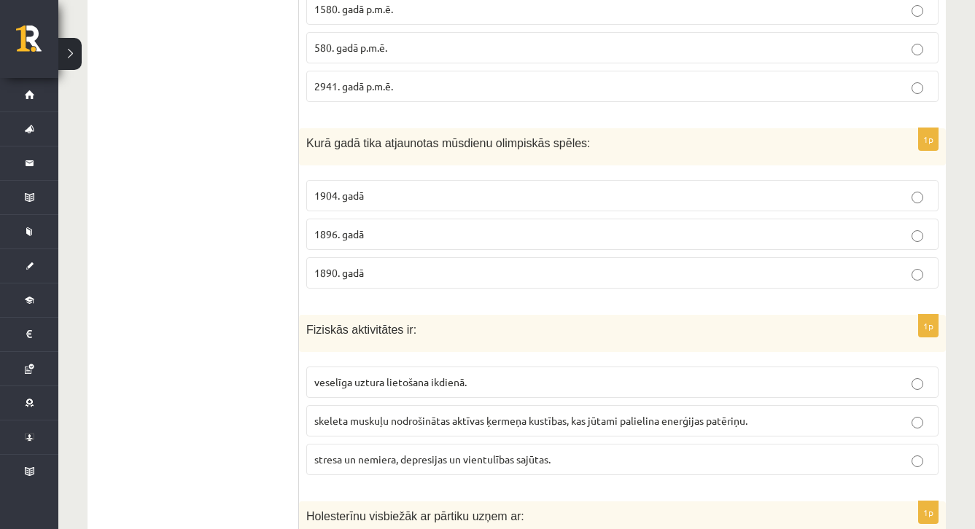
scroll to position [3737, 0]
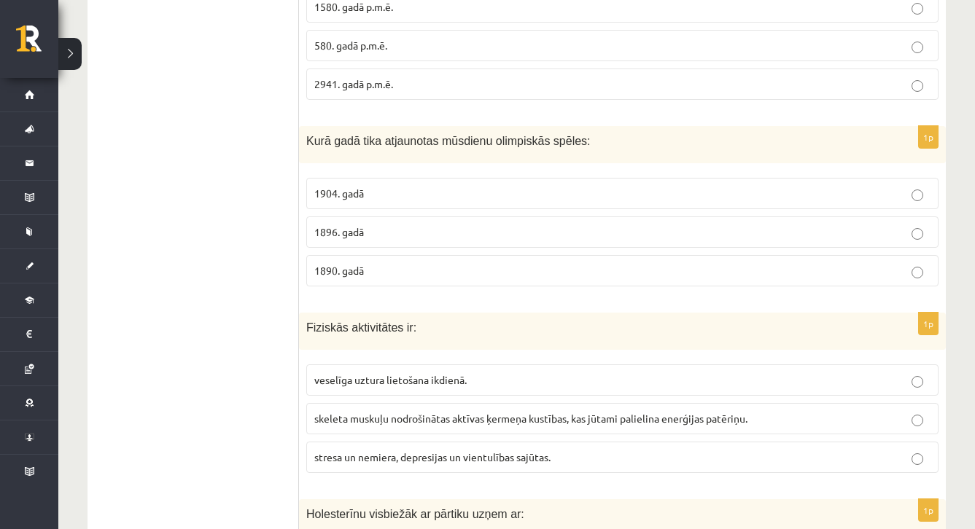
click at [423, 227] on p "1896. gadā" at bounding box center [622, 232] width 616 height 15
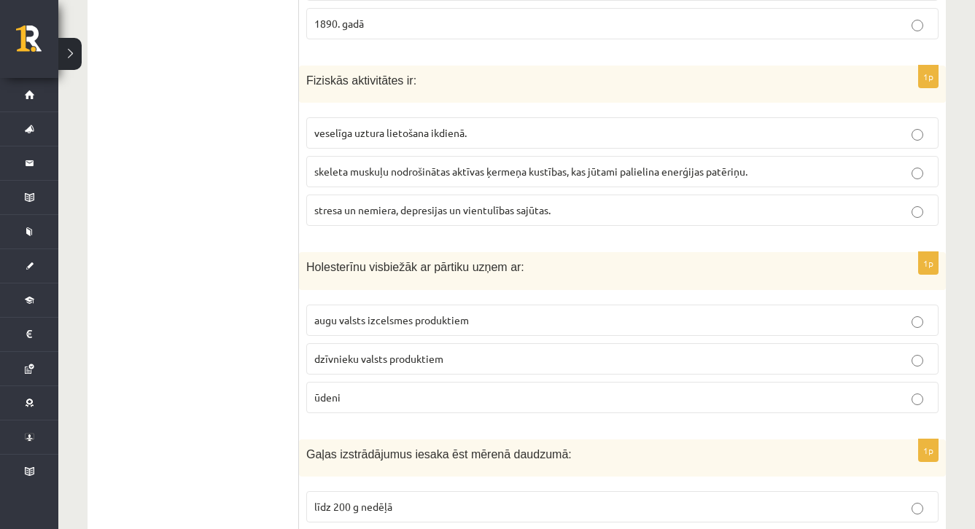
scroll to position [3997, 0]
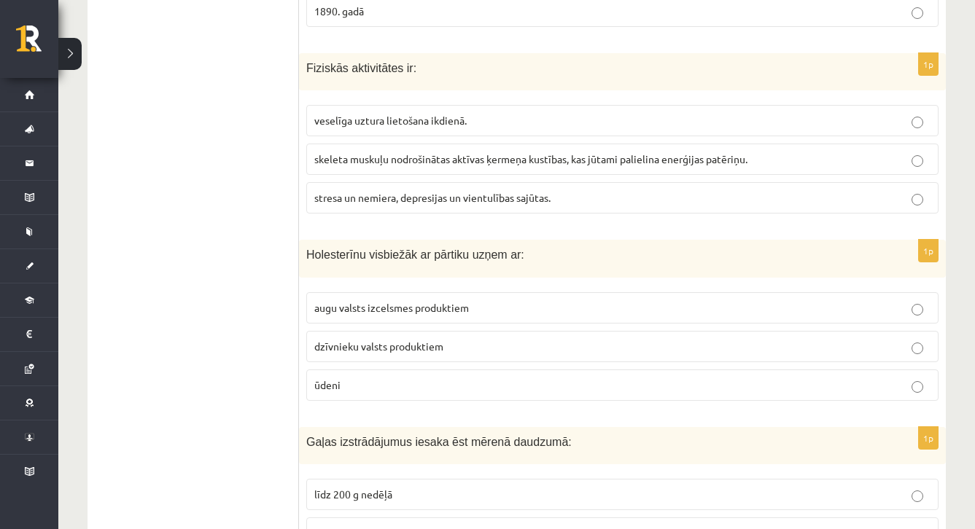
click at [419, 152] on span "skeleta muskuļu nodrošinātas aktīvas ķermeņa kustības, kas jūtami palielina ene…" at bounding box center [530, 158] width 433 height 13
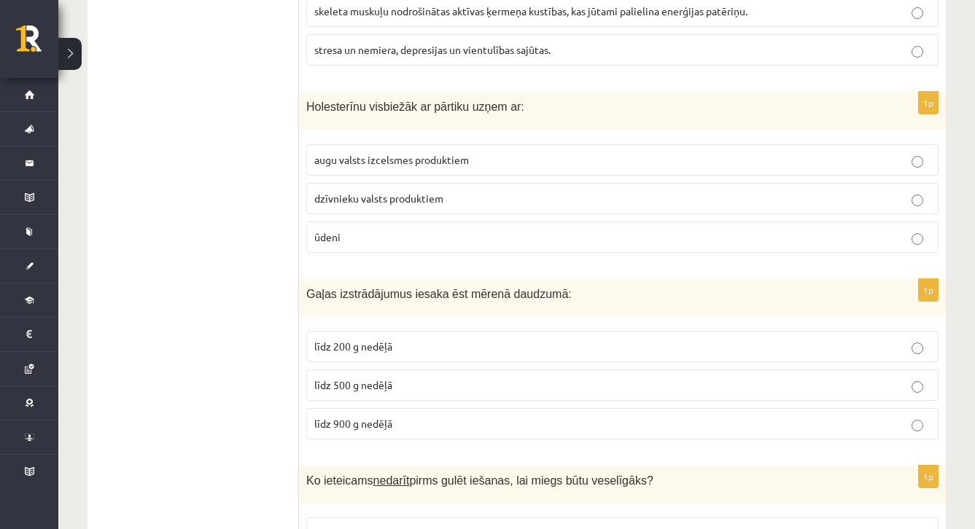
scroll to position [4162, 0]
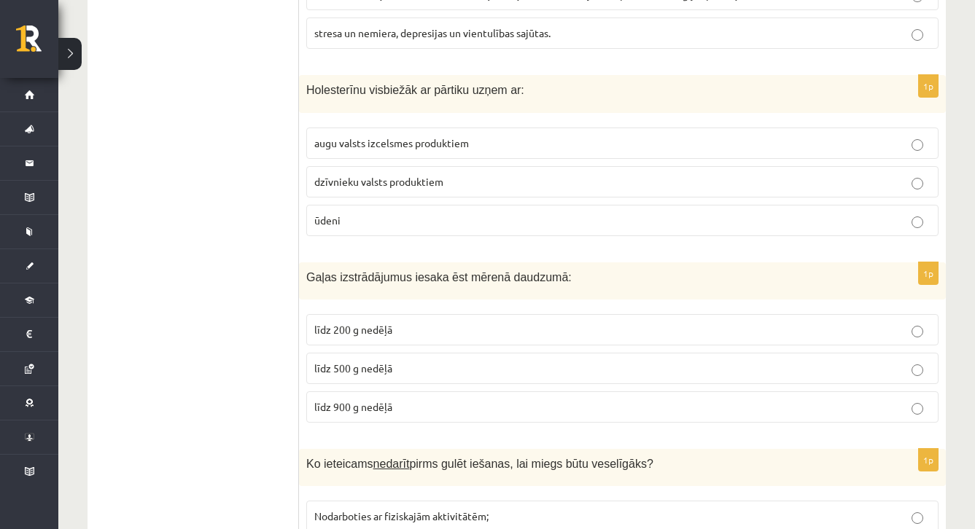
click at [394, 183] on label "dzīvnieku valsts produktiem" at bounding box center [622, 181] width 632 height 31
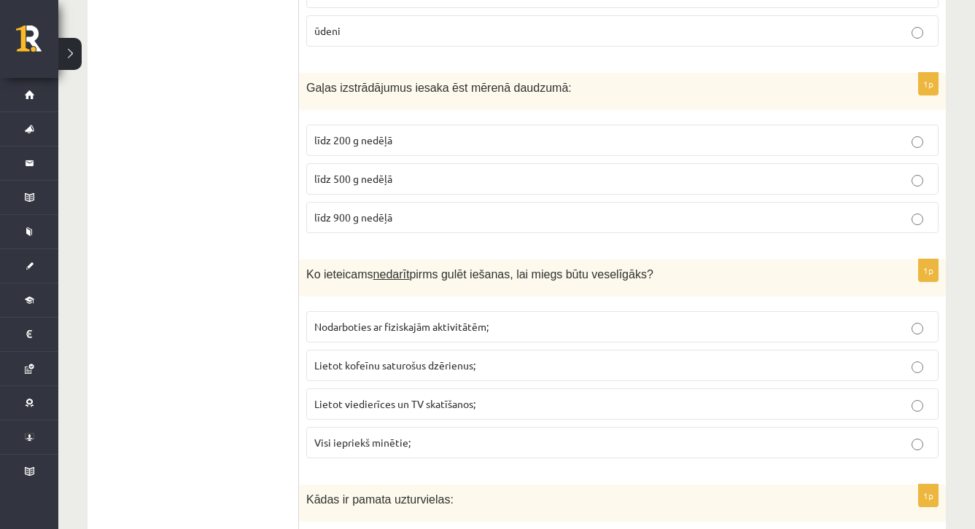
scroll to position [4352, 0]
click at [447, 132] on p "līdz 200 g nedēļā" at bounding box center [622, 139] width 616 height 15
click at [433, 163] on label "līdz 500 g nedēļā" at bounding box center [622, 178] width 632 height 31
click at [417, 209] on p "līdz 900 g nedēļā" at bounding box center [622, 216] width 616 height 15
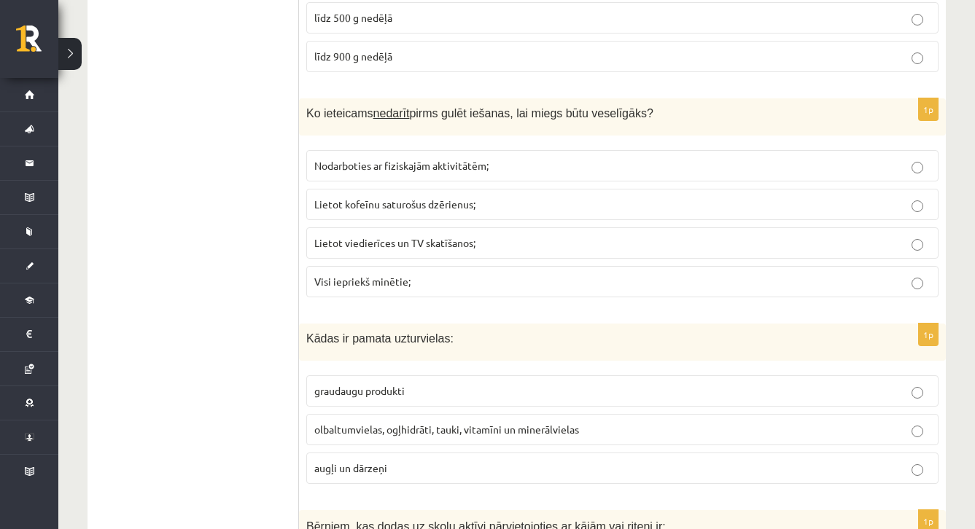
scroll to position [4529, 0]
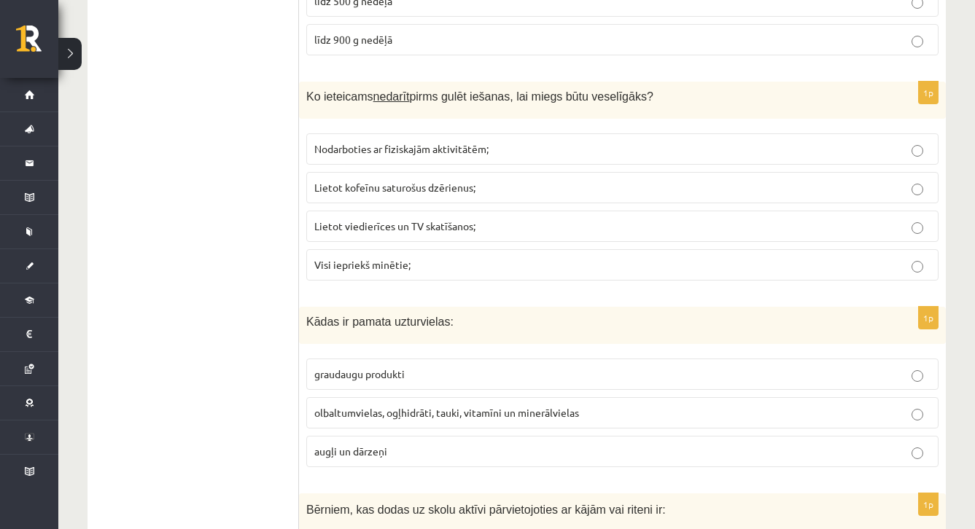
click at [423, 142] on span "Nodarboties ar fiziskajām aktivitātēm;" at bounding box center [401, 148] width 174 height 13
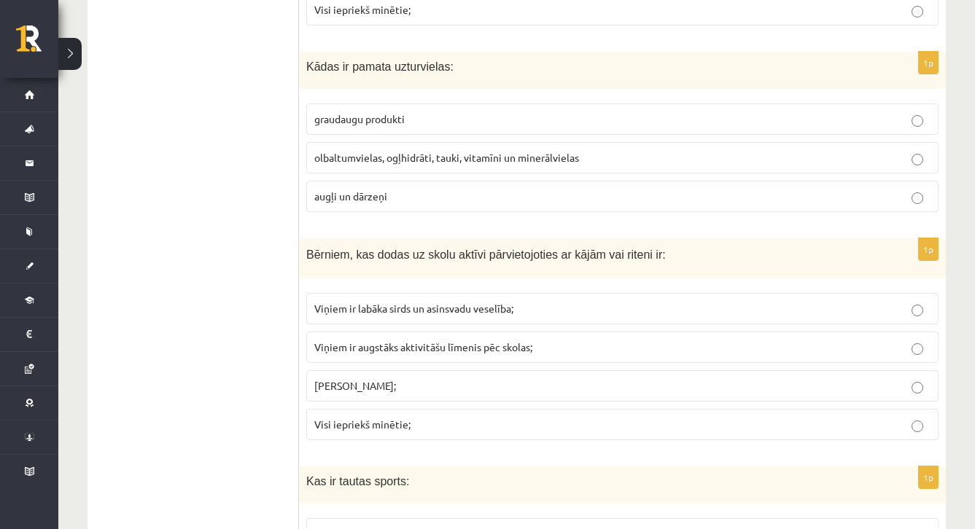
scroll to position [4776, 0]
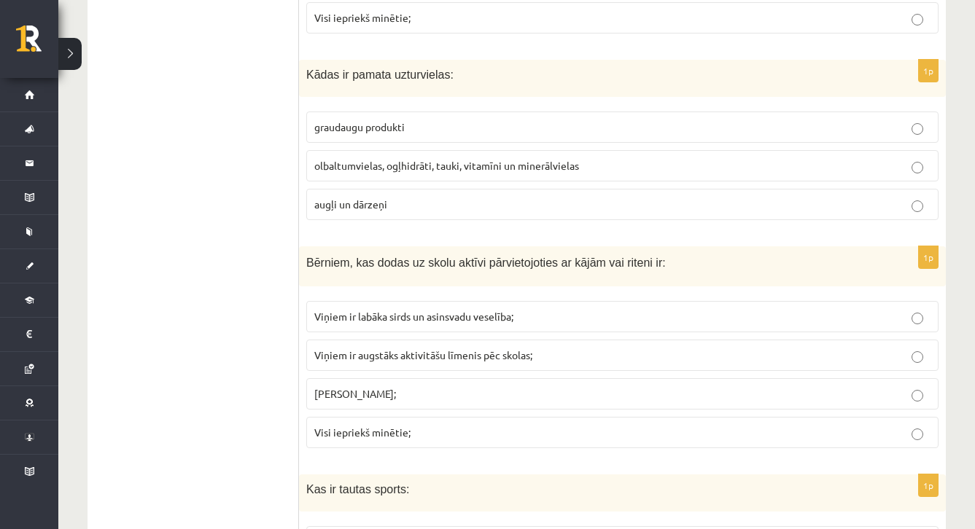
click at [445, 160] on span "olbaltumvielas, ogļhidrāti, tauki, vitamīni un minerālvielas" at bounding box center [446, 165] width 265 height 13
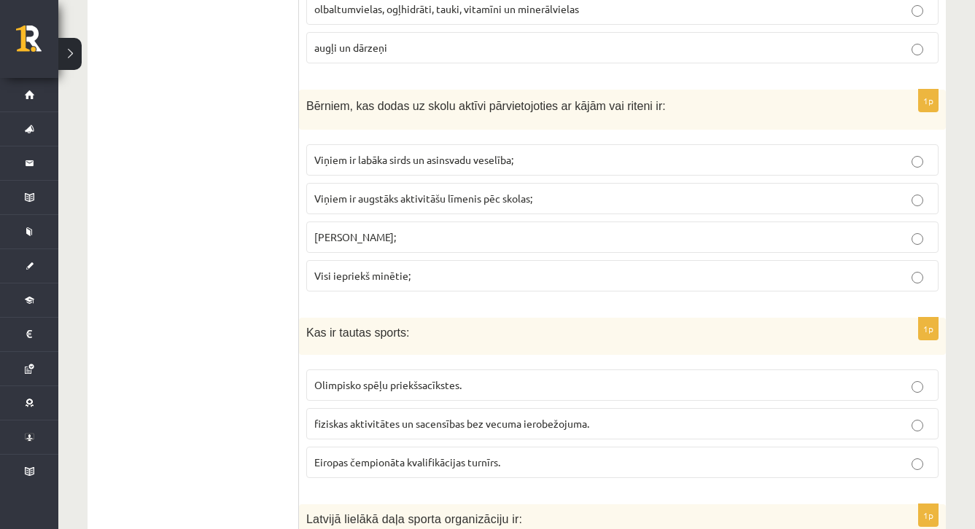
scroll to position [4934, 0]
click at [460, 268] on p "Visi iepriekš minētie;" at bounding box center [622, 275] width 616 height 15
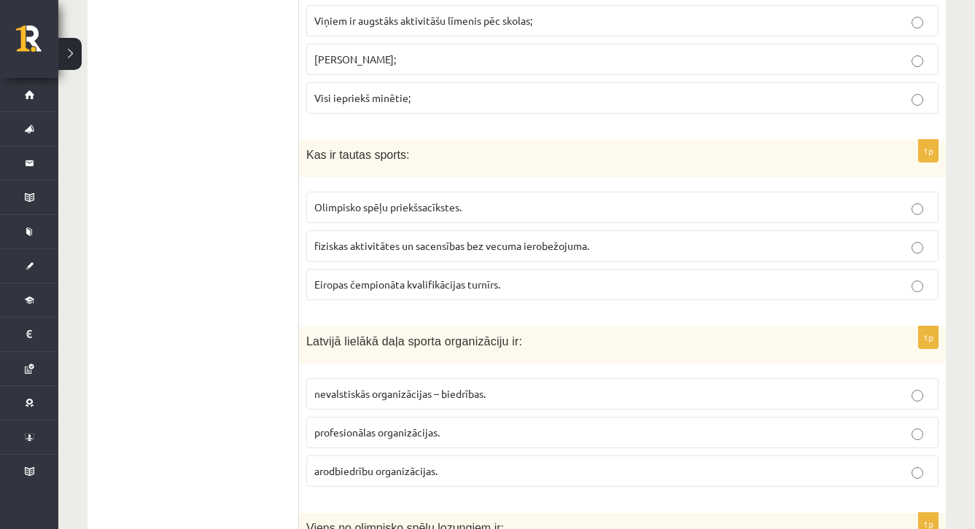
scroll to position [5112, 0]
click at [448, 238] on span "fiziskas aktivitātes un sacensības bez vecuma ierobežojuma." at bounding box center [451, 244] width 275 height 13
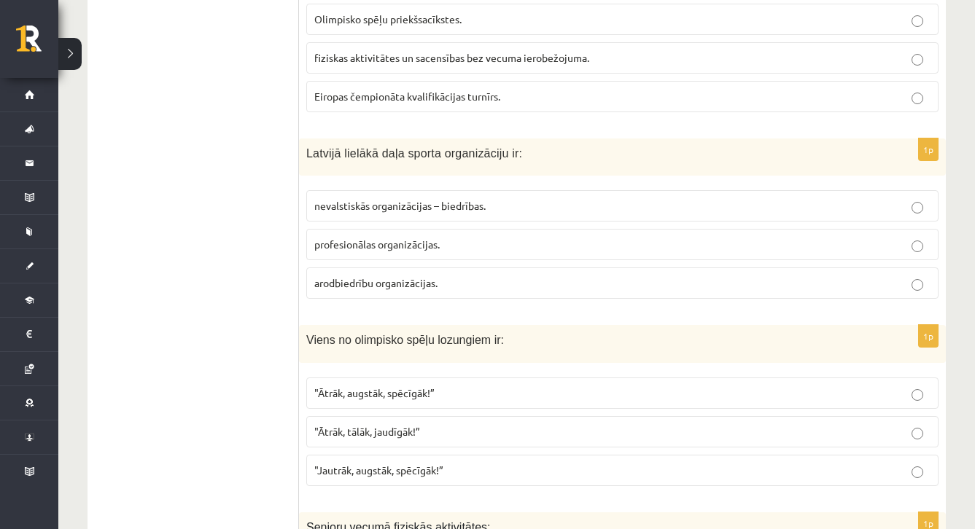
scroll to position [5303, 0]
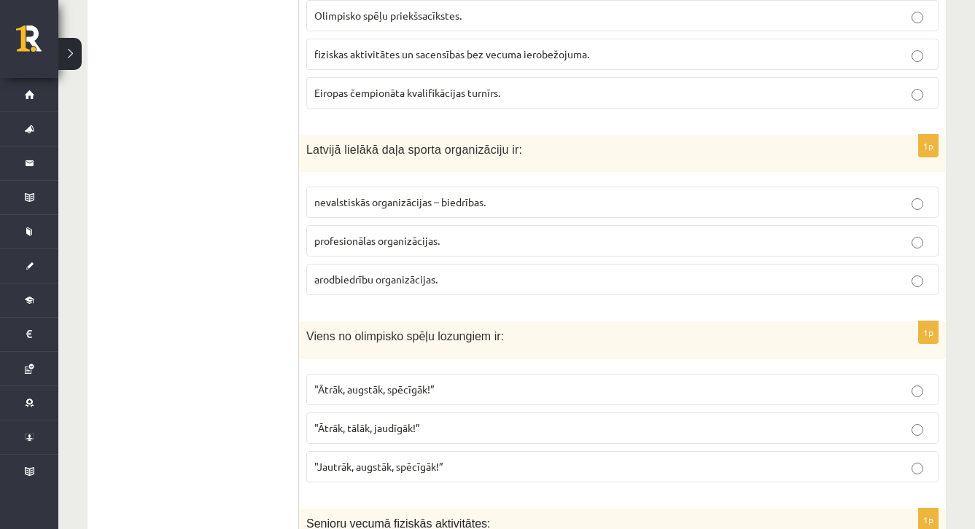
click at [444, 233] on p "profesionālas organizācijas." at bounding box center [622, 240] width 616 height 15
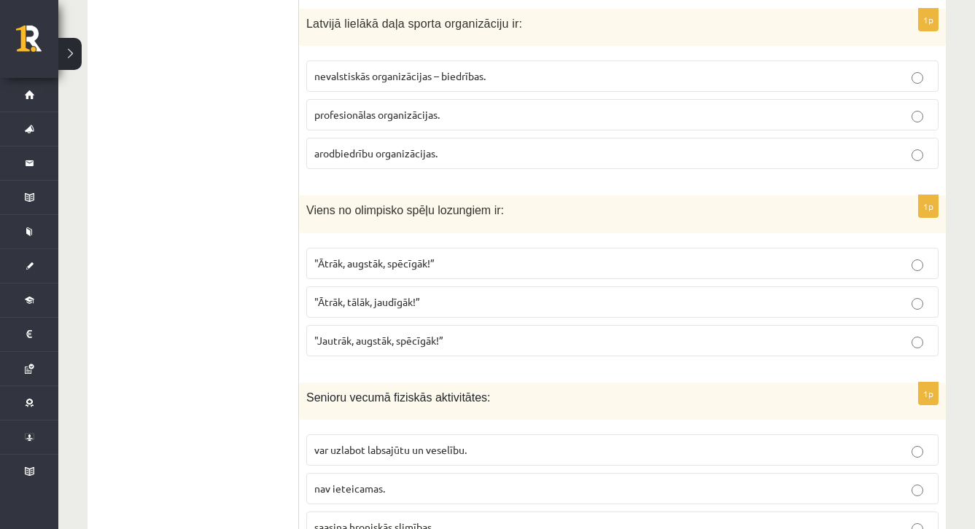
scroll to position [5424, 0]
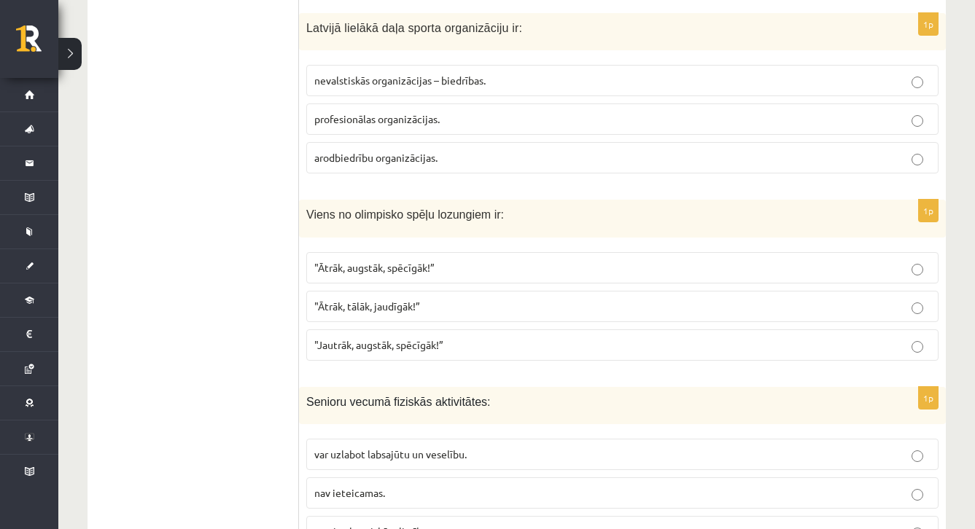
click at [407, 252] on label ""Ātrāk, augstāk, spēcīgāk!”" at bounding box center [622, 267] width 632 height 31
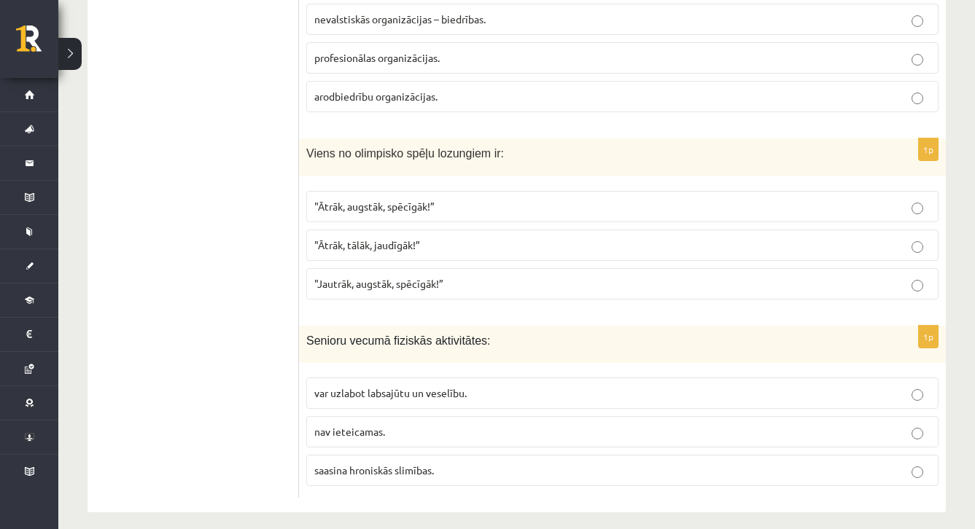
scroll to position [5491, 0]
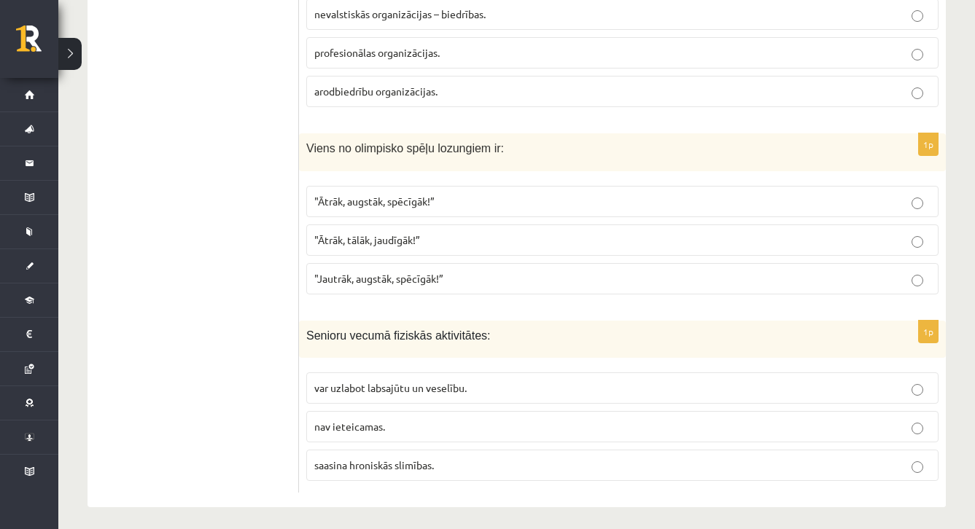
click at [394, 459] on span "saasina hroniskās slimības." at bounding box center [374, 465] width 120 height 13
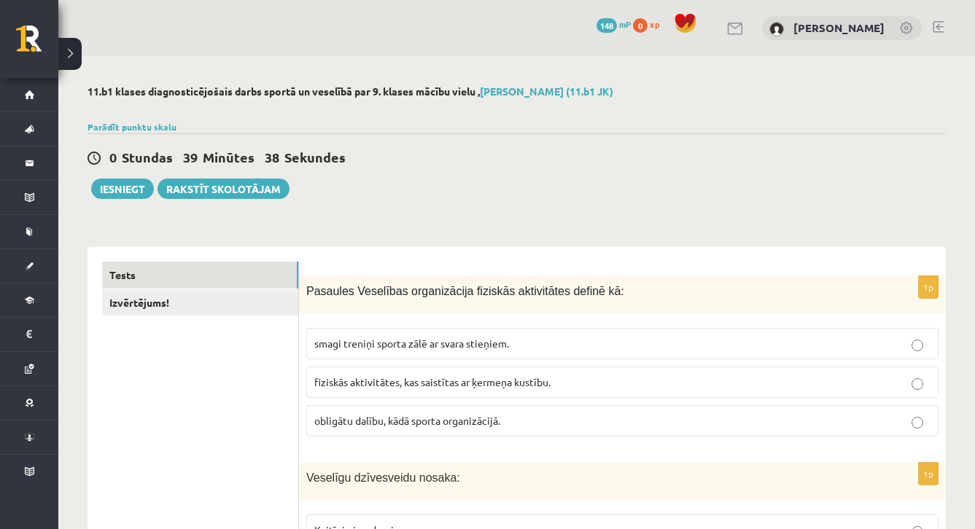
scroll to position [0, 0]
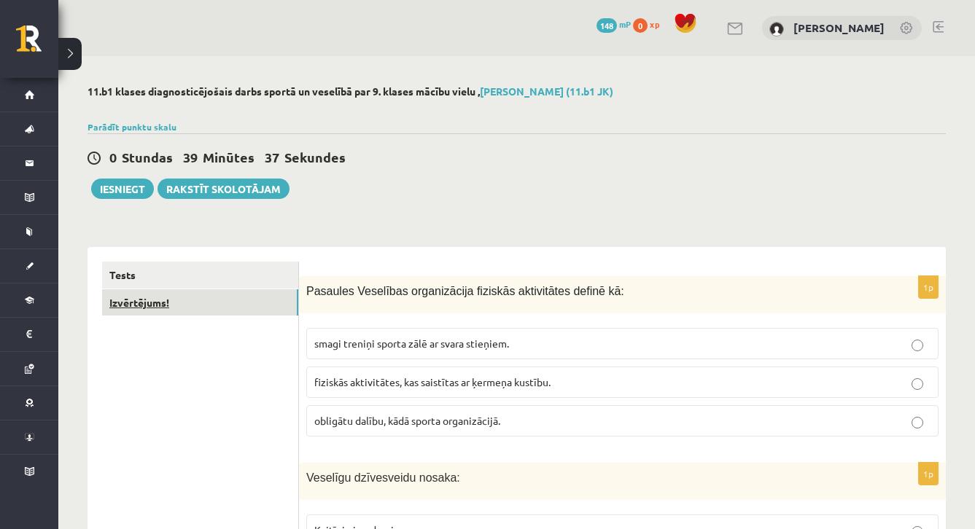
click at [170, 306] on link "Izvērtējums!" at bounding box center [200, 302] width 196 height 27
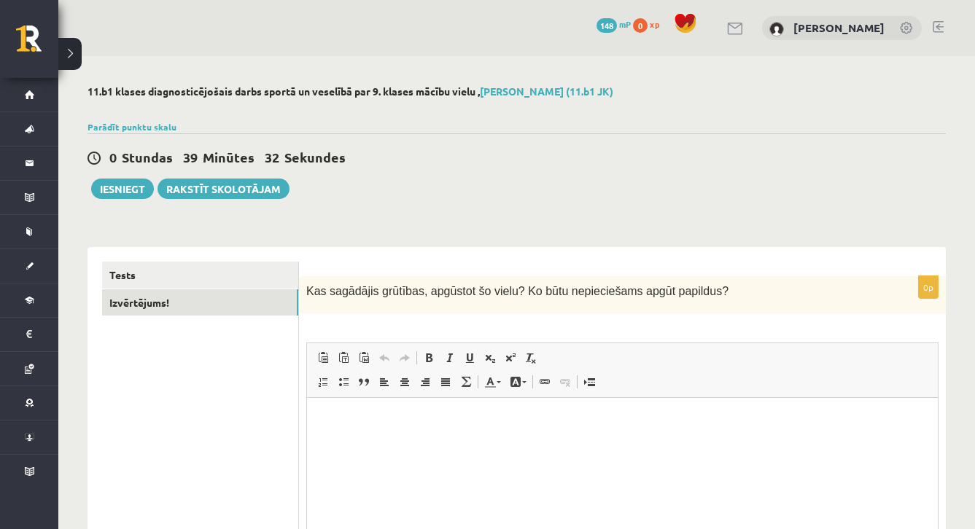
click at [346, 423] on p "Bagātinātā teksta redaktors, wiswyg-editor-user-answer-47364080207360" at bounding box center [622, 420] width 601 height 15
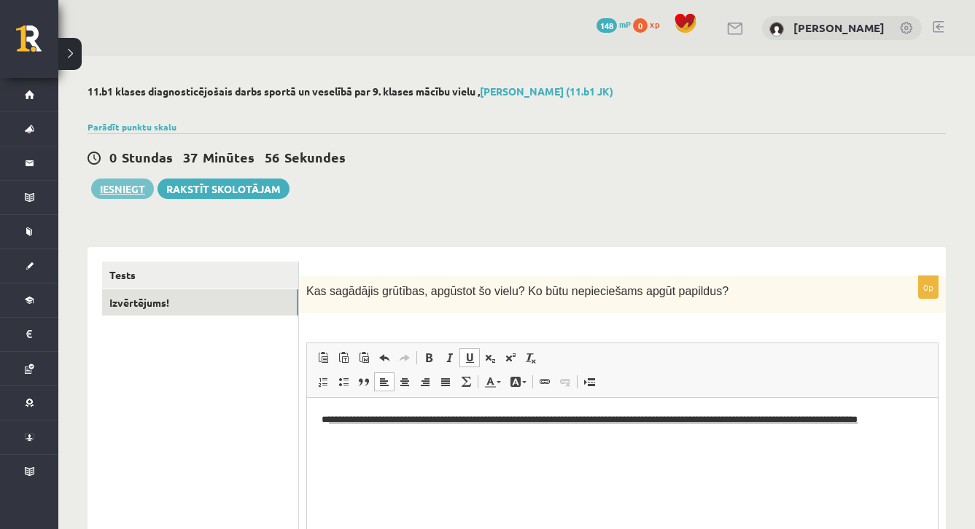
click at [100, 190] on button "Iesniegt" at bounding box center [122, 189] width 63 height 20
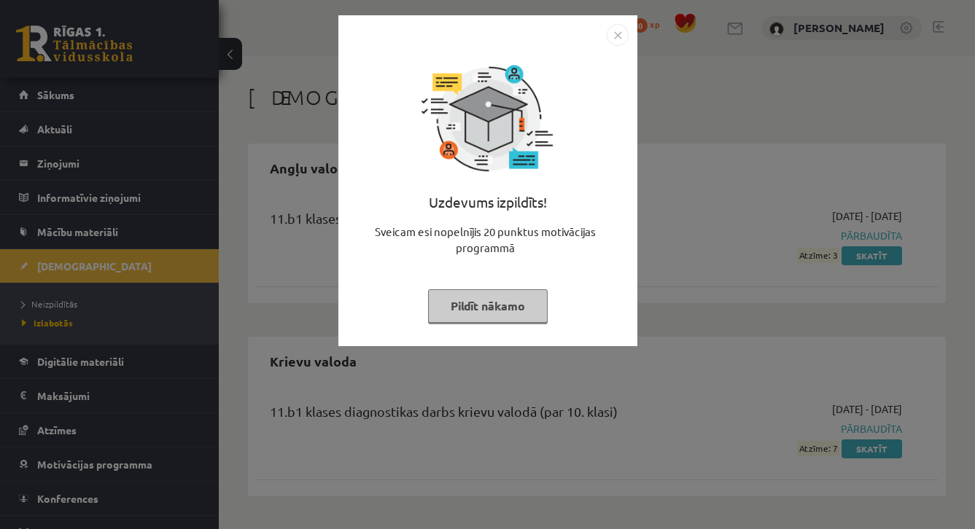
click at [518, 306] on button "Pildīt nākamo" at bounding box center [488, 306] width 120 height 34
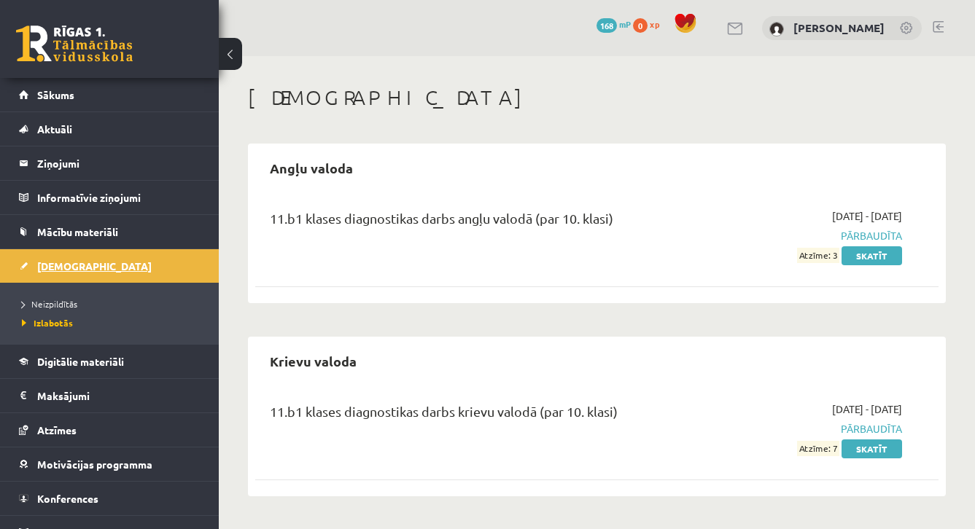
click at [97, 265] on link "[DEMOGRAPHIC_DATA]" at bounding box center [110, 266] width 182 height 34
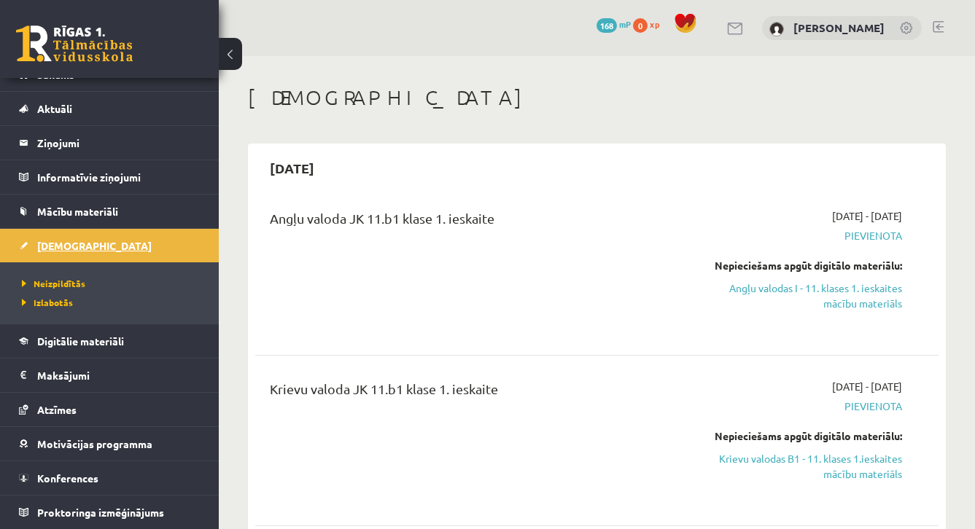
scroll to position [20, 0]
click at [569, 227] on div "Angļu valoda JK 11.b1 klase 1. ieskaite" at bounding box center [477, 222] width 414 height 27
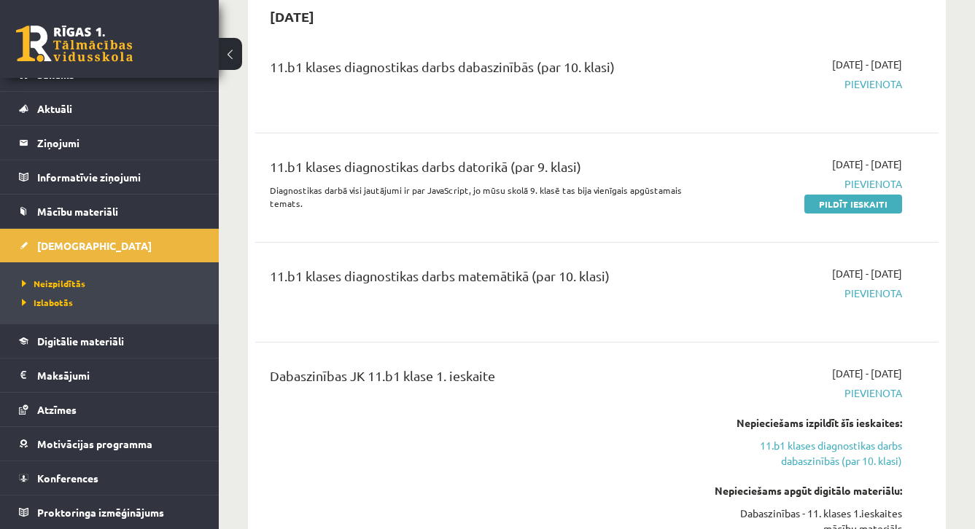
scroll to position [1521, 0]
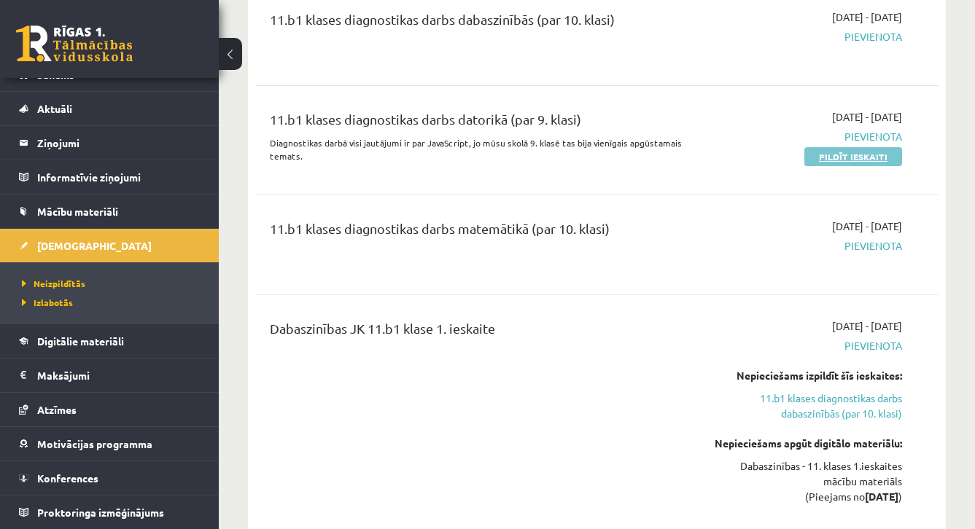
click at [851, 156] on link "Pildīt ieskaiti" at bounding box center [853, 156] width 98 height 19
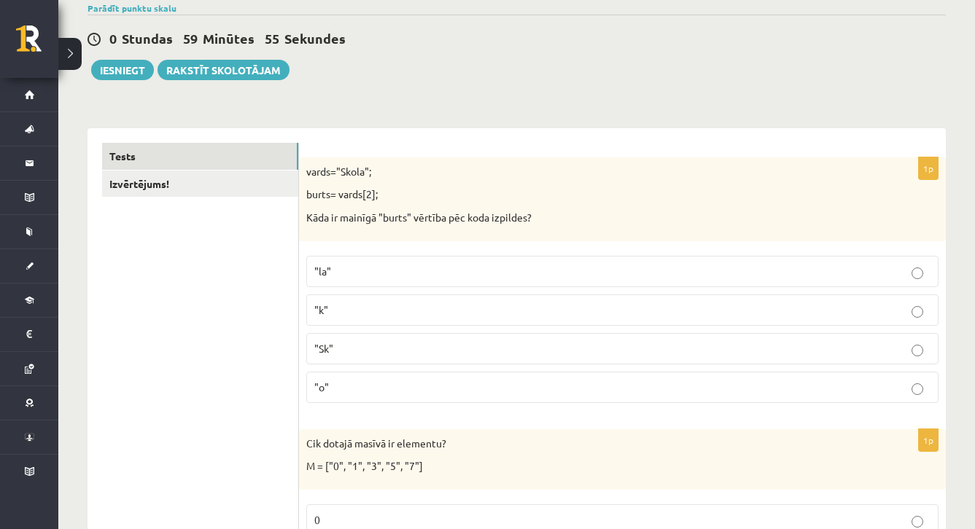
scroll to position [149, 0]
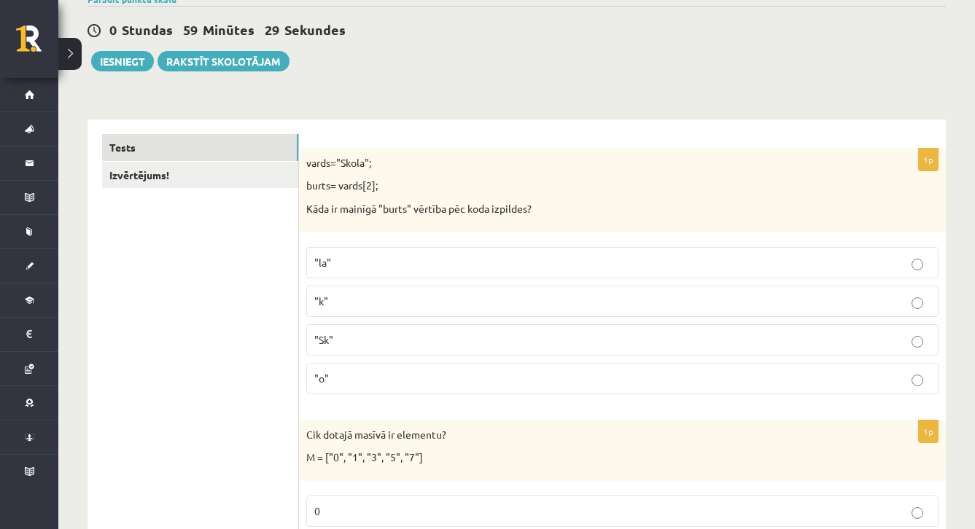
click at [559, 336] on p ""Sk"" at bounding box center [622, 339] width 616 height 15
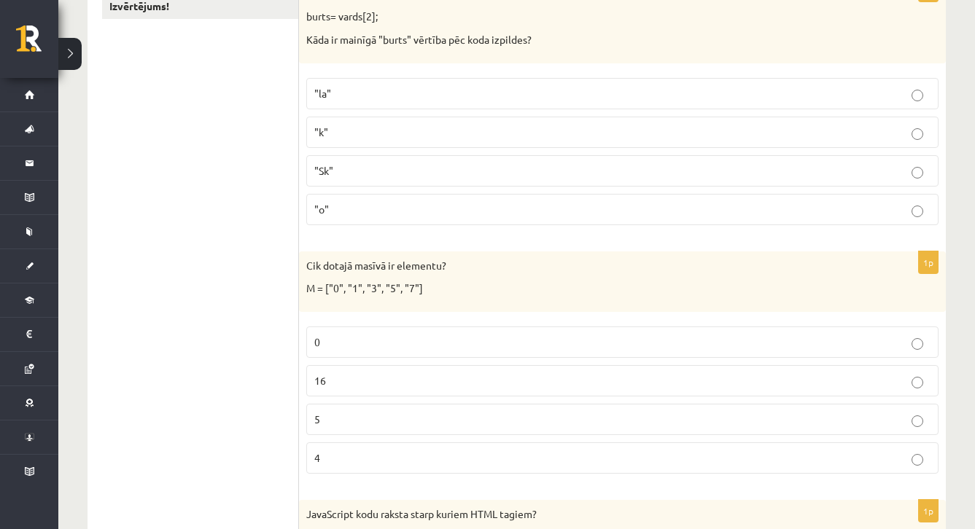
scroll to position [392, 0]
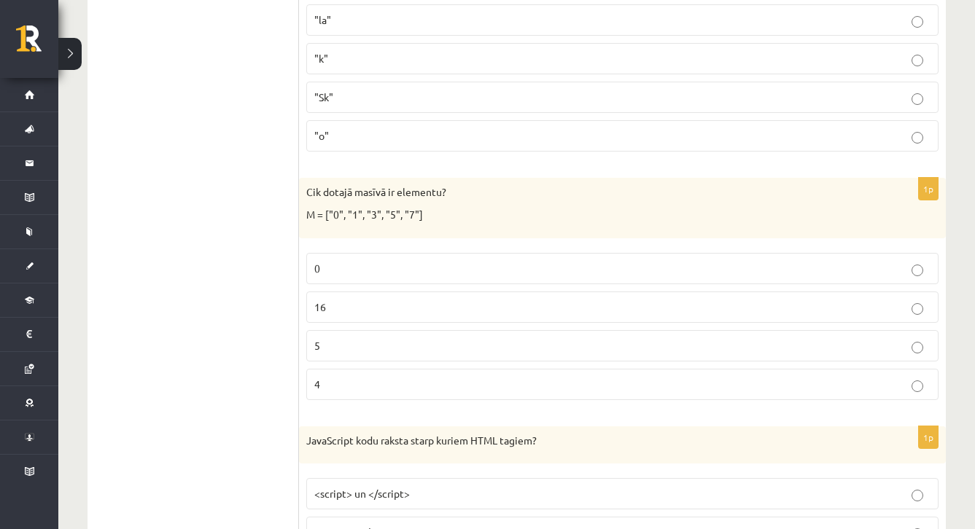
click at [434, 348] on p "5" at bounding box center [622, 345] width 616 height 15
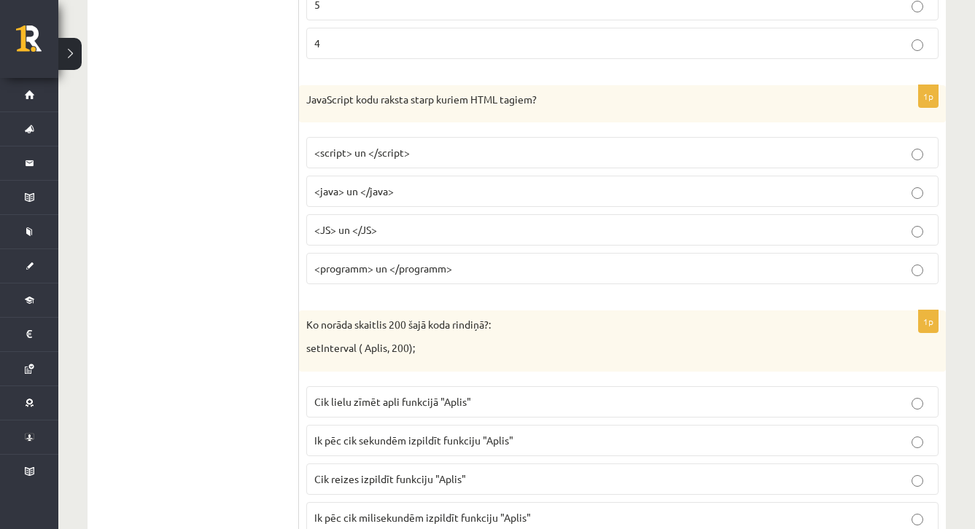
scroll to position [735, 0]
click at [454, 275] on label "<programm> un </programm>" at bounding box center [622, 267] width 632 height 31
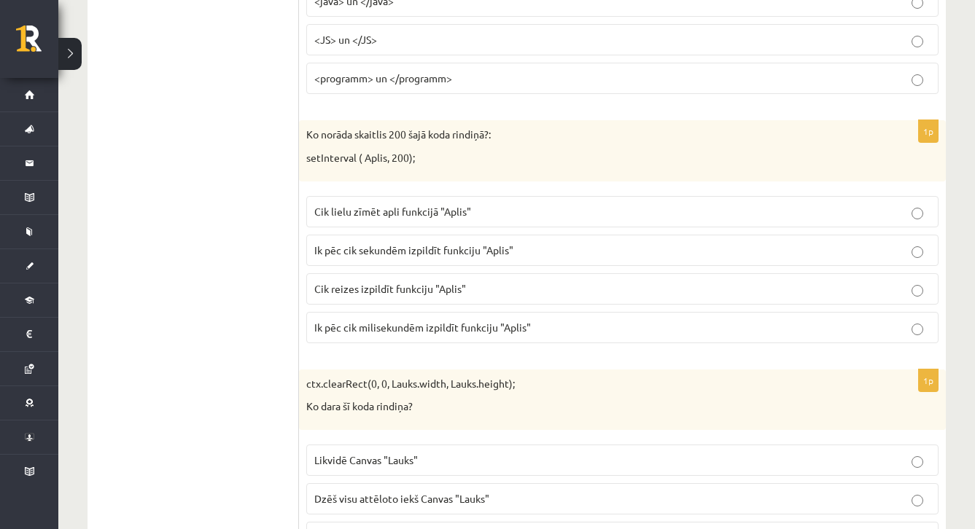
scroll to position [926, 0]
click at [503, 216] on label "Cik lielu zīmēt apli funkcijā "Aplis"" at bounding box center [622, 209] width 632 height 31
click at [493, 247] on span "Ik pēc cik sekundēm izpildīt funkciju "Aplis"" at bounding box center [413, 247] width 199 height 13
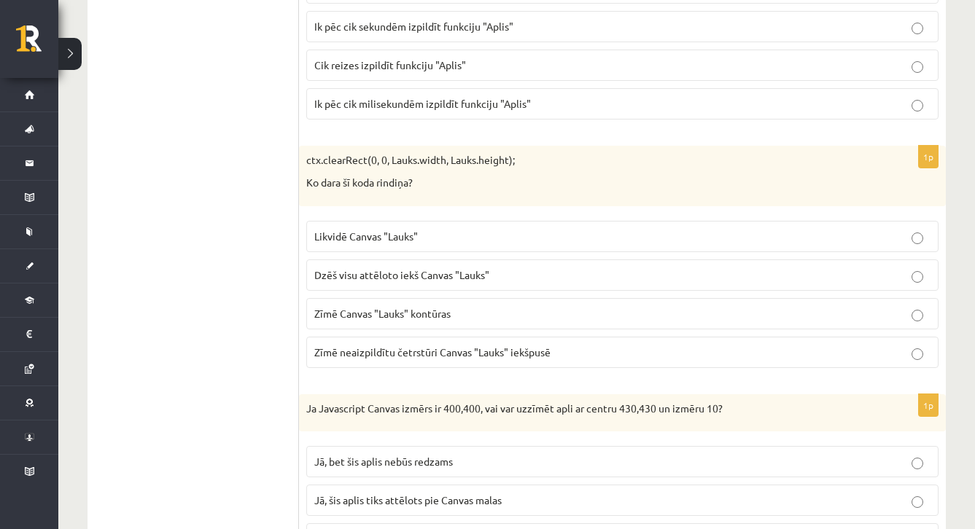
scroll to position [1156, 0]
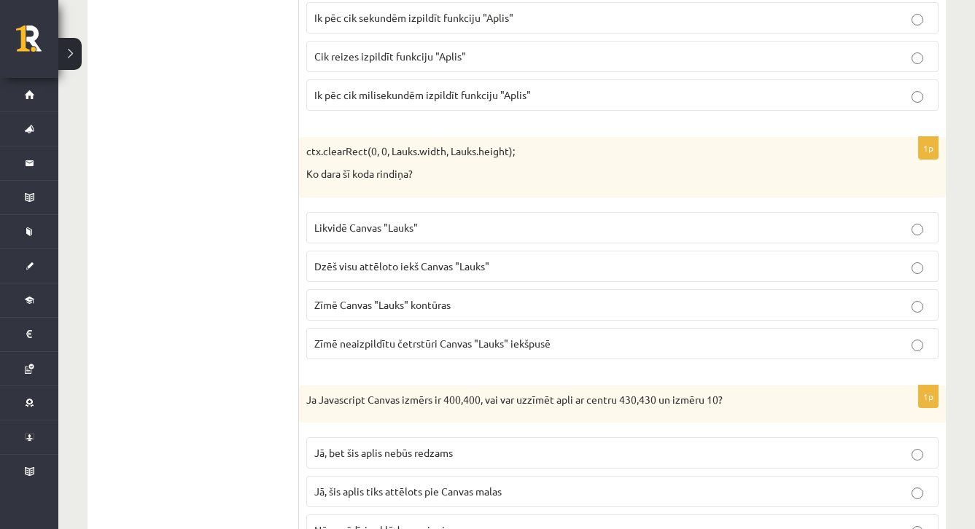
click at [533, 330] on label "Zīmē neaizpildītu četrstūri Canvas "Lauks" iekšpusē" at bounding box center [622, 343] width 632 height 31
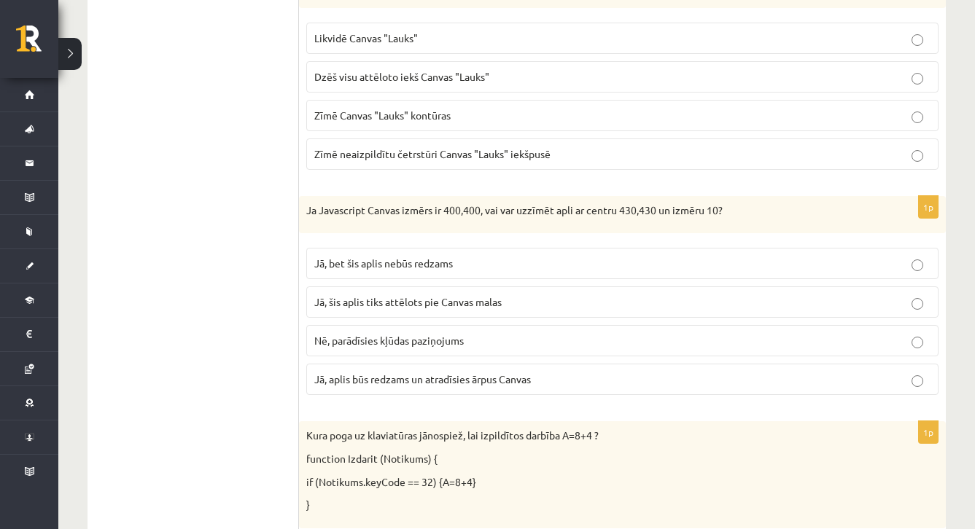
scroll to position [1356, 0]
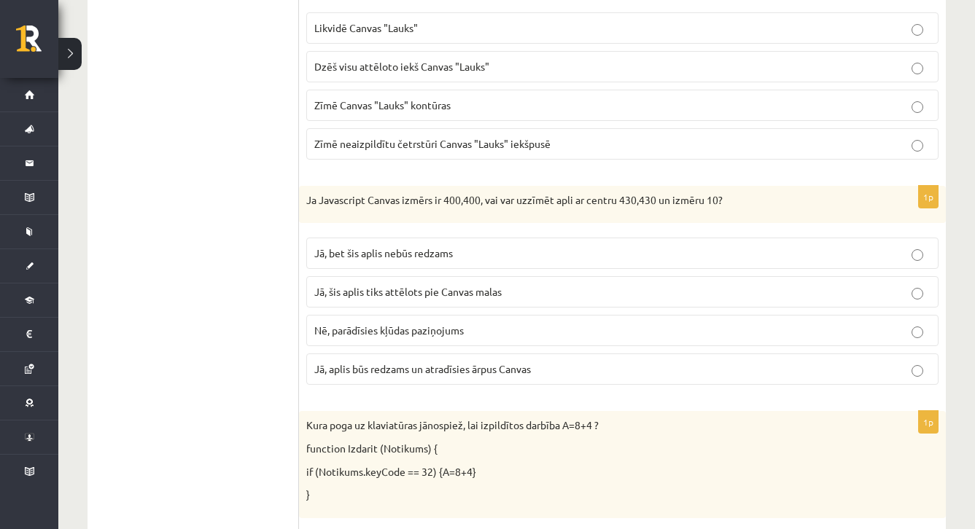
click at [466, 332] on p "Nē, parādīsies kļūdas paziņojums" at bounding box center [622, 330] width 616 height 15
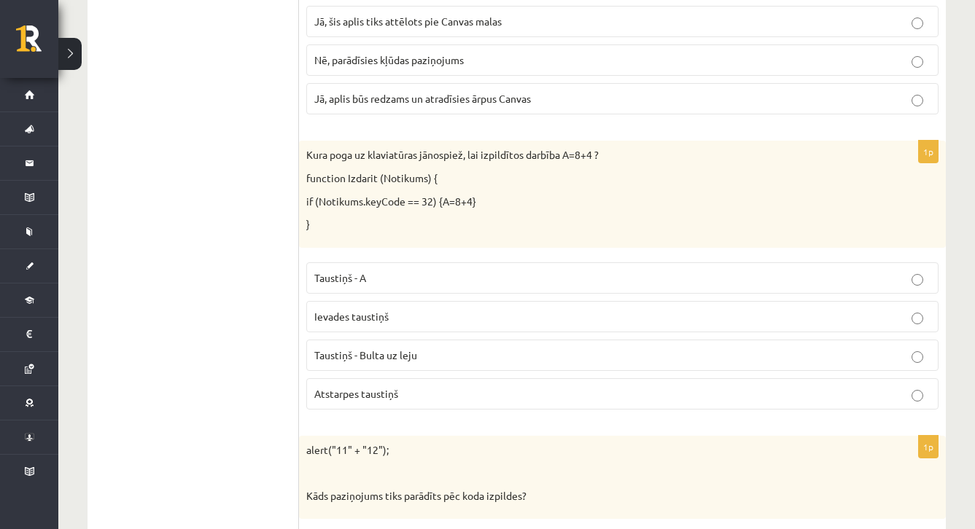
scroll to position [1629, 0]
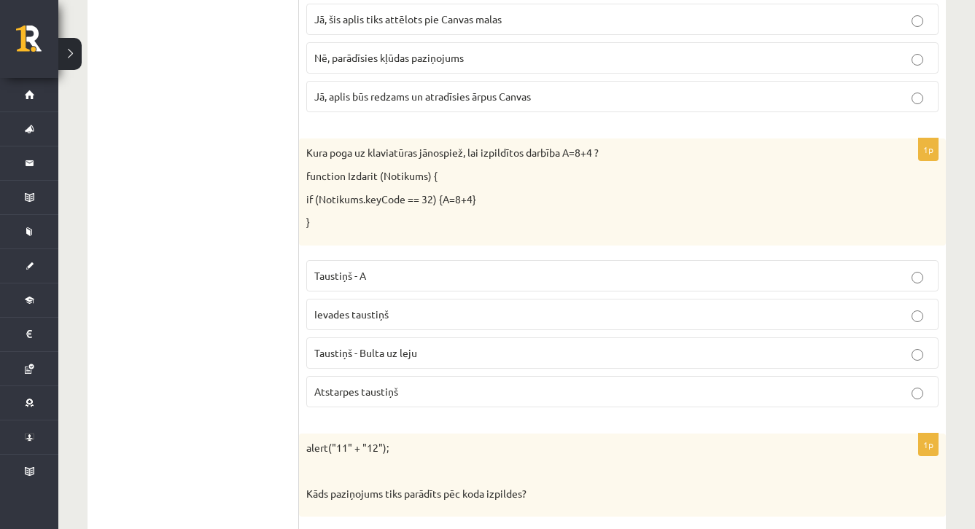
click at [414, 357] on label "Taustiņš - Bulta uz leju" at bounding box center [622, 353] width 632 height 31
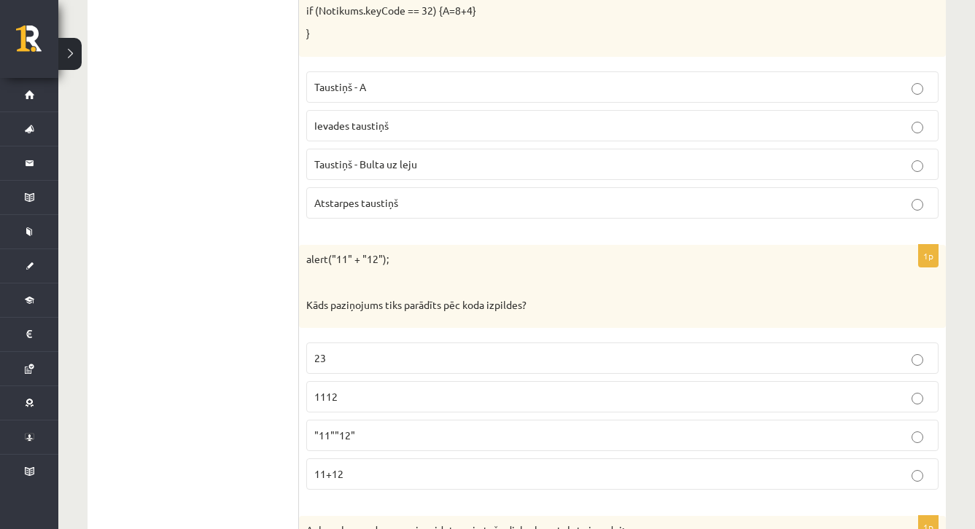
scroll to position [1820, 0]
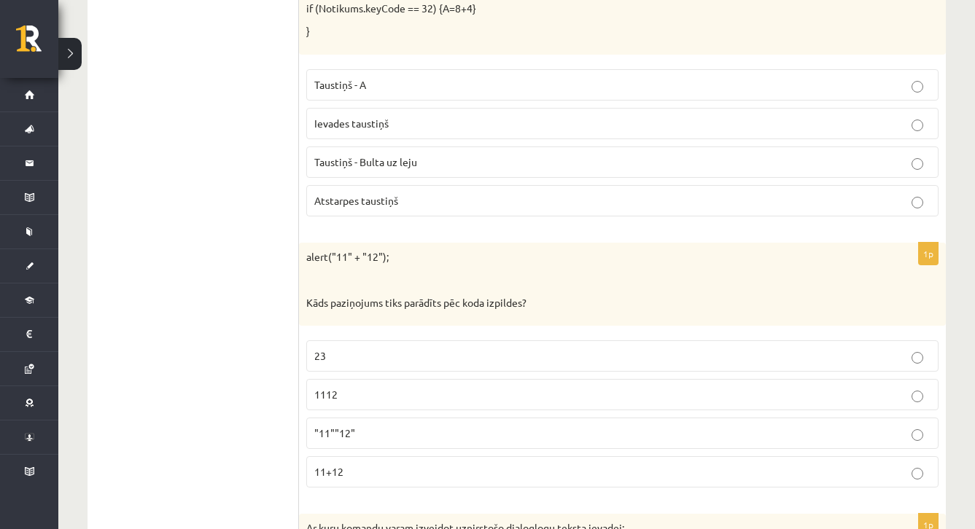
click at [362, 348] on p "23" at bounding box center [622, 355] width 616 height 15
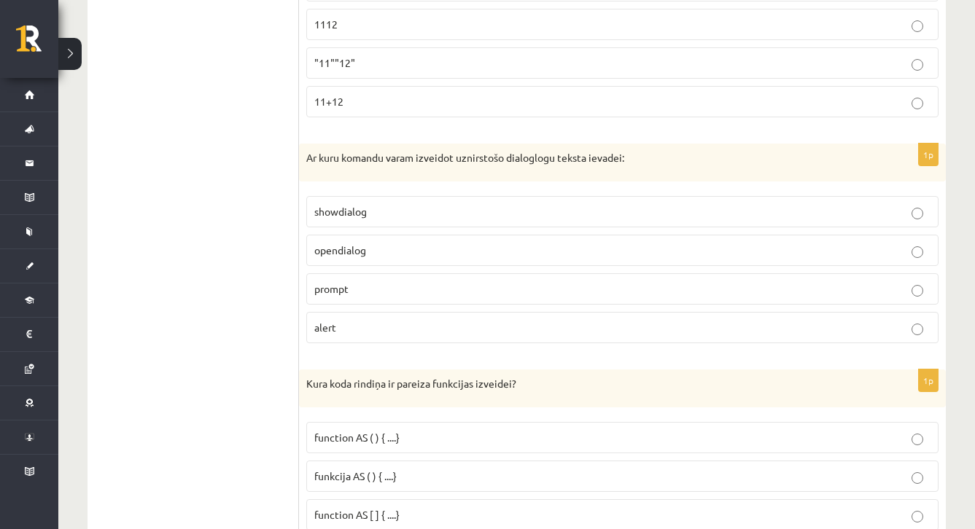
scroll to position [2199, 0]
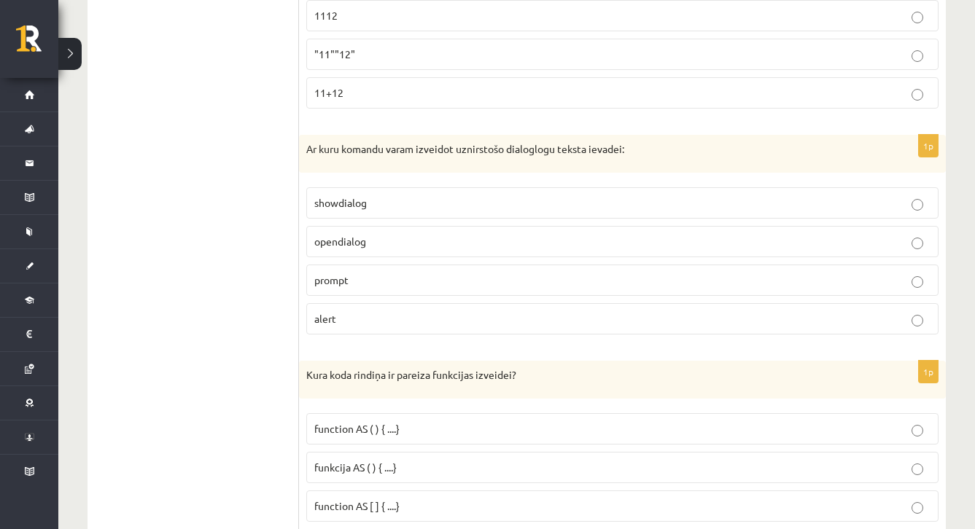
click at [439, 203] on label "showdialog" at bounding box center [622, 202] width 632 height 31
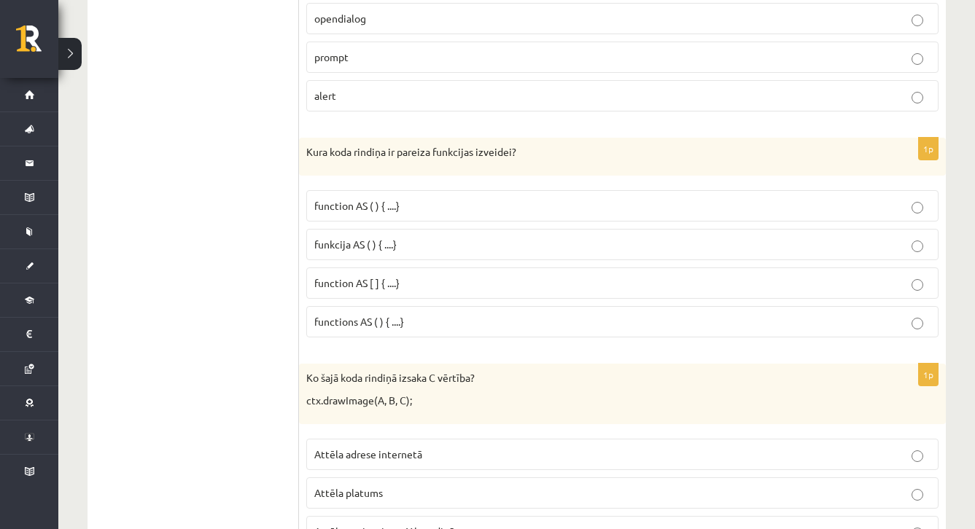
scroll to position [2428, 0]
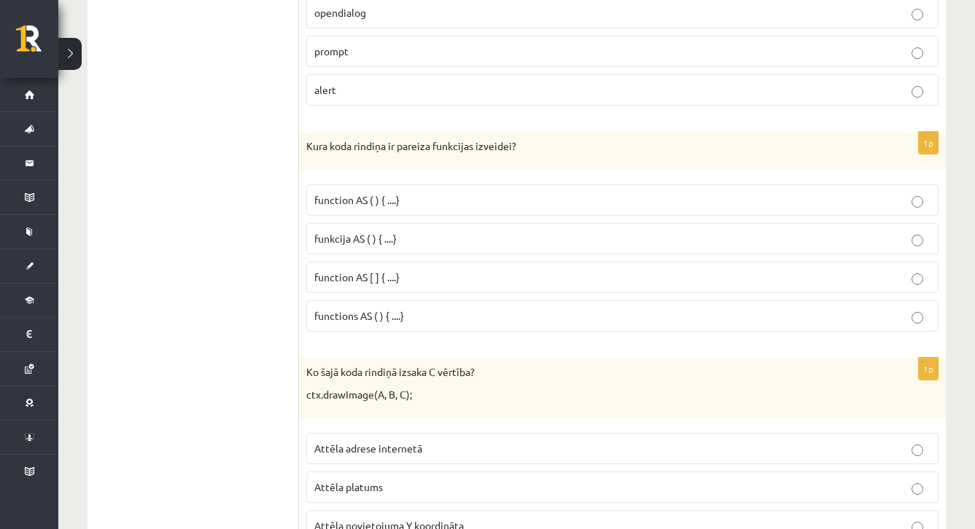
click at [416, 192] on p "function AS ( ) { ....}" at bounding box center [622, 199] width 616 height 15
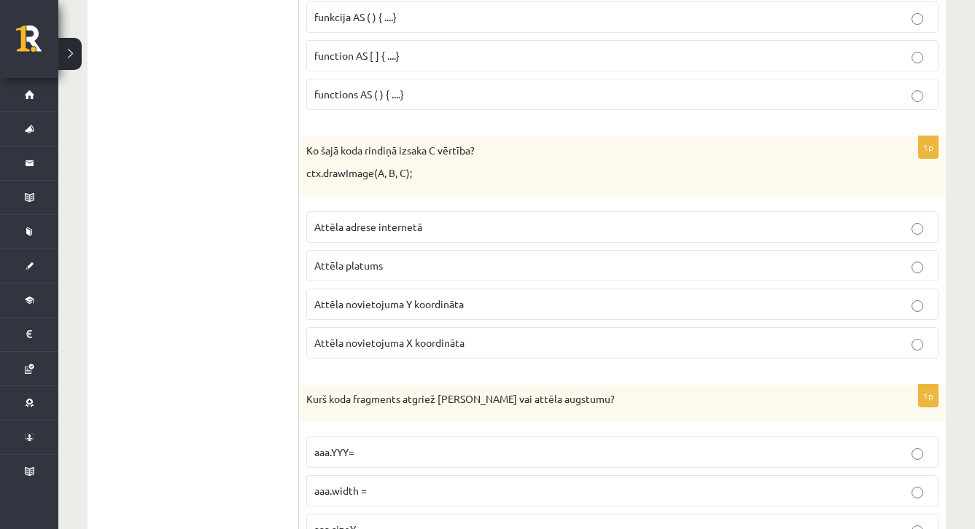
scroll to position [2653, 0]
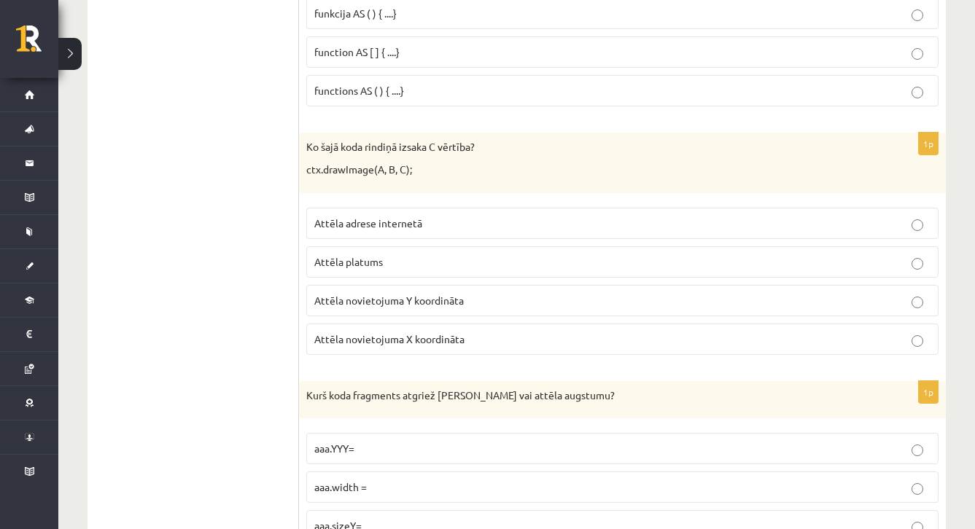
click at [427, 294] on span "Attēla novietojuma Y koordināta" at bounding box center [388, 300] width 149 height 13
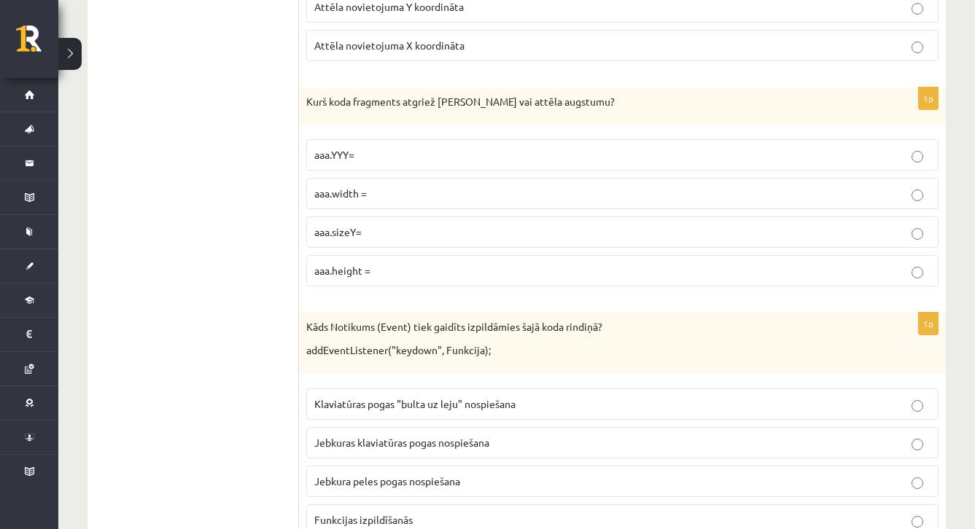
scroll to position [2964, 0]
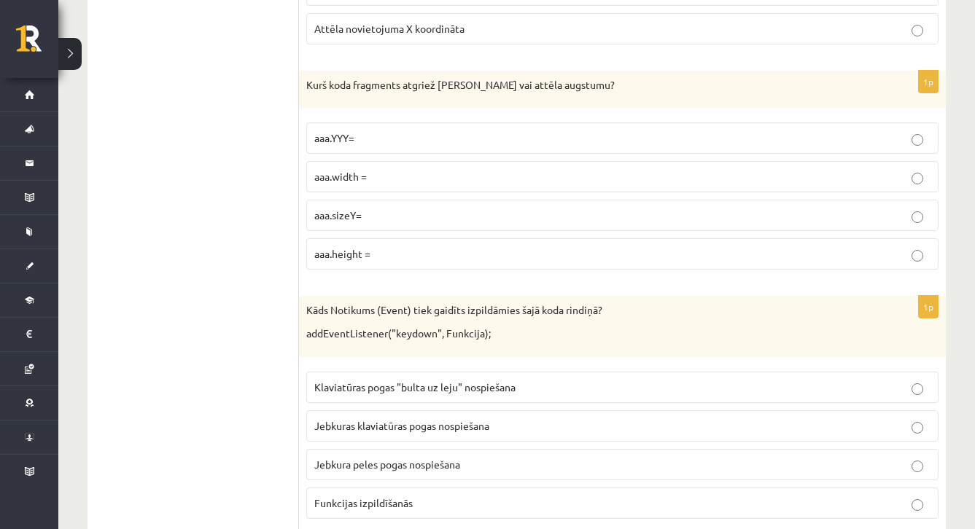
click at [414, 251] on p "aaa.height =" at bounding box center [622, 253] width 616 height 15
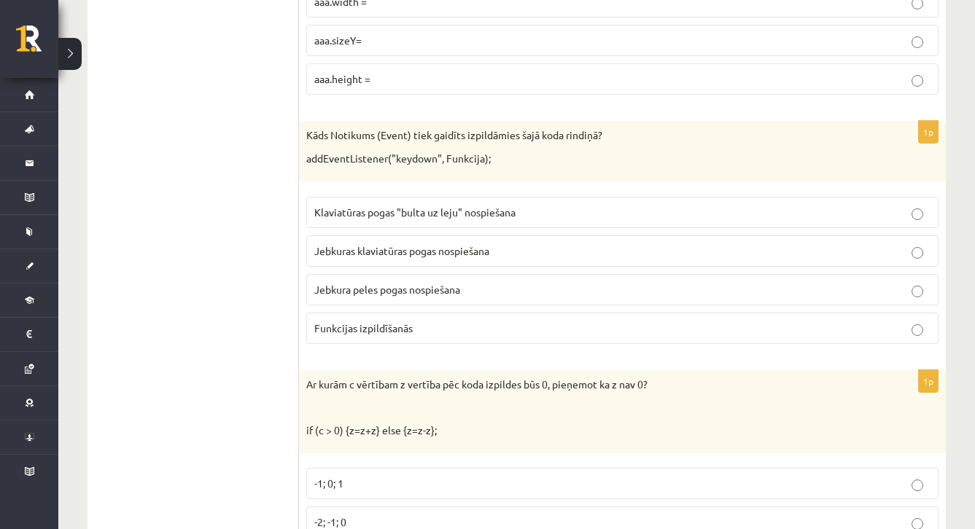
scroll to position [3141, 0]
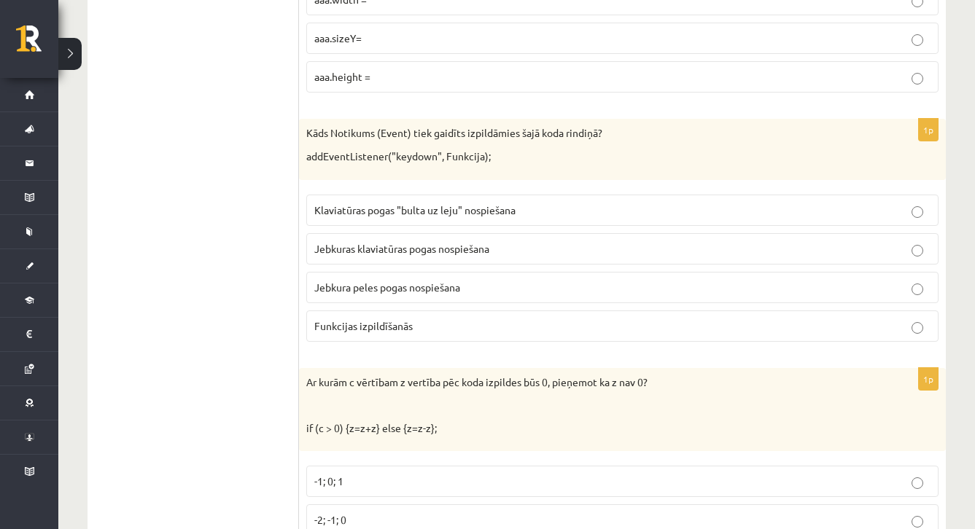
click at [418, 242] on span "Jebkuras klaviatūras pogas nospiešana" at bounding box center [401, 248] width 175 height 13
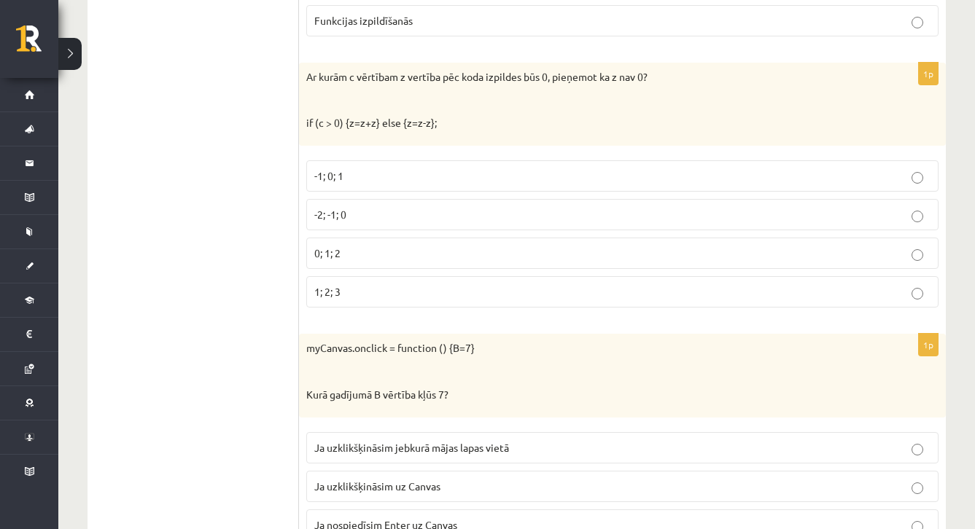
scroll to position [3463, 0]
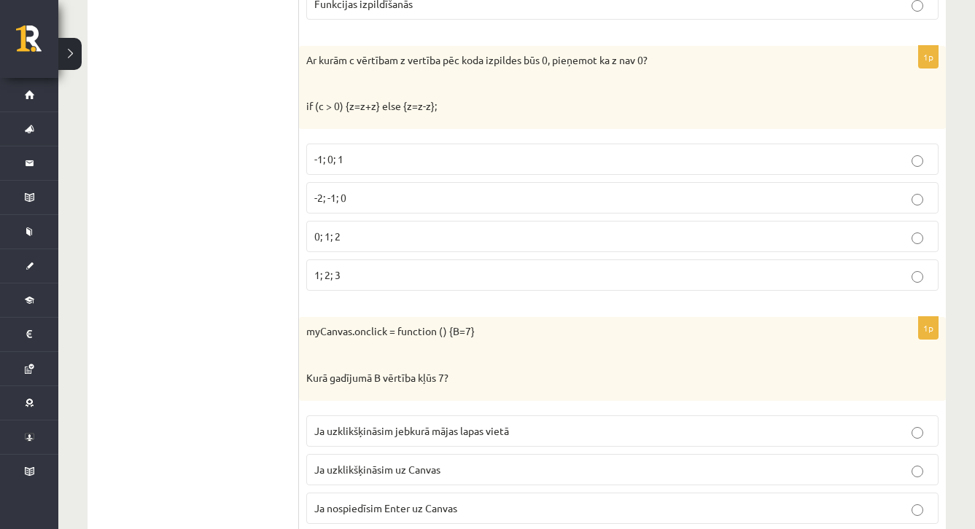
click at [416, 152] on p "-1; 0; 1" at bounding box center [622, 159] width 616 height 15
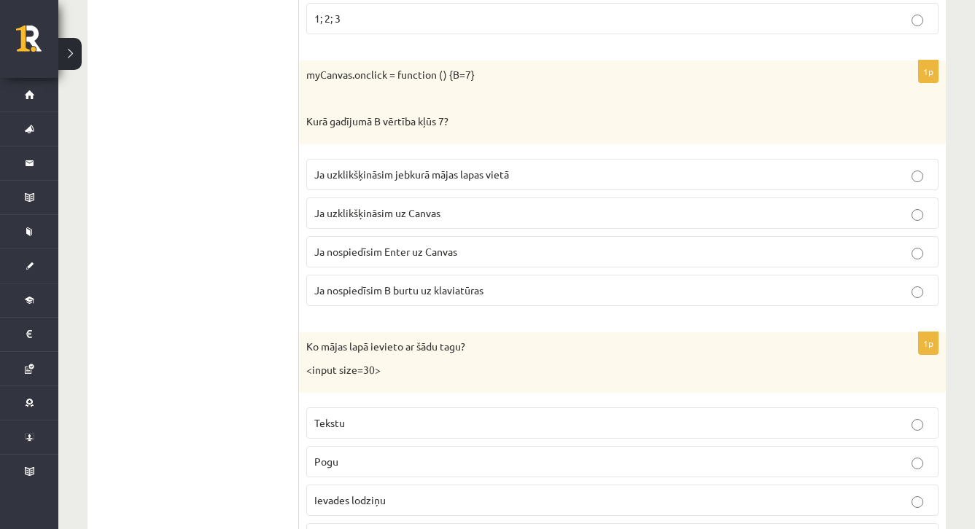
scroll to position [3732, 0]
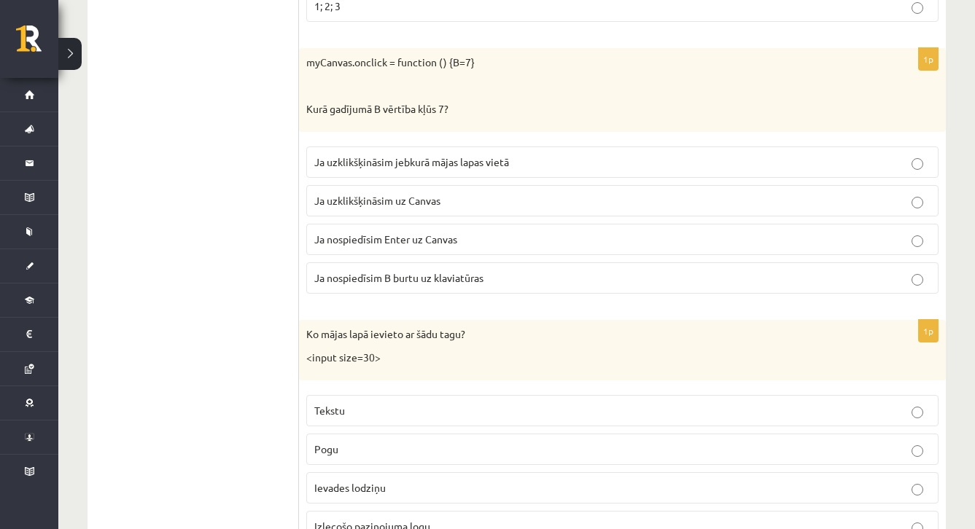
click at [353, 194] on span "Ja uzklikšķināsim uz Canvas" at bounding box center [377, 200] width 126 height 13
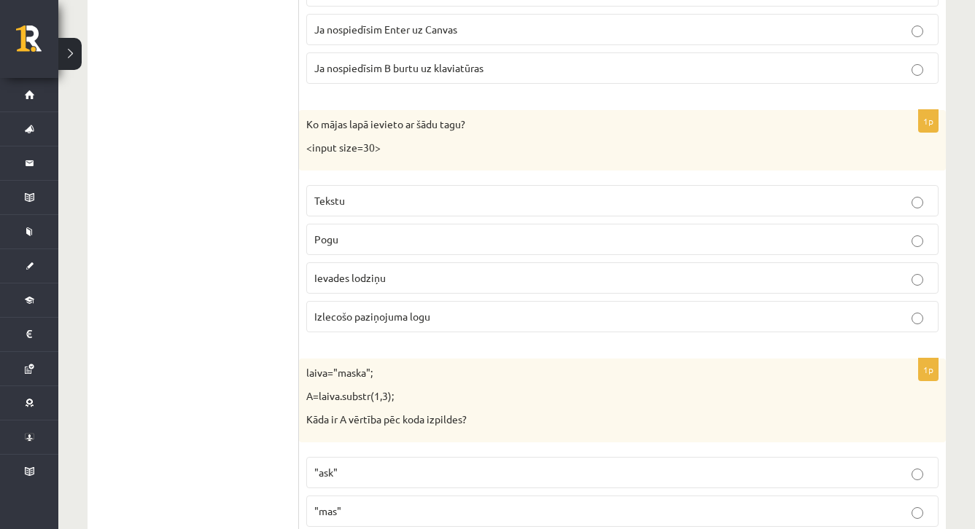
scroll to position [3944, 0]
click at [341, 192] on span "Tekstu" at bounding box center [329, 198] width 31 height 13
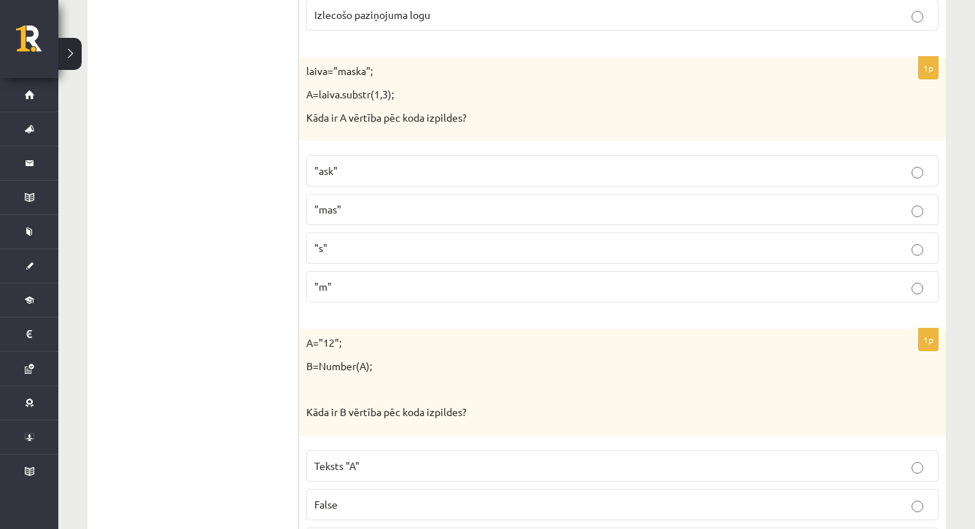
scroll to position [4245, 0]
click at [360, 166] on label ""ask"" at bounding box center [622, 169] width 632 height 31
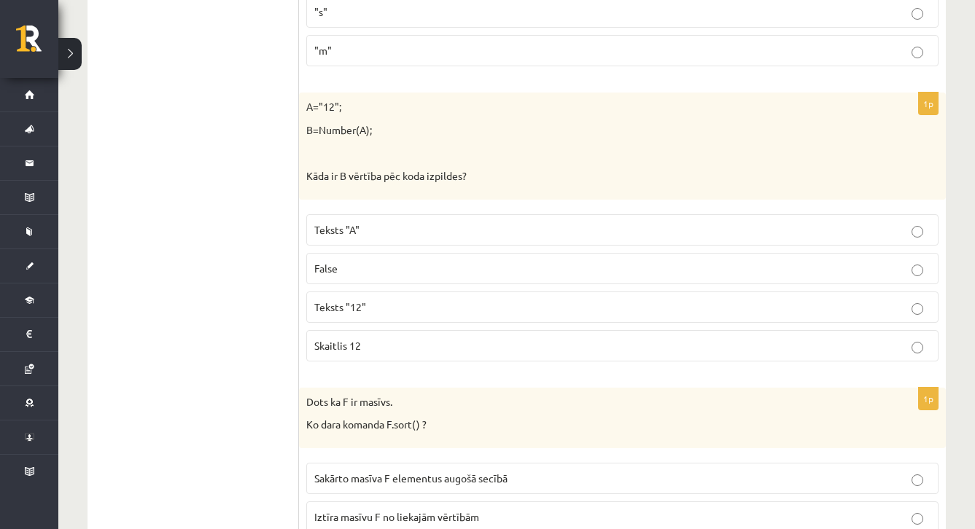
scroll to position [4482, 0]
click at [341, 299] on span "Teksts "12"" at bounding box center [340, 305] width 52 height 13
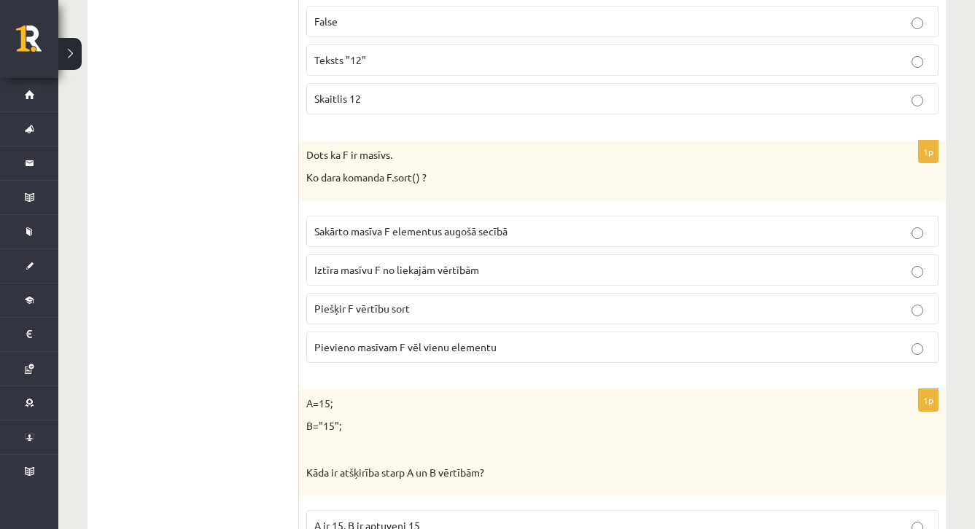
scroll to position [4746, 0]
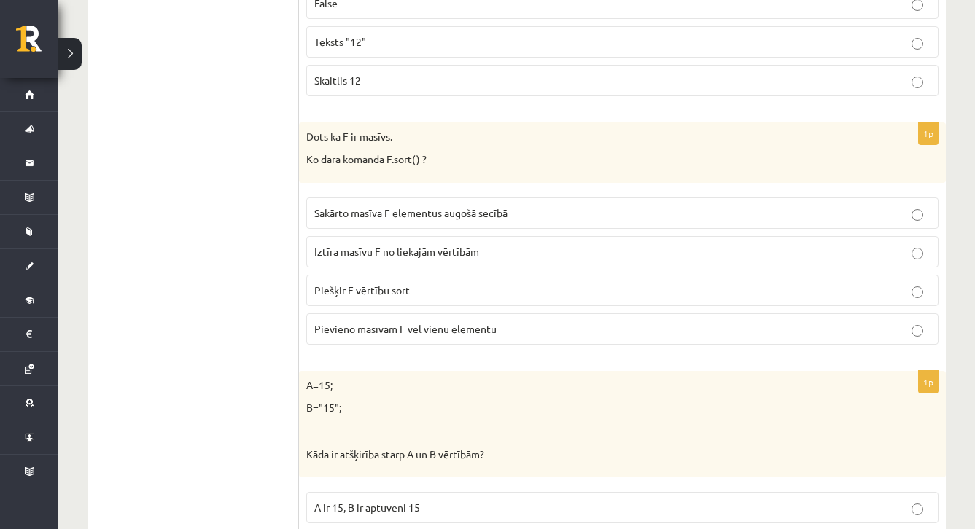
click at [373, 206] on p "Sakārto masīva F elementus augošā secībā" at bounding box center [622, 213] width 616 height 15
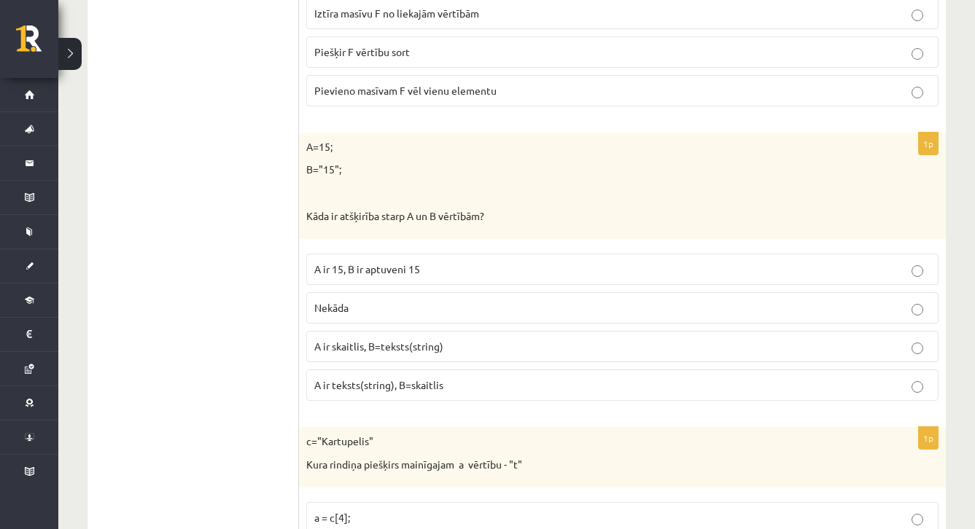
scroll to position [5014, 0]
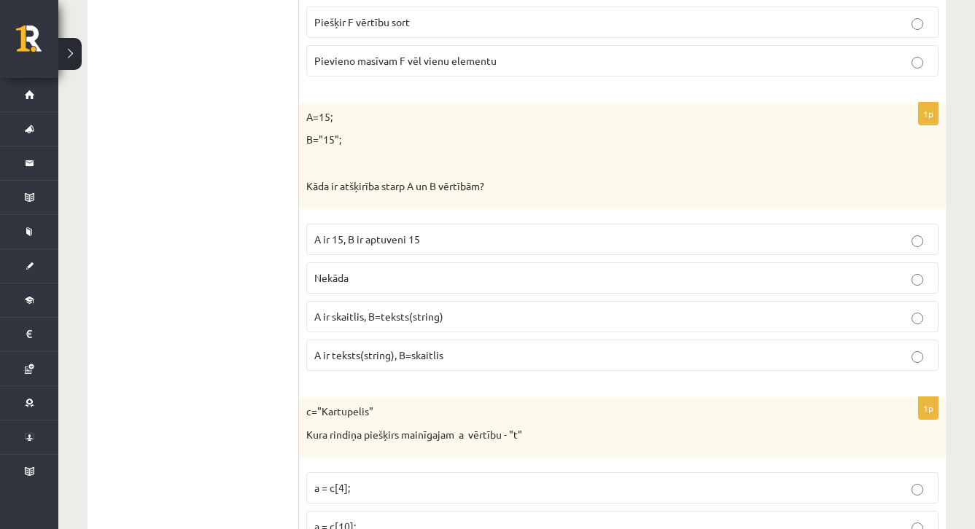
click at [367, 309] on p "A ir skaitlis, B=teksts(string)" at bounding box center [622, 316] width 616 height 15
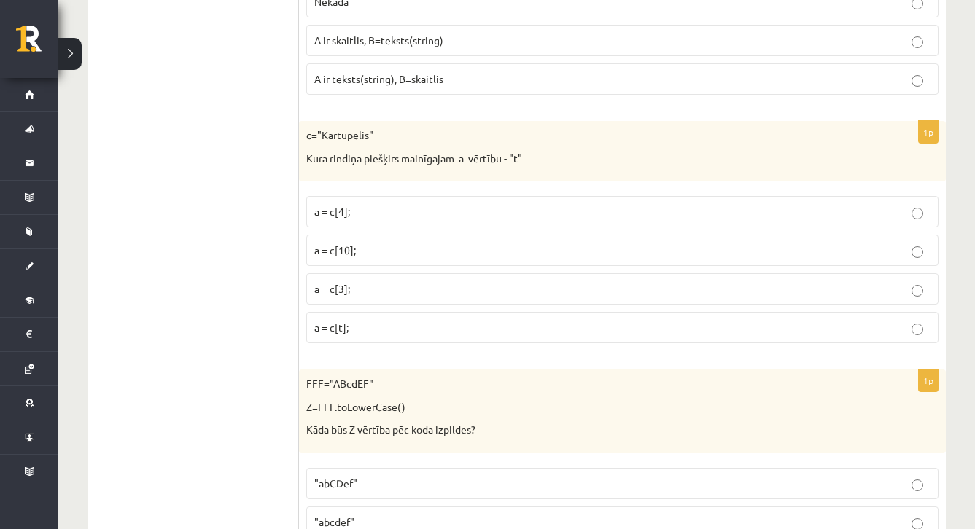
scroll to position [5296, 0]
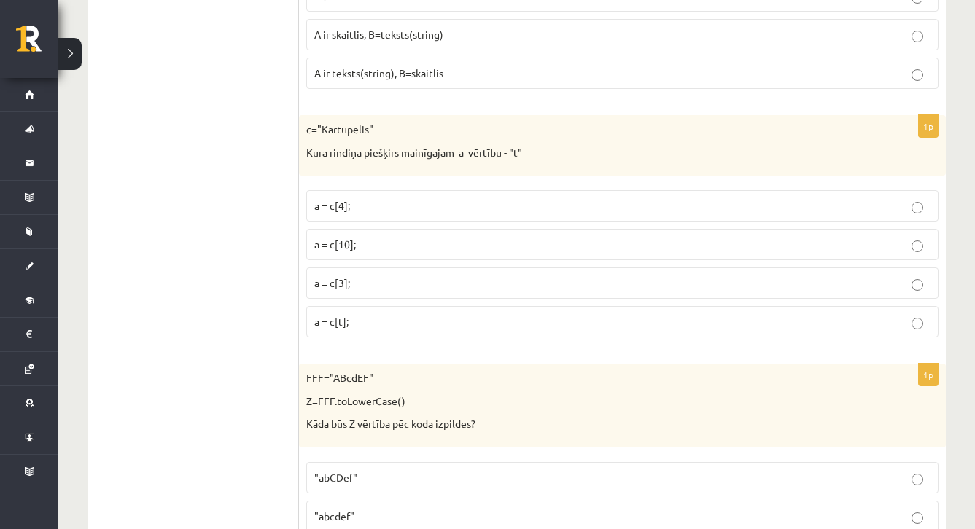
click at [350, 311] on label "a = c[t];" at bounding box center [622, 321] width 632 height 31
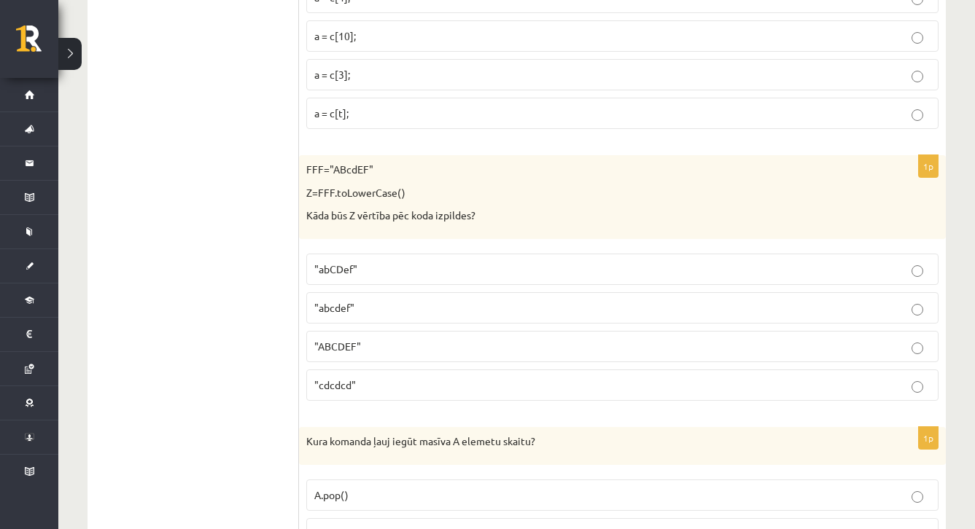
scroll to position [5513, 0]
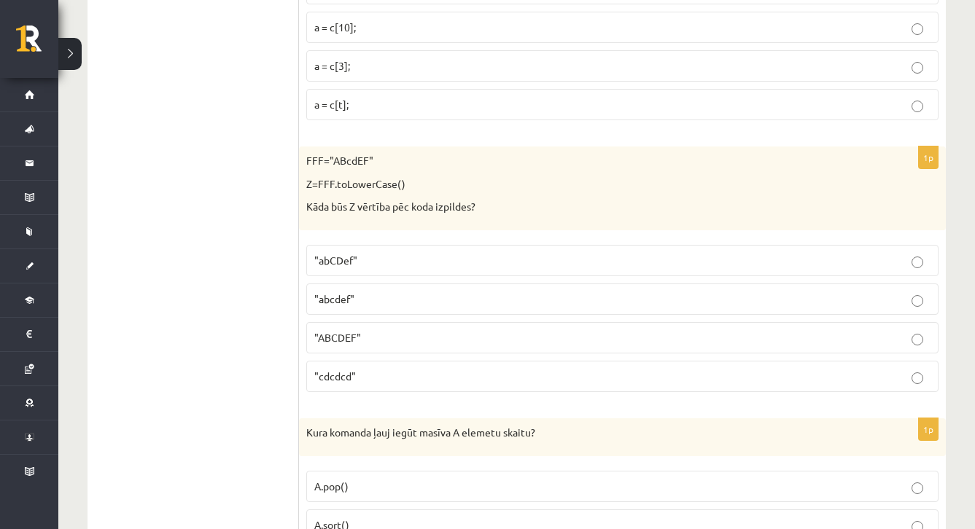
click at [342, 254] on span ""abCDef"" at bounding box center [335, 260] width 43 height 13
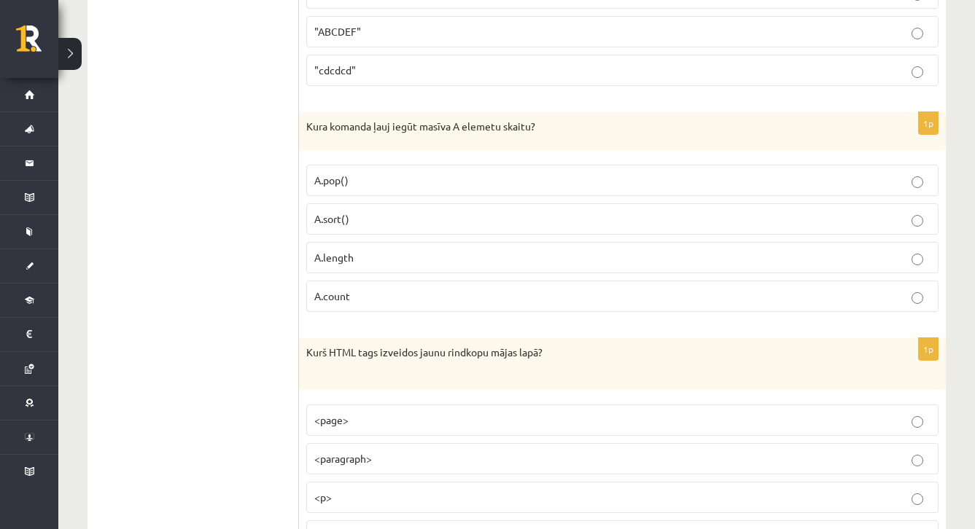
scroll to position [5822, 0]
click at [410, 209] on p "A.sort()" at bounding box center [622, 216] width 616 height 15
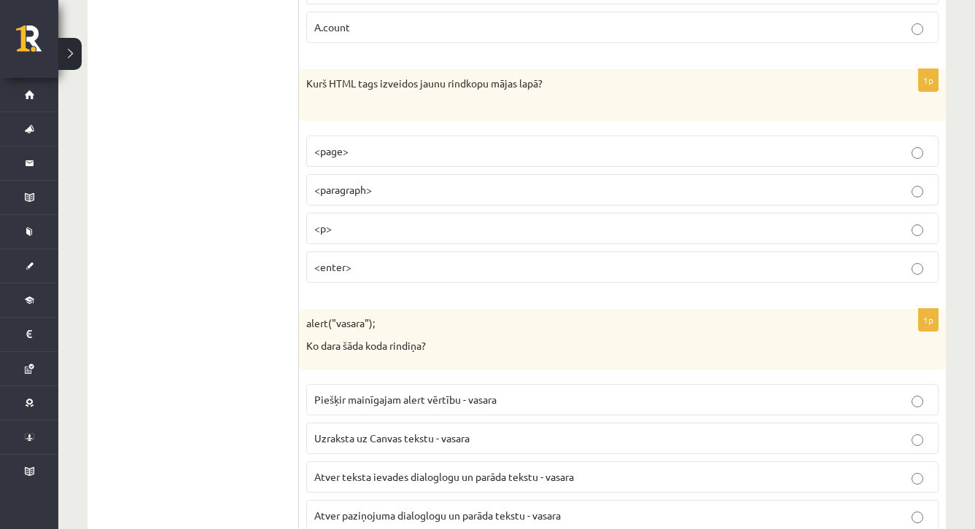
scroll to position [6110, 0]
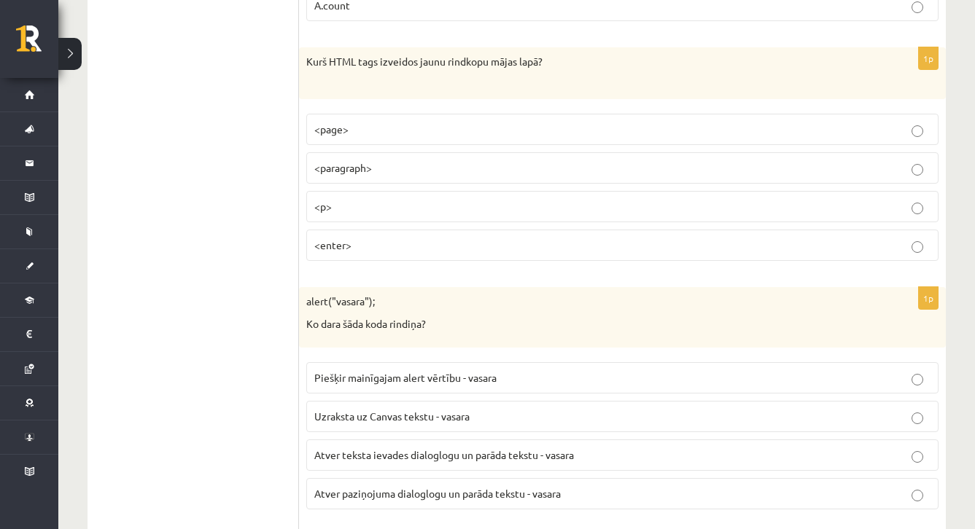
click at [405, 238] on p "<enter>" at bounding box center [622, 245] width 616 height 15
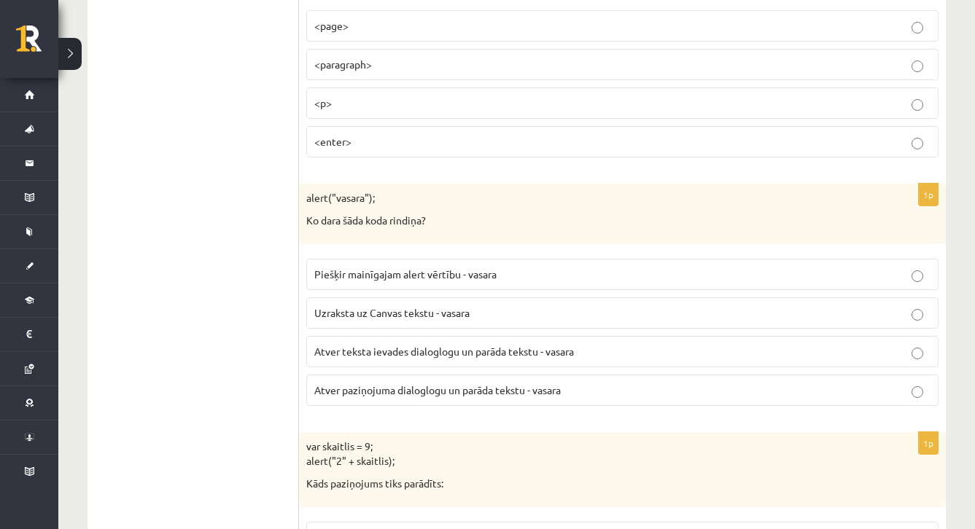
scroll to position [6281, 0]
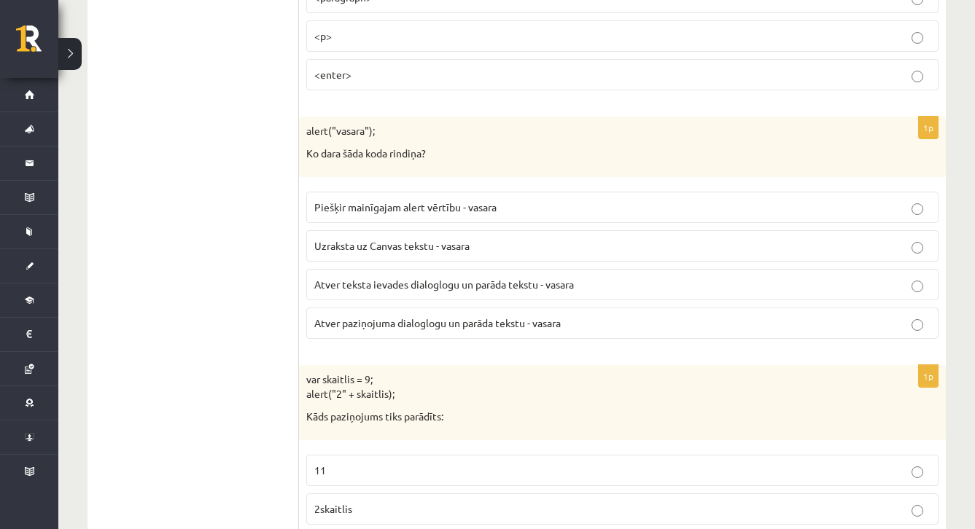
click at [438, 316] on p "Atver paziņojuma dialoglogu un parāda tekstu - vasara" at bounding box center [622, 323] width 616 height 15
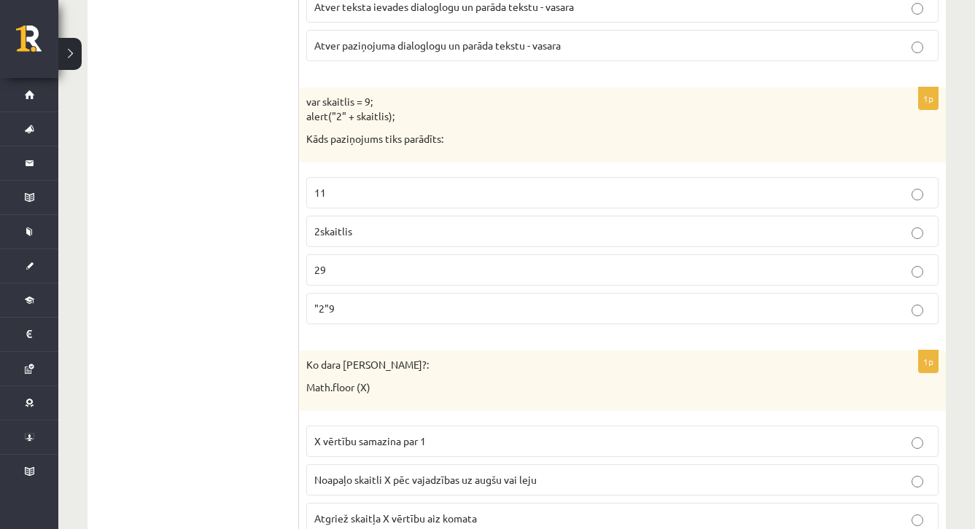
scroll to position [6561, 0]
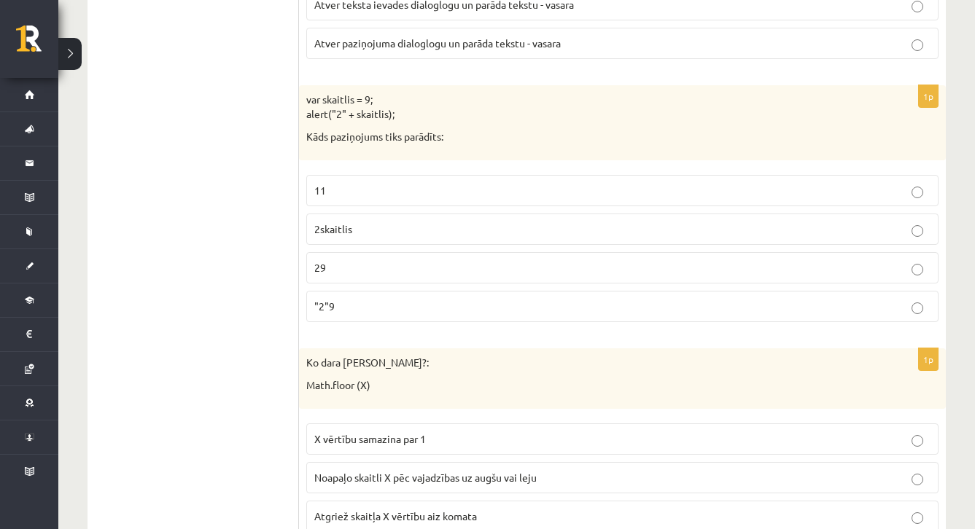
click at [490, 183] on p "11" at bounding box center [622, 190] width 616 height 15
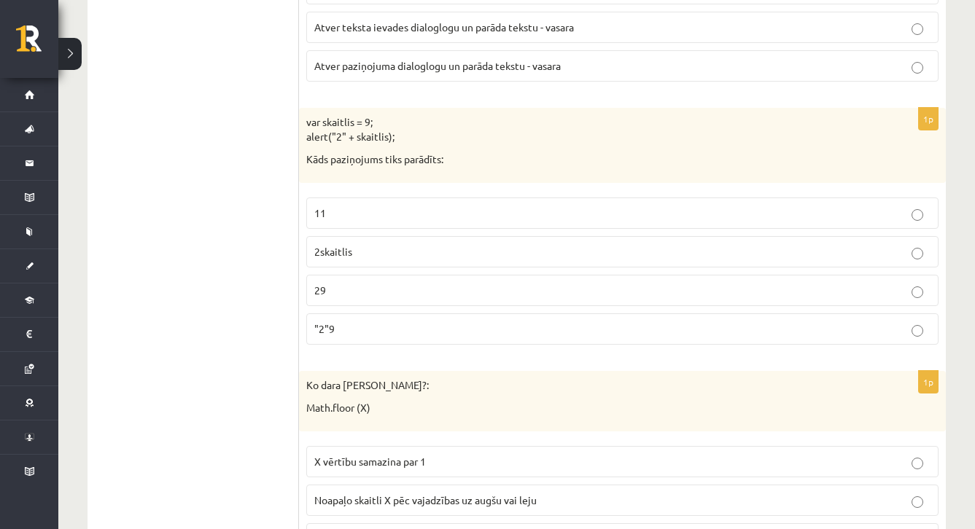
scroll to position [6522, 0]
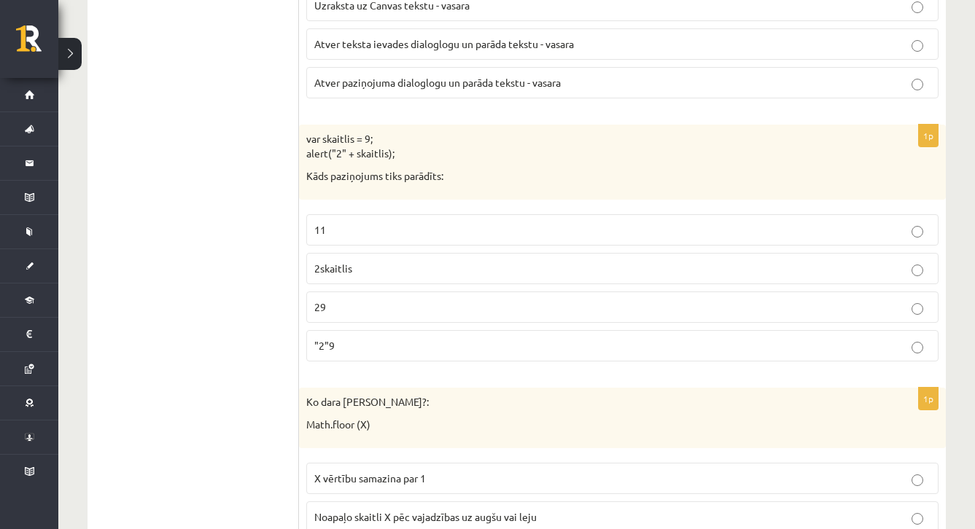
click at [347, 292] on label "29" at bounding box center [622, 307] width 632 height 31
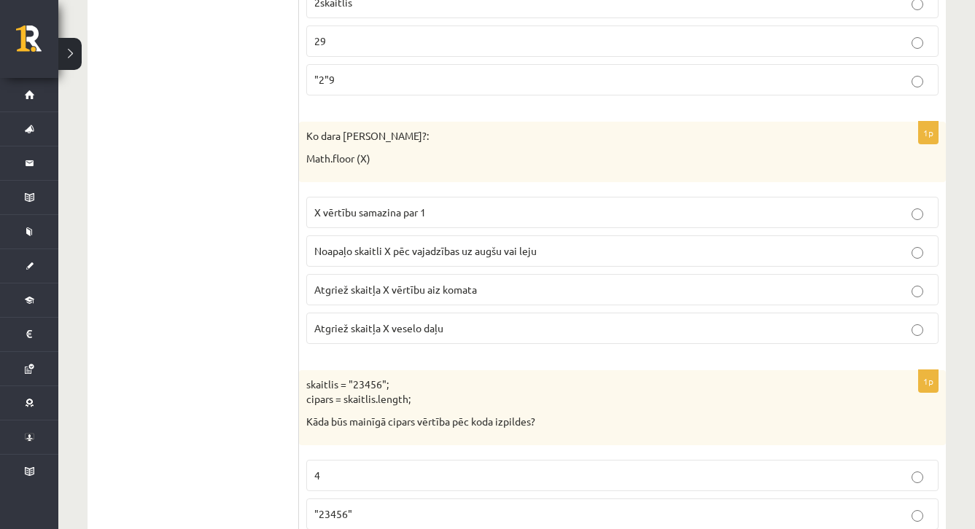
scroll to position [6818, 0]
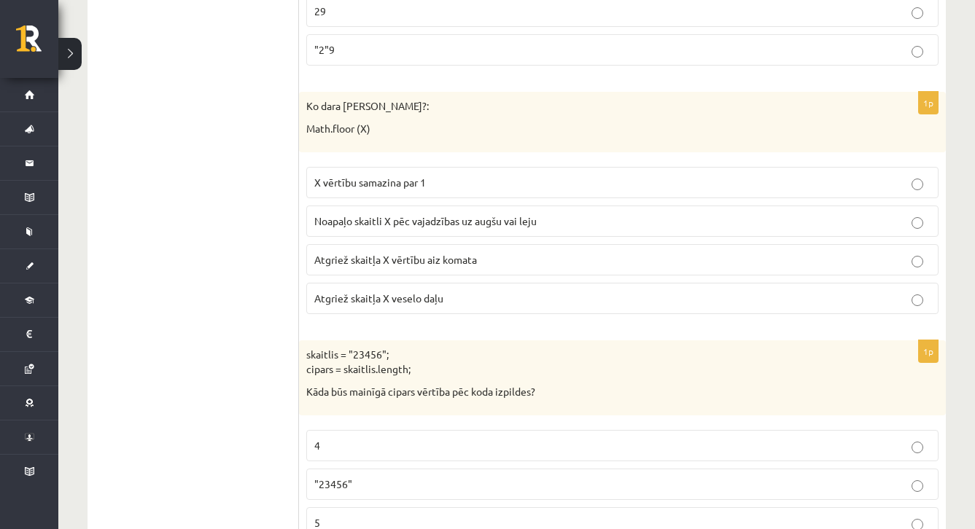
click at [362, 292] on span "Atgriež skaitļa X veselo daļu" at bounding box center [378, 298] width 129 height 13
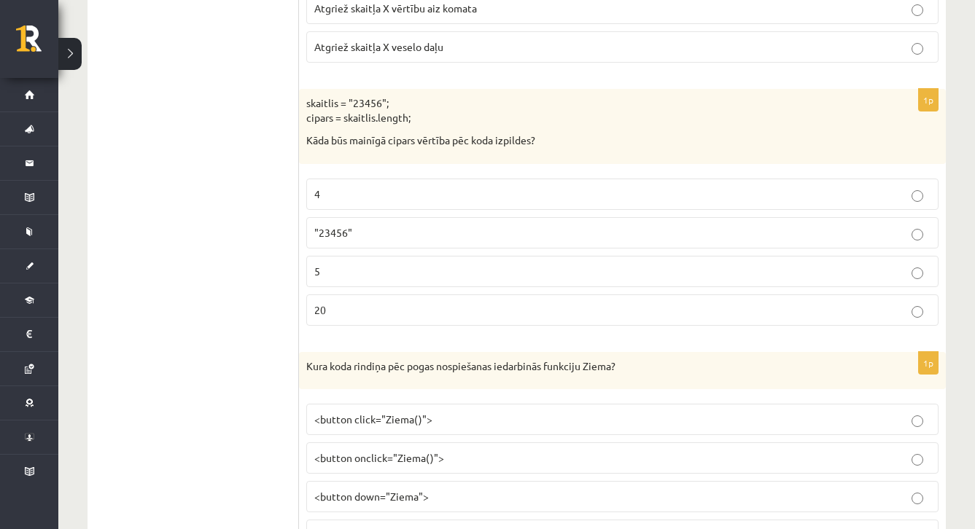
scroll to position [7081, 0]
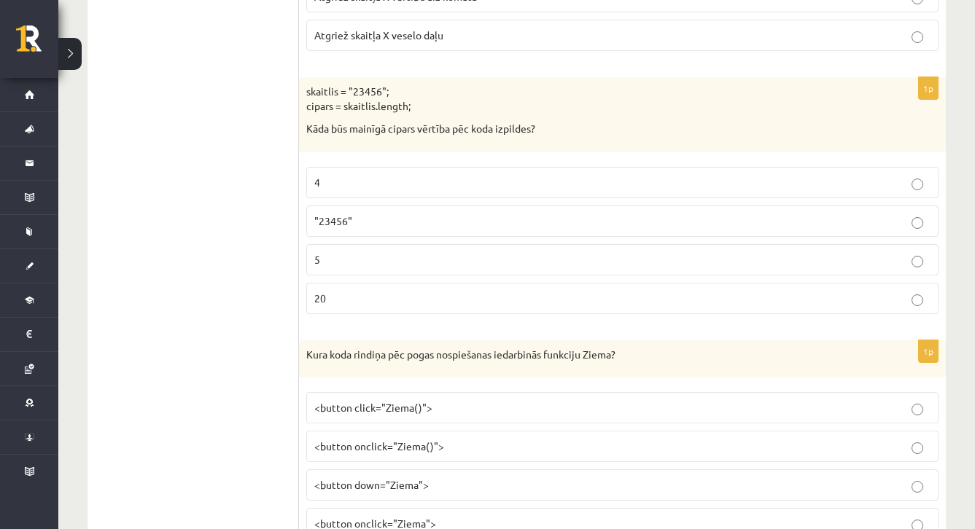
click at [359, 283] on label "20" at bounding box center [622, 298] width 632 height 31
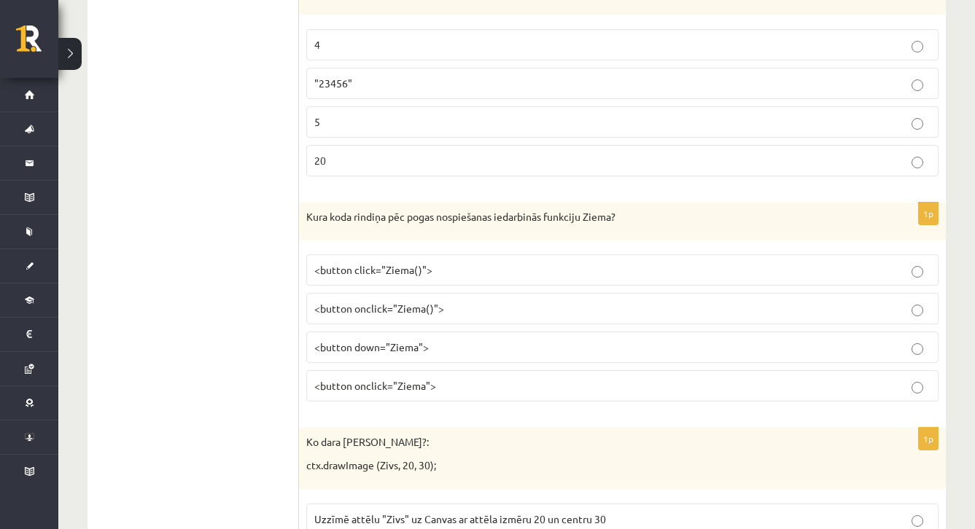
scroll to position [7193, 0]
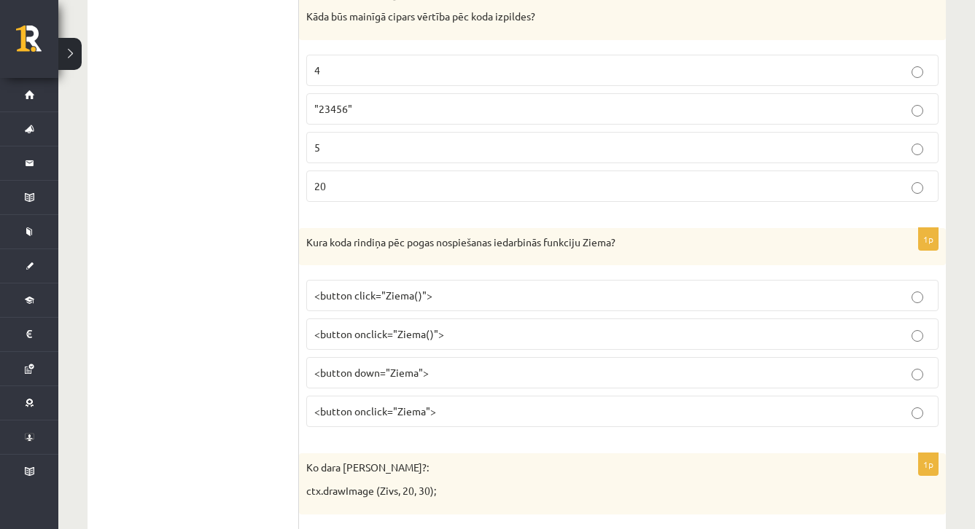
click at [403, 140] on p "5" at bounding box center [622, 147] width 616 height 15
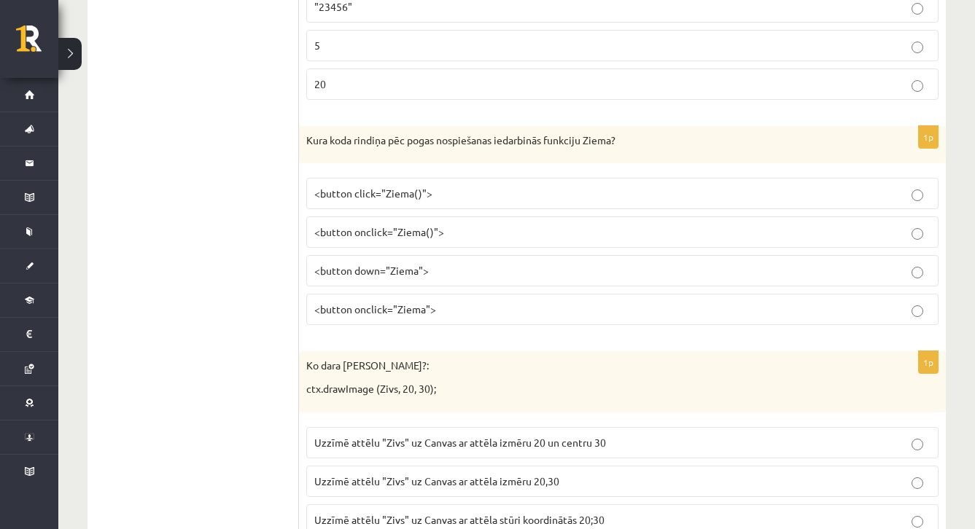
scroll to position [7368, 0]
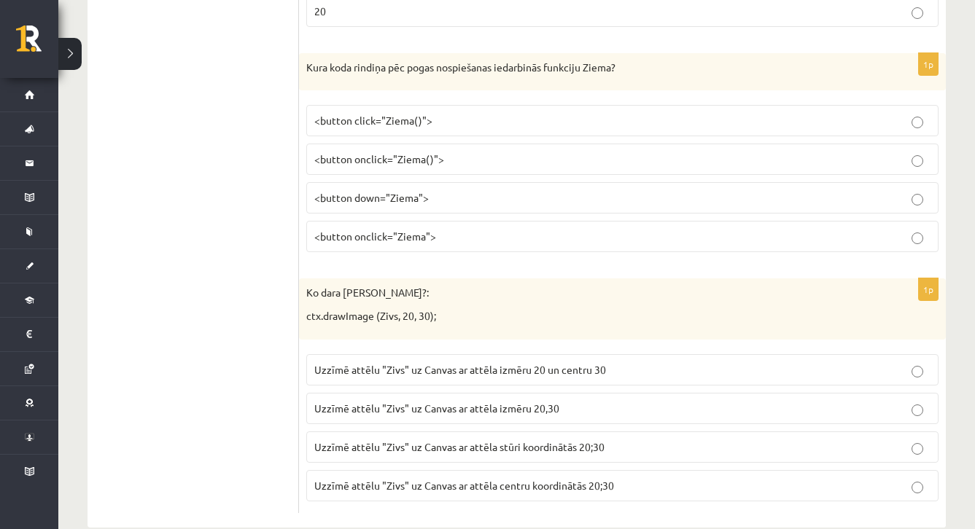
click at [362, 229] on p "<button onclick="Ziema">" at bounding box center [622, 236] width 616 height 15
click at [339, 402] on p "Uzzīmē attēlu "Zivs" uz Canvas ar attēla izmēru 20,30" at bounding box center [622, 409] width 616 height 15
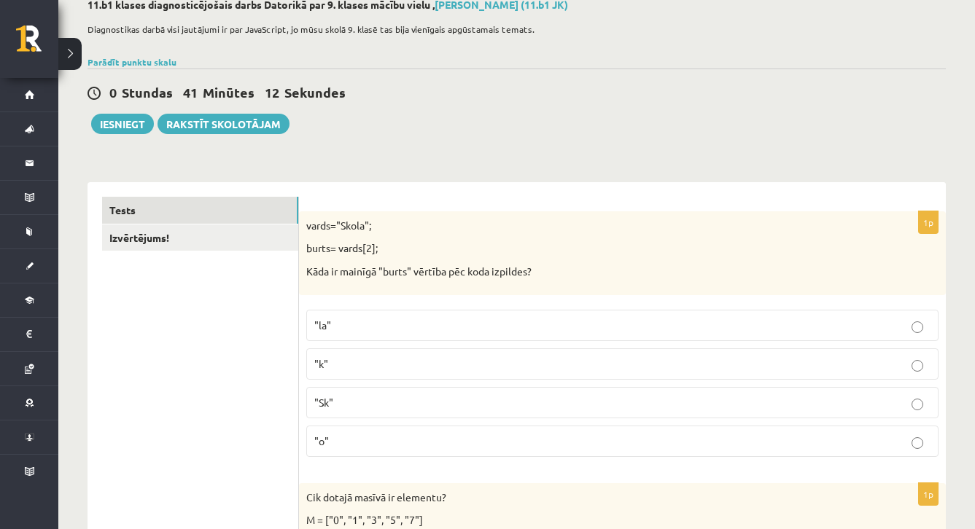
scroll to position [55, 0]
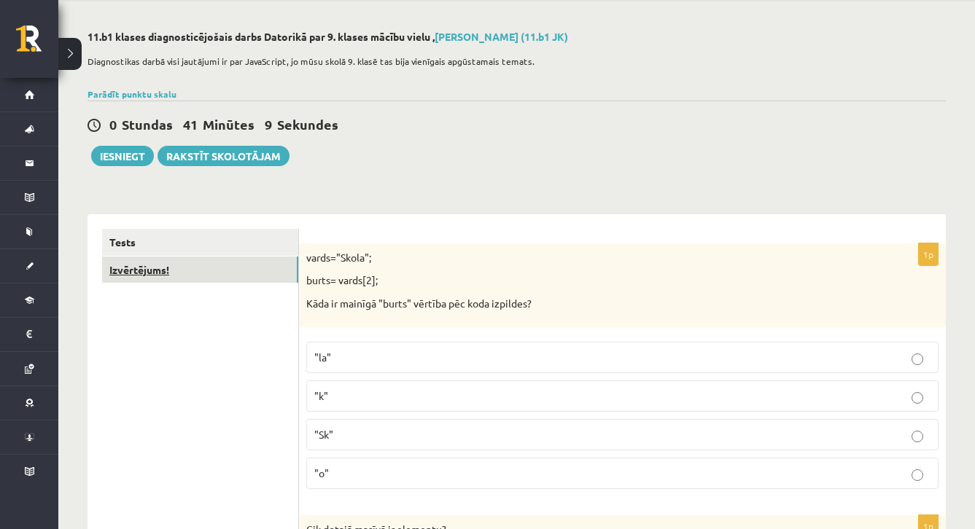
click at [246, 265] on link "Izvērtējums!" at bounding box center [200, 270] width 196 height 27
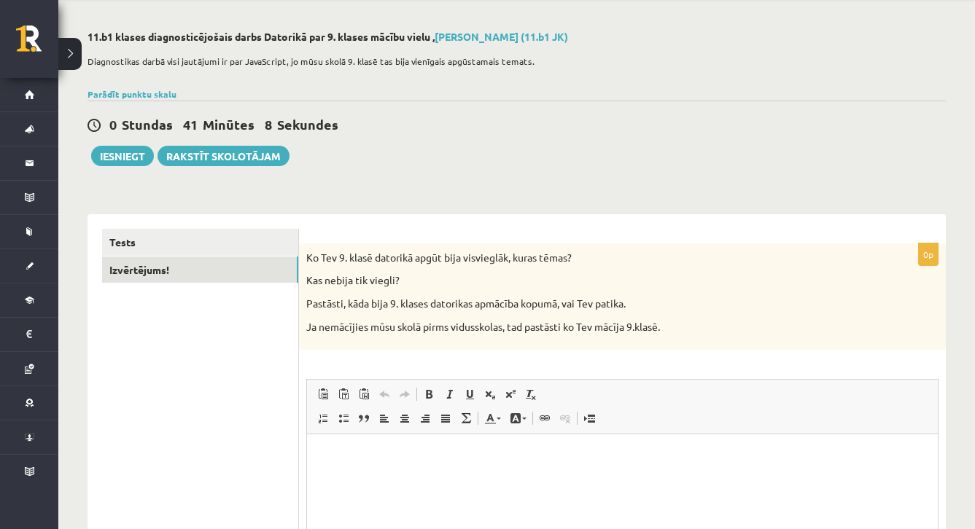
scroll to position [0, 0]
click at [603, 479] on html at bounding box center [622, 457] width 631 height 44
click at [634, 459] on p "**********" at bounding box center [622, 456] width 601 height 15
click at [695, 458] on p "**********" at bounding box center [622, 456] width 601 height 15
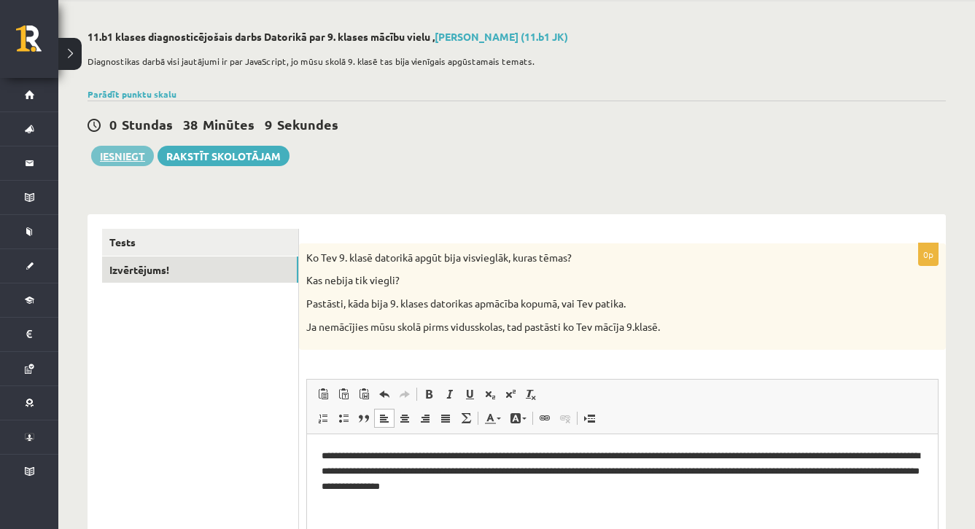
click at [121, 151] on button "Iesniegt" at bounding box center [122, 156] width 63 height 20
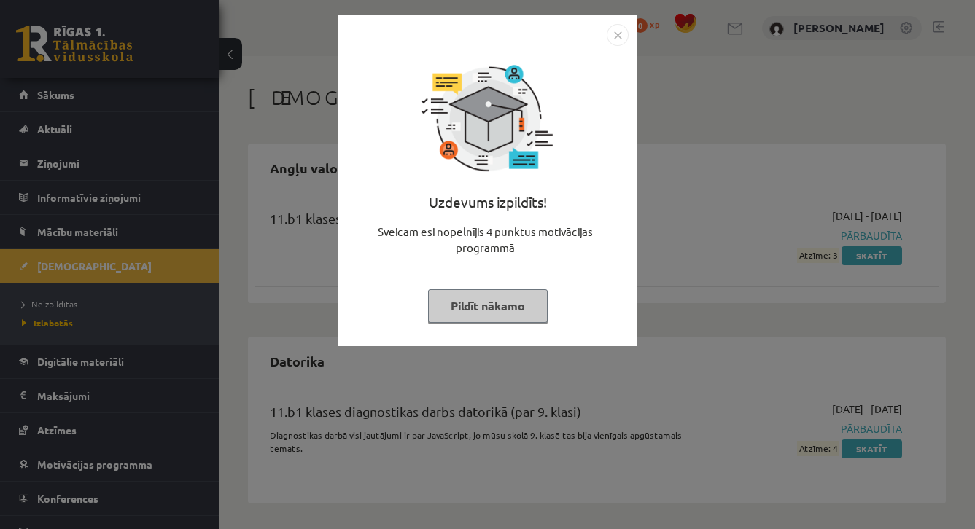
click at [538, 313] on button "Pildīt nākamo" at bounding box center [488, 306] width 120 height 34
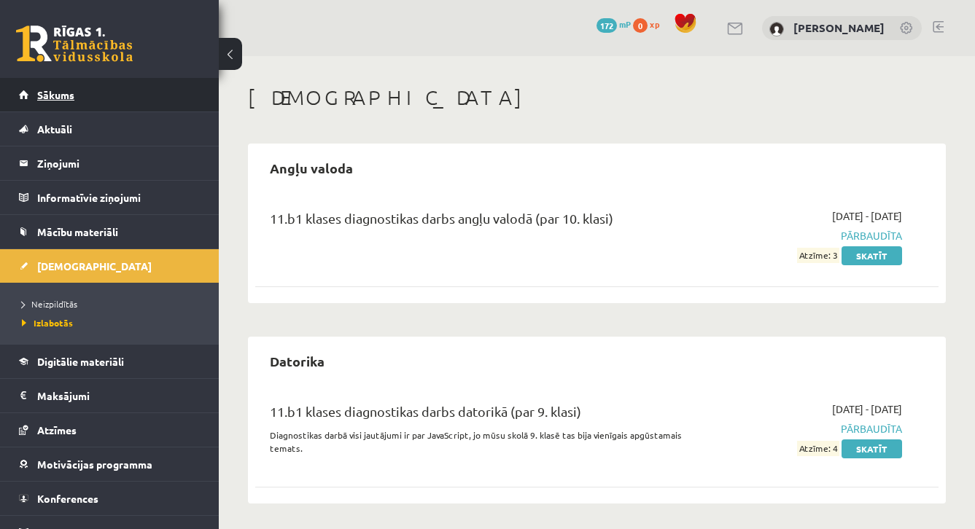
click at [122, 101] on link "Sākums" at bounding box center [110, 95] width 182 height 34
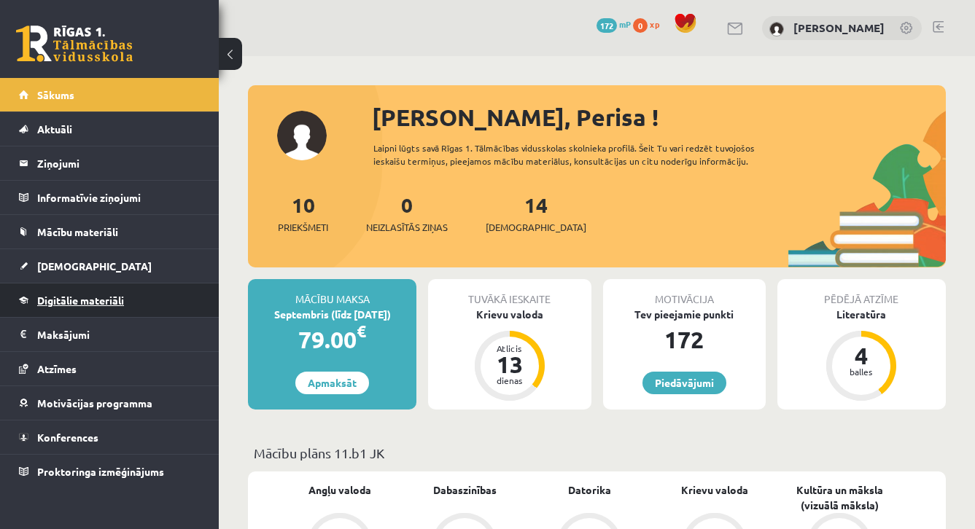
click at [74, 291] on link "Digitālie materiāli" at bounding box center [110, 301] width 182 height 34
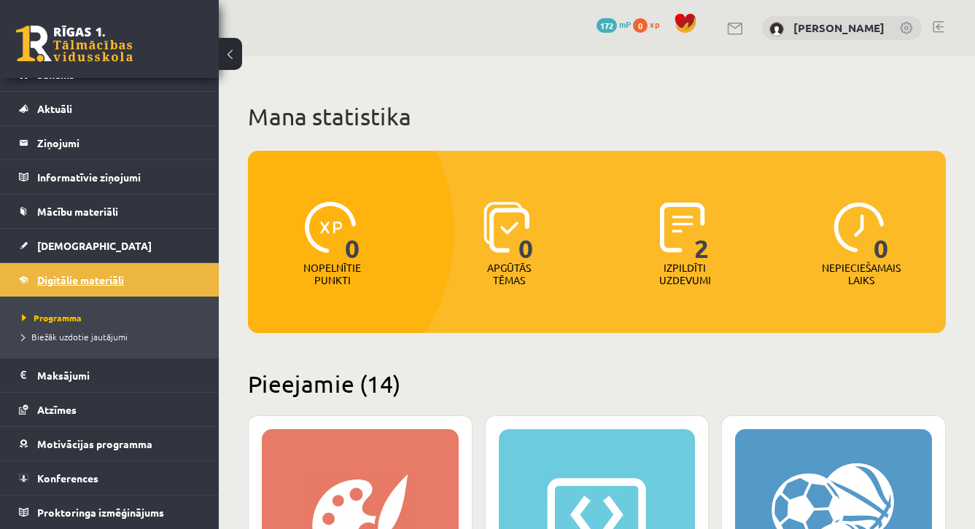
scroll to position [20, 0]
click at [468, 382] on h2 "Pieejamie (14)" at bounding box center [597, 384] width 698 height 28
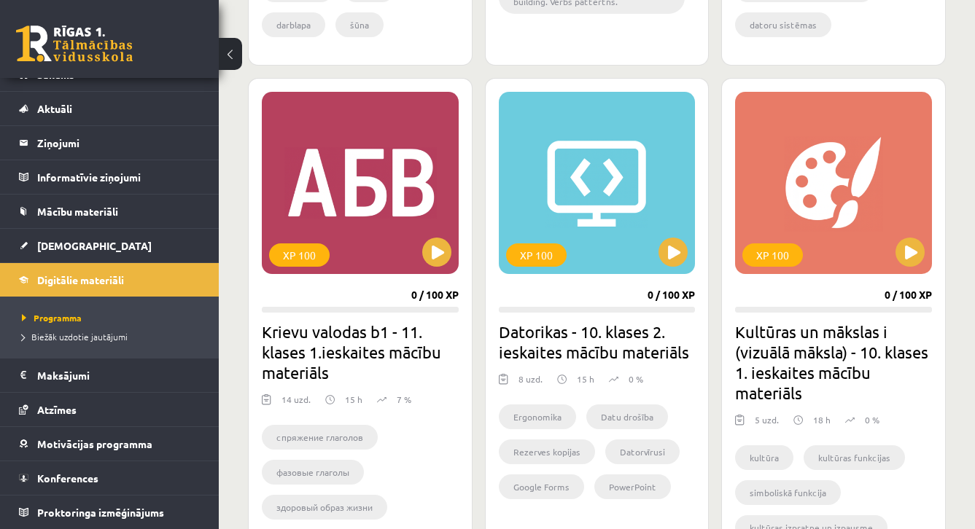
scroll to position [1757, 0]
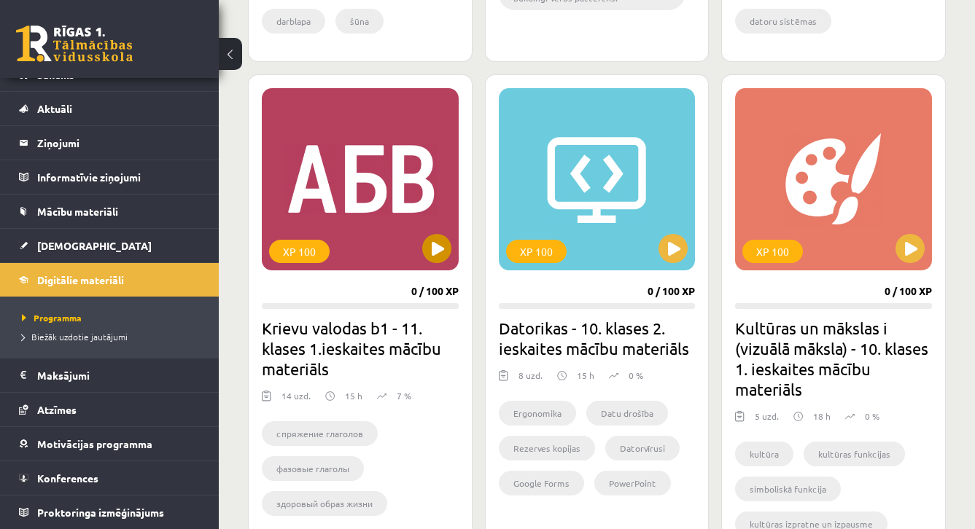
click at [437, 255] on button at bounding box center [436, 248] width 29 height 29
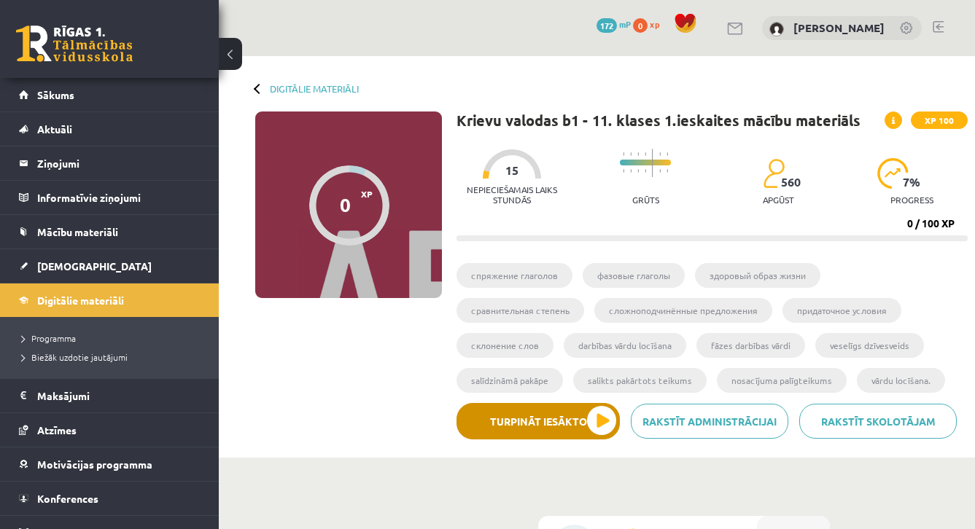
click at [564, 431] on button "Turpināt iesākto" at bounding box center [537, 421] width 163 height 36
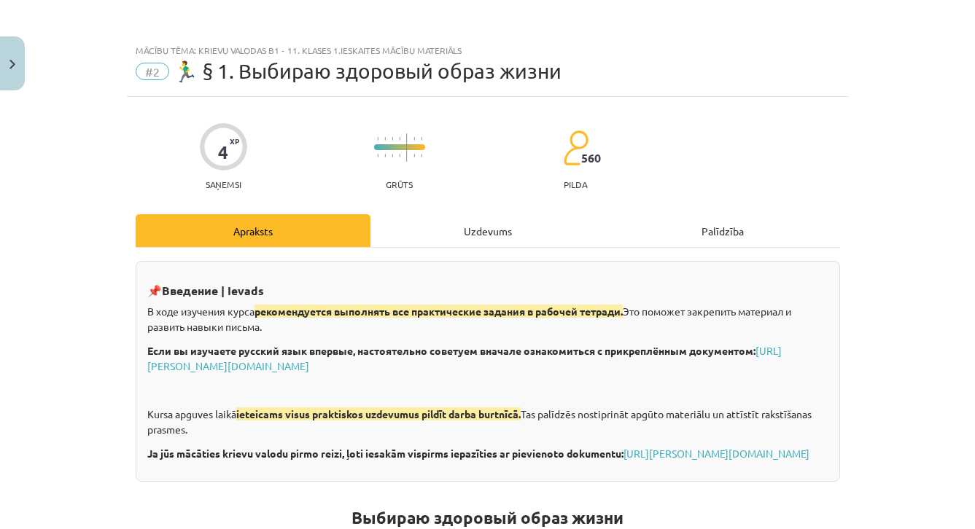
click at [782, 482] on div "📌 Введение | Ievads В ходе изучения курса рекомендуется выполнять все практичес…" at bounding box center [488, 371] width 704 height 221
click at [499, 239] on div "Uzdevums" at bounding box center [487, 230] width 235 height 33
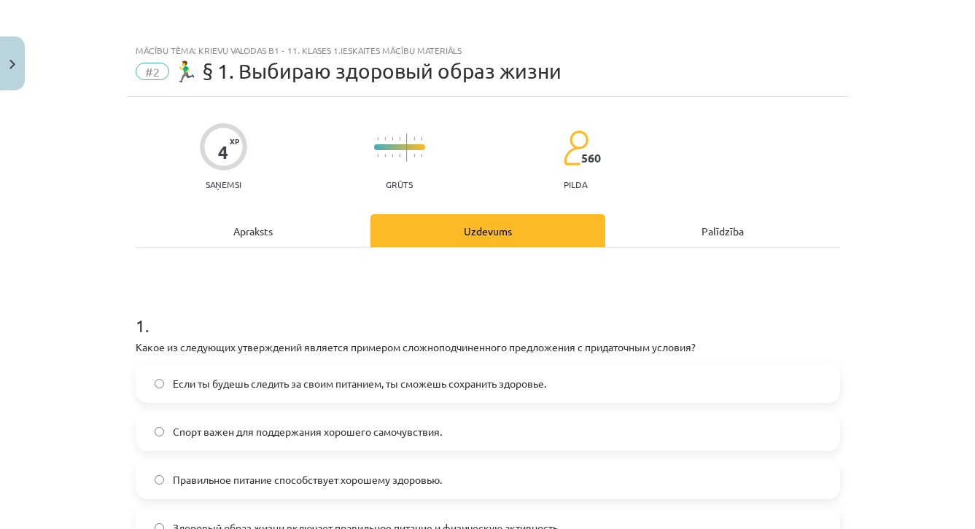
scroll to position [36, 0]
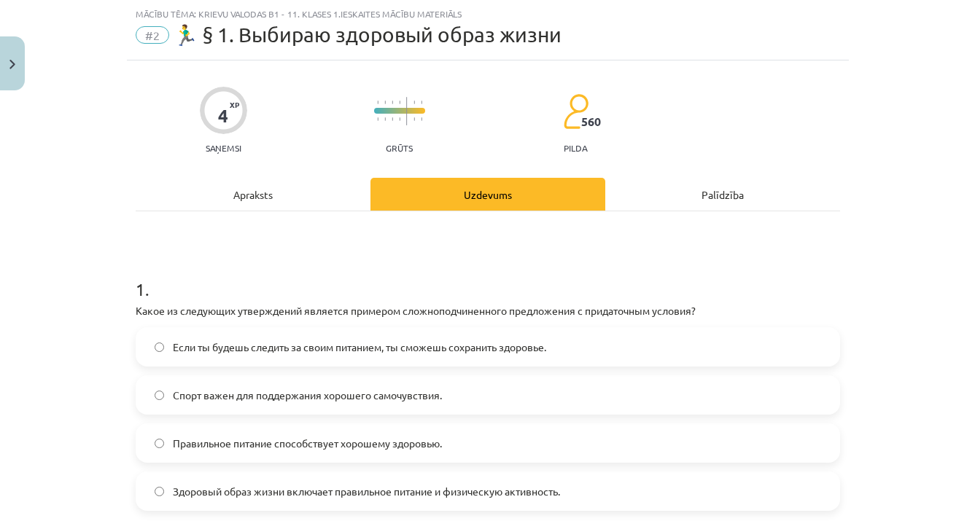
click at [208, 191] on div "Apraksts" at bounding box center [253, 194] width 235 height 33
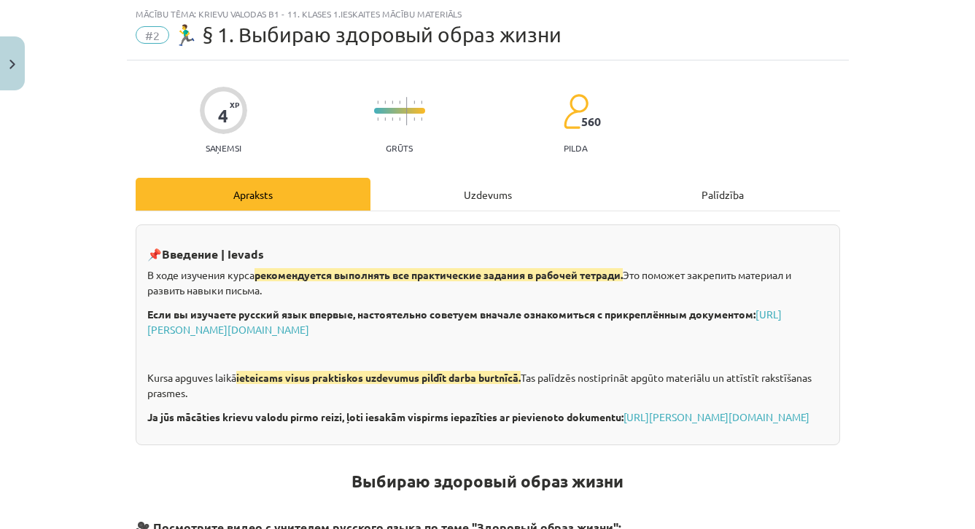
click at [106, 152] on div "Mācību tēma: Krievu valodas b1 - 11. klases 1.ieskaites mācību materiāls #2 🏃‍♂…" at bounding box center [487, 264] width 975 height 529
click at [8, 74] on button "Close" at bounding box center [12, 63] width 25 height 54
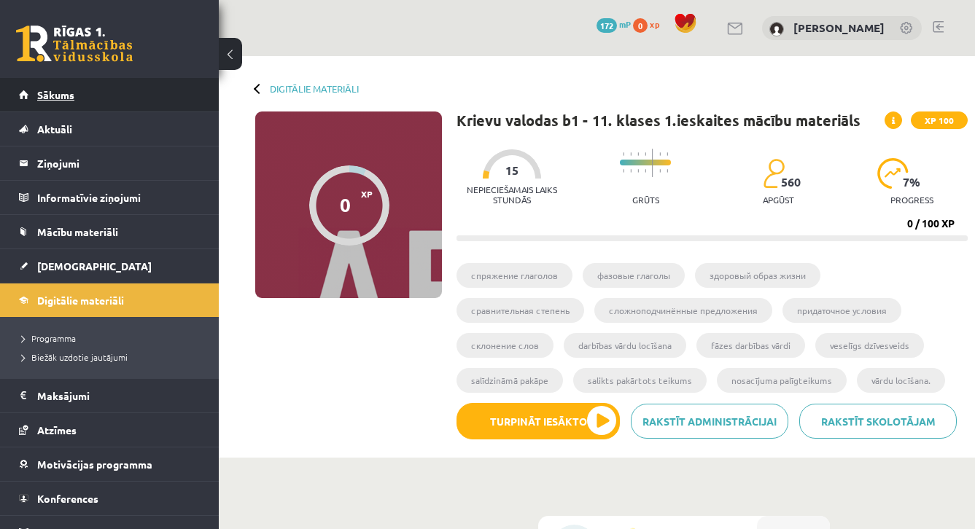
click at [117, 105] on link "Sākums" at bounding box center [110, 95] width 182 height 34
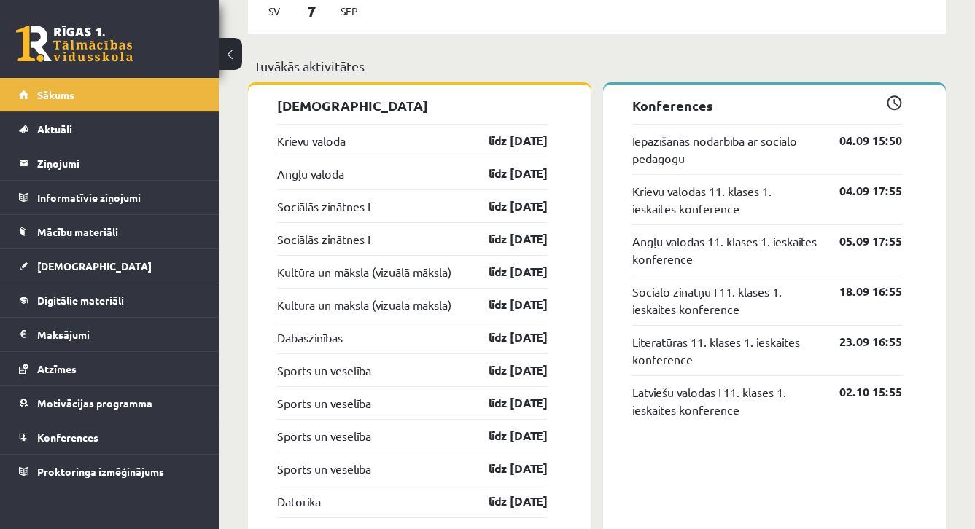
scroll to position [1125, 0]
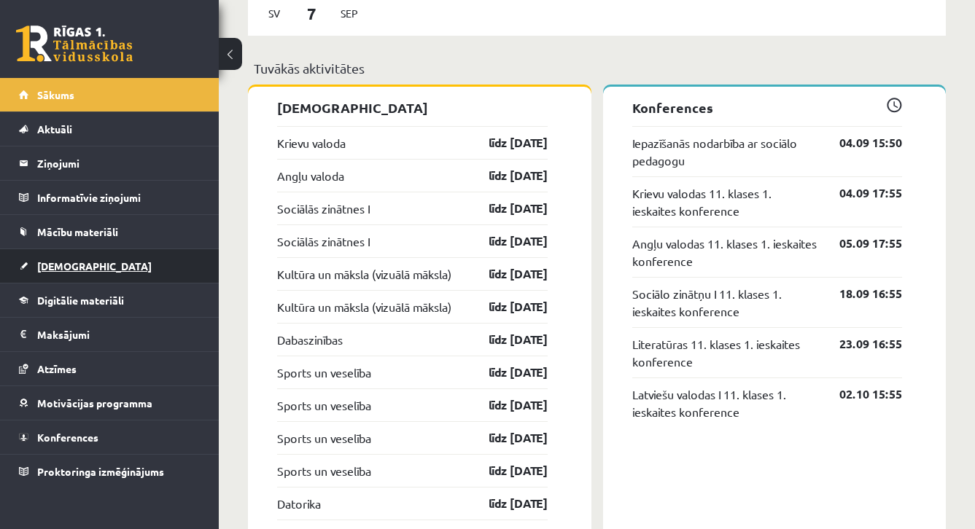
click at [157, 273] on link "[DEMOGRAPHIC_DATA]" at bounding box center [110, 266] width 182 height 34
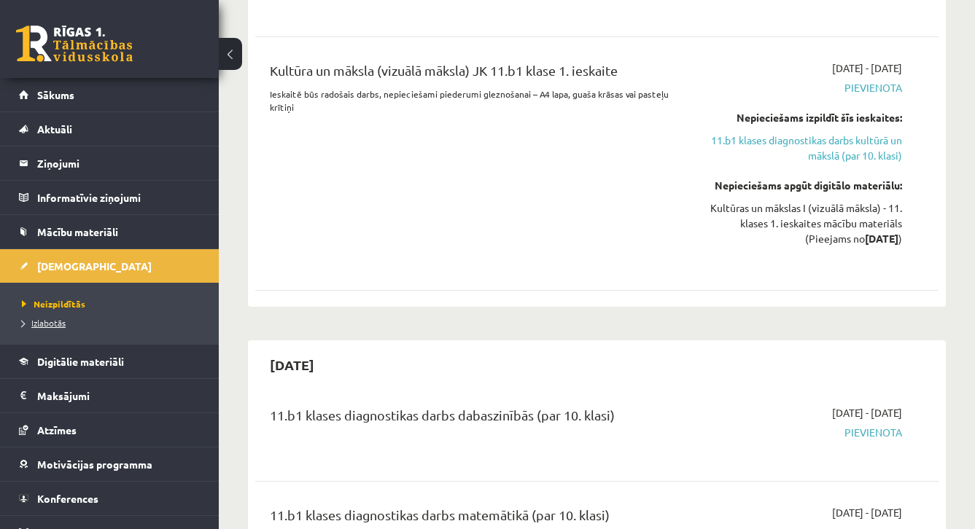
click at [50, 327] on span "Izlabotās" at bounding box center [44, 323] width 44 height 12
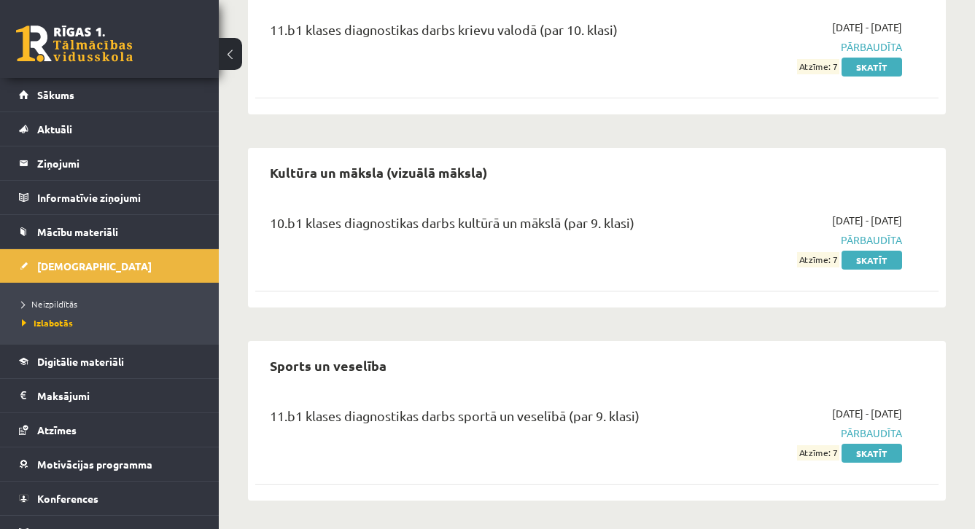
click at [618, 309] on div "Angļu valoda 11.b1 klases diagnostikas darbs angļu valodā (par 10. klasi) [DATE…" at bounding box center [597, 31] width 698 height 940
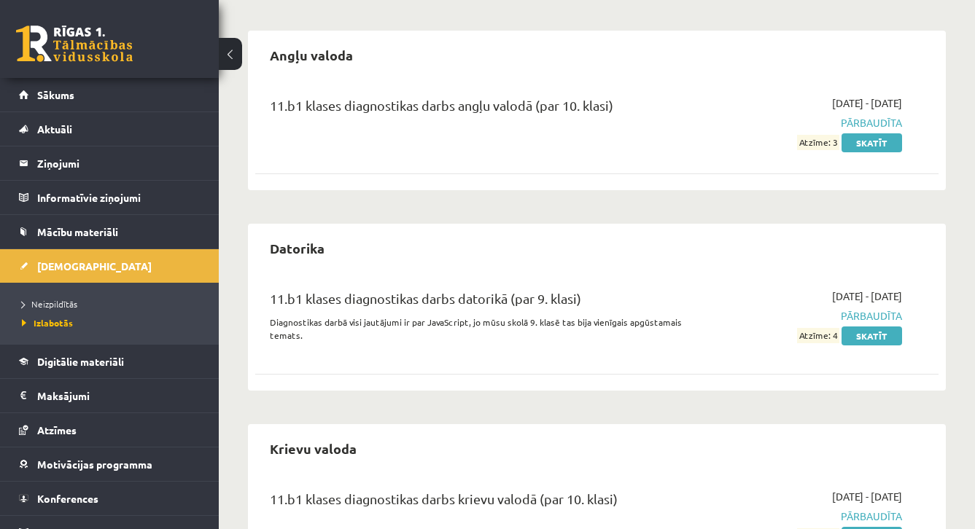
scroll to position [95, 0]
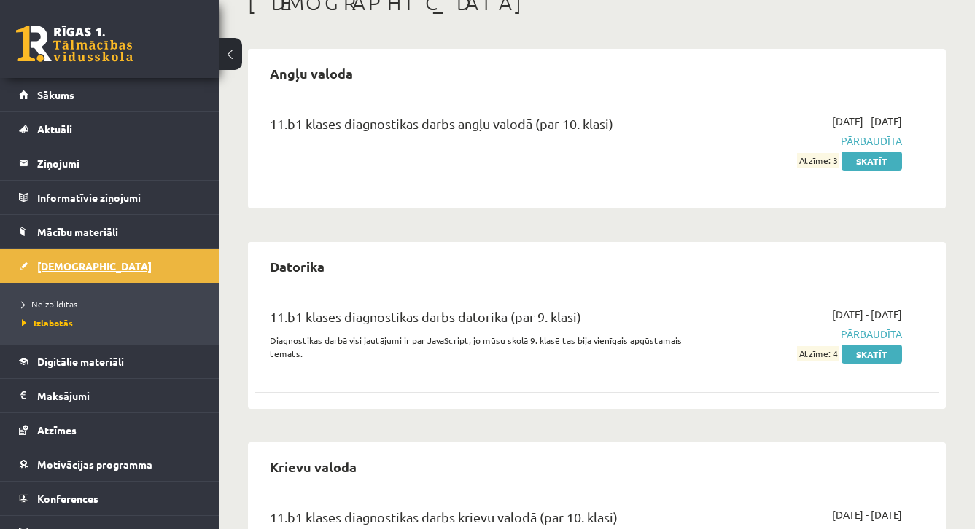
click at [136, 265] on link "[DEMOGRAPHIC_DATA]" at bounding box center [110, 266] width 182 height 34
